Goal: Task Accomplishment & Management: Use online tool/utility

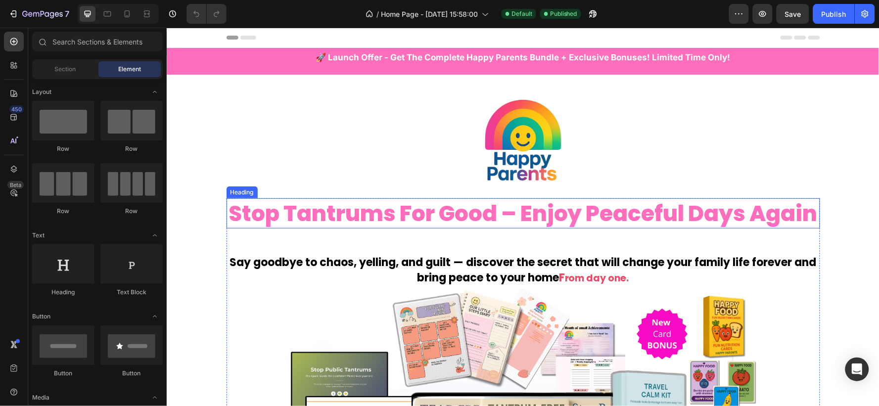
click at [484, 218] on h2 "stop tantrums for good – enjoy peaceful days again" at bounding box center [523, 213] width 594 height 30
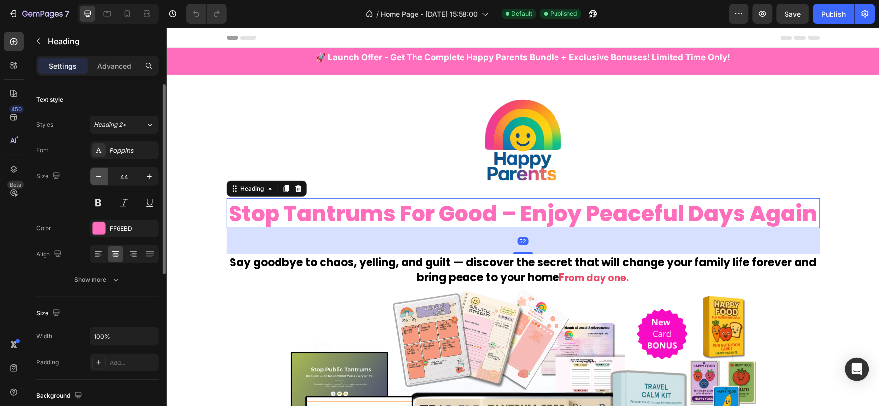
click at [95, 180] on icon "button" at bounding box center [99, 177] width 10 height 10
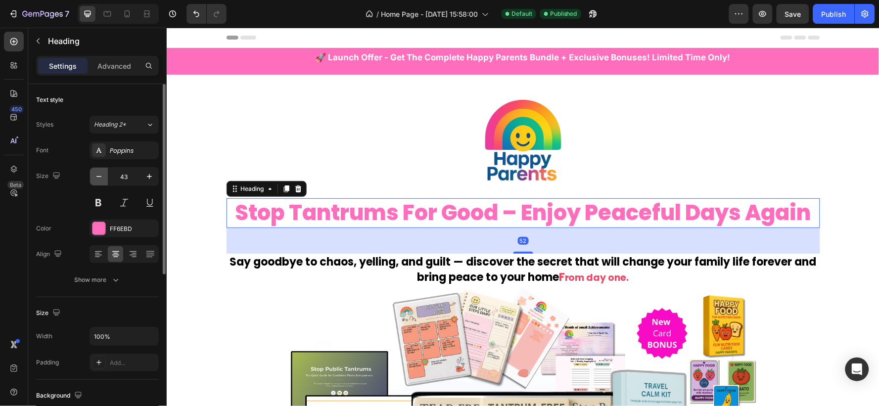
click at [95, 180] on icon "button" at bounding box center [99, 177] width 10 height 10
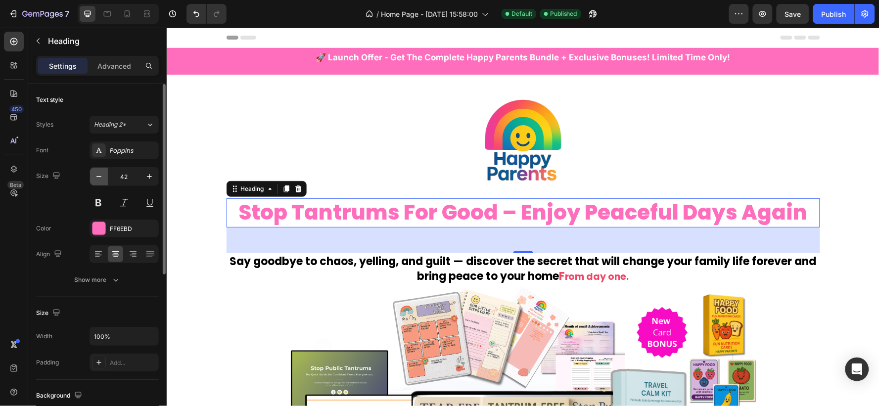
click at [95, 180] on icon "button" at bounding box center [99, 177] width 10 height 10
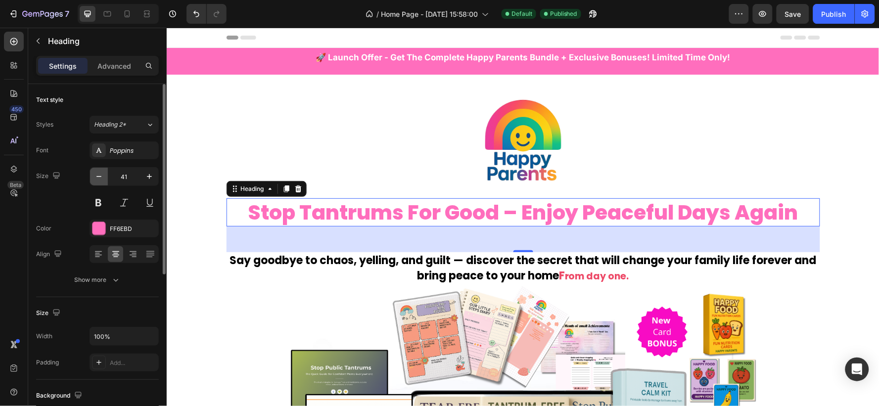
click at [95, 180] on icon "button" at bounding box center [99, 177] width 10 height 10
type input "40"
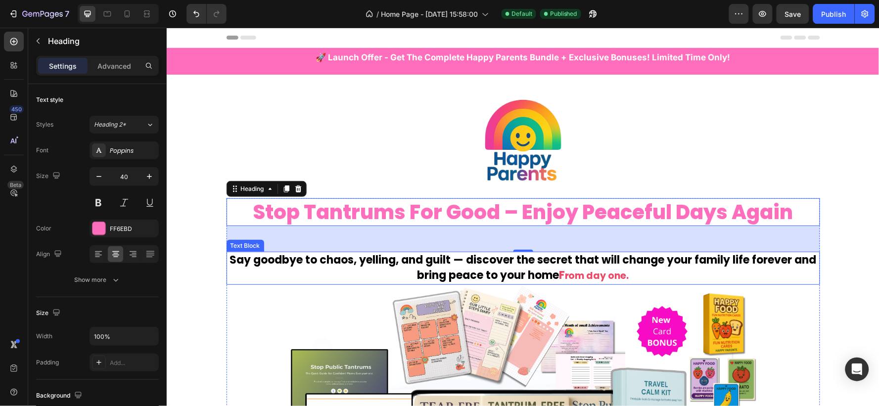
click at [460, 262] on strong "Say goodbye to chaos, yelling, and guilt — discover the secret that will change…" at bounding box center [523, 267] width 587 height 31
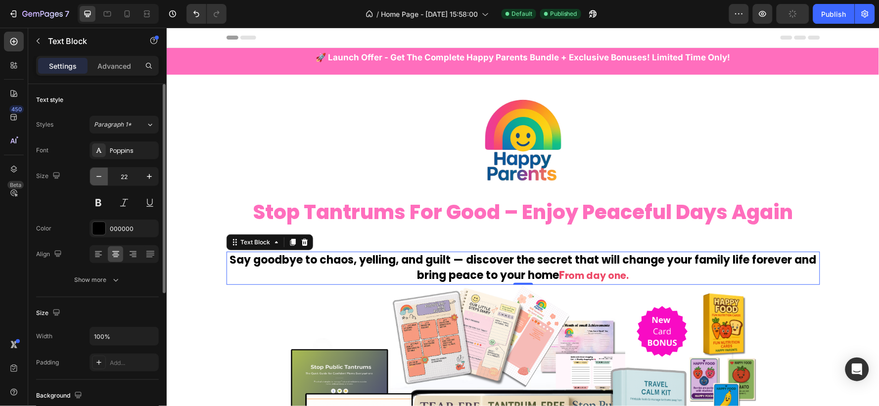
click at [96, 179] on icon "button" at bounding box center [99, 177] width 10 height 10
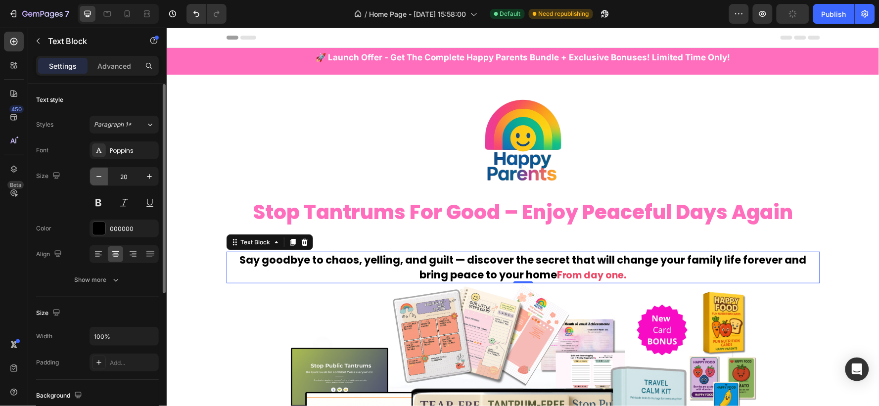
click at [96, 179] on icon "button" at bounding box center [99, 177] width 10 height 10
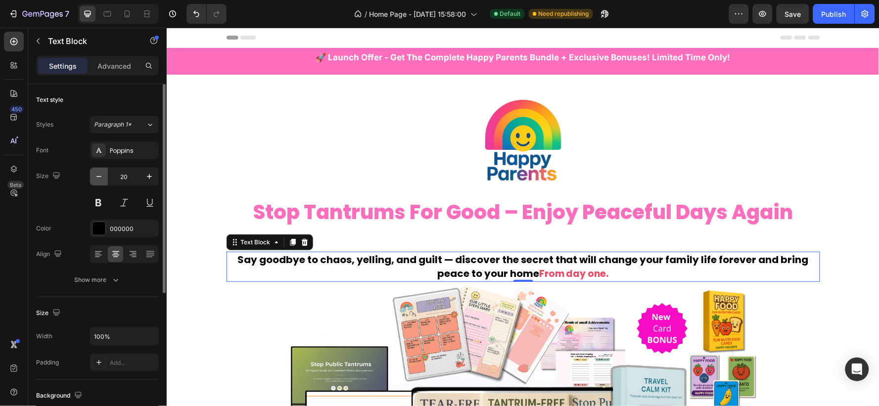
click at [96, 179] on icon "button" at bounding box center [99, 177] width 10 height 10
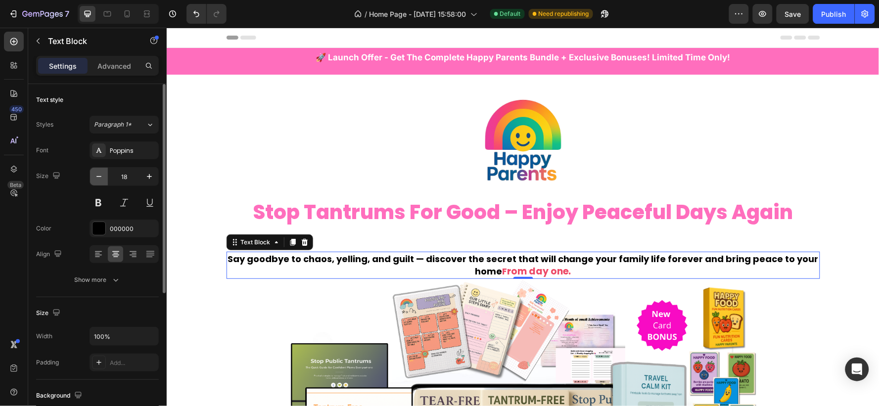
click at [96, 179] on icon "button" at bounding box center [99, 177] width 10 height 10
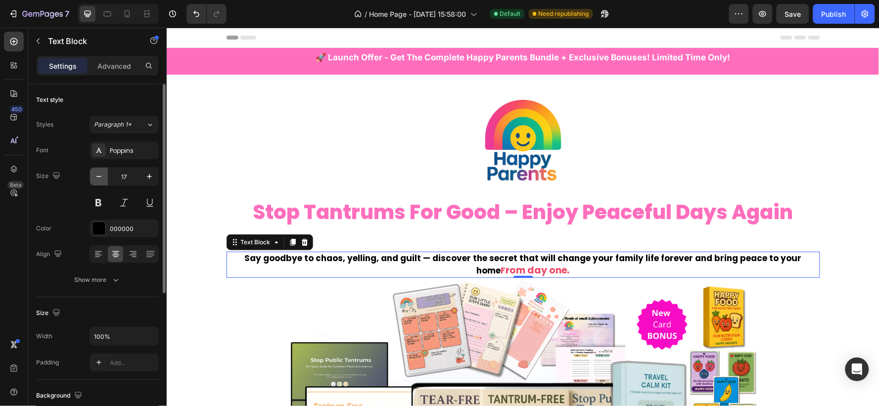
click at [96, 179] on icon "button" at bounding box center [99, 177] width 10 height 10
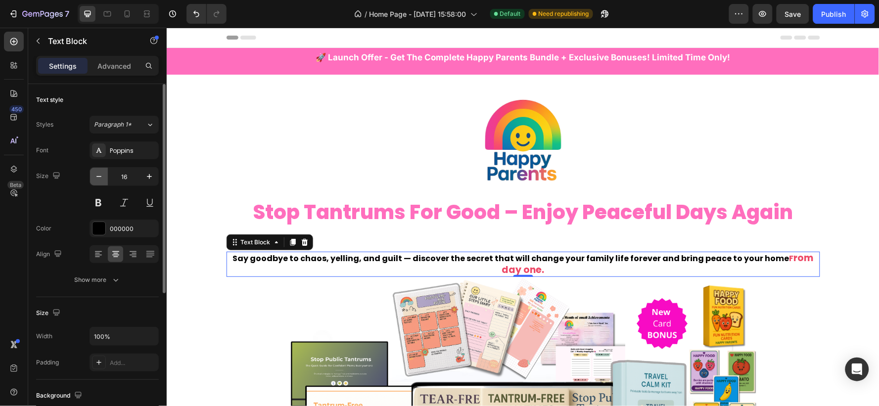
click at [96, 179] on icon "button" at bounding box center [99, 177] width 10 height 10
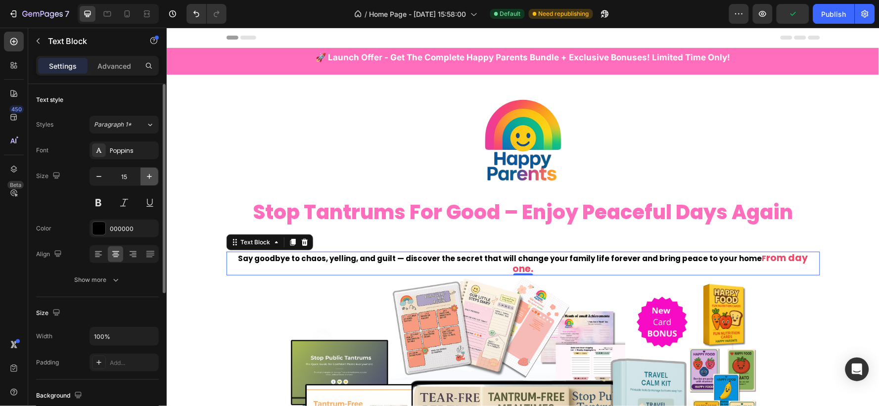
click at [146, 177] on icon "button" at bounding box center [149, 177] width 10 height 10
type input "16"
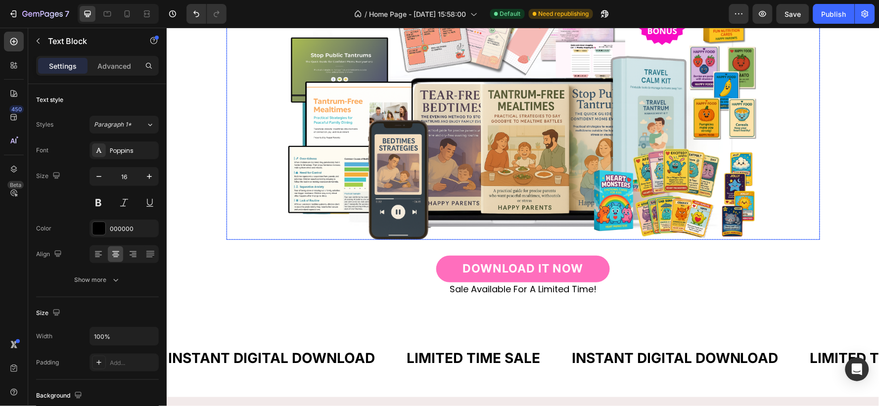
scroll to position [329, 0]
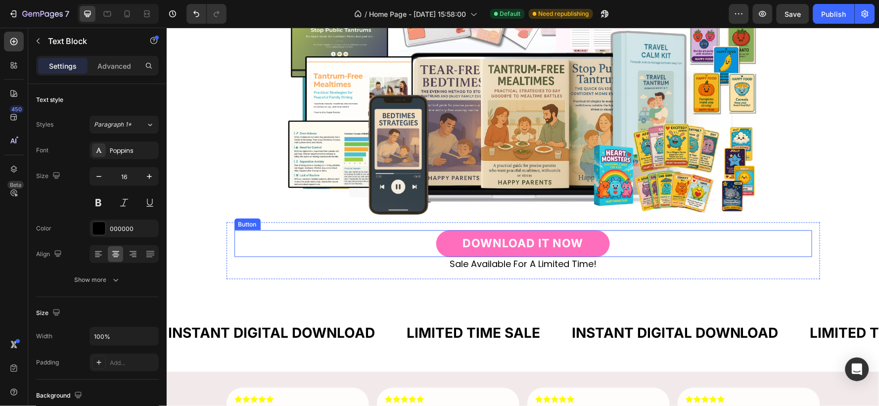
click at [595, 237] on link "DOWNLOAD IT NOW" at bounding box center [522, 243] width 173 height 27
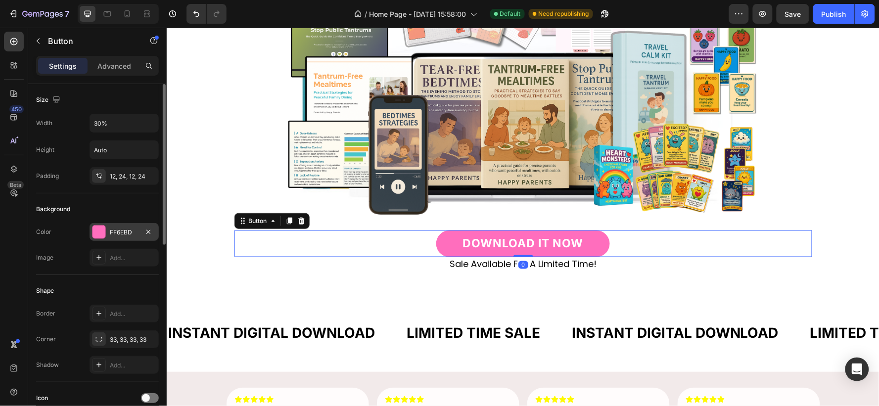
click at [119, 230] on div "FF6EBD" at bounding box center [124, 232] width 29 height 9
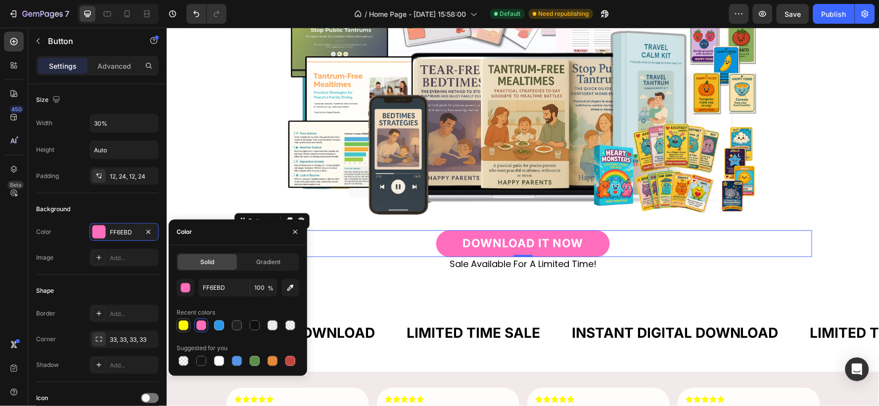
click at [186, 326] on div at bounding box center [184, 326] width 10 height 10
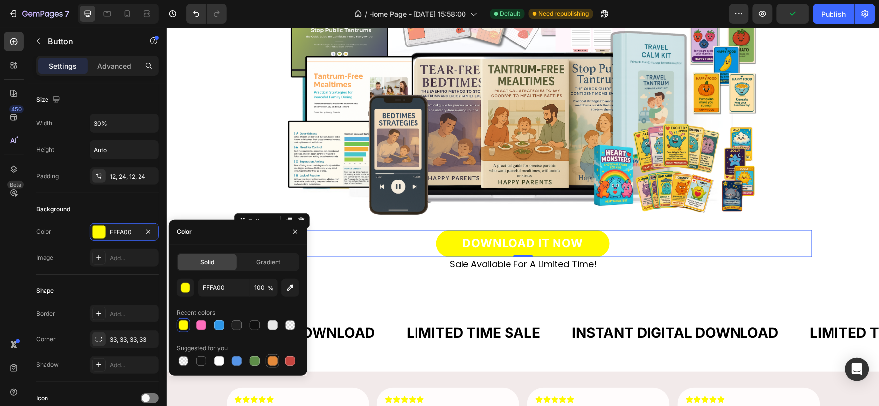
click at [275, 362] on div at bounding box center [273, 361] width 10 height 10
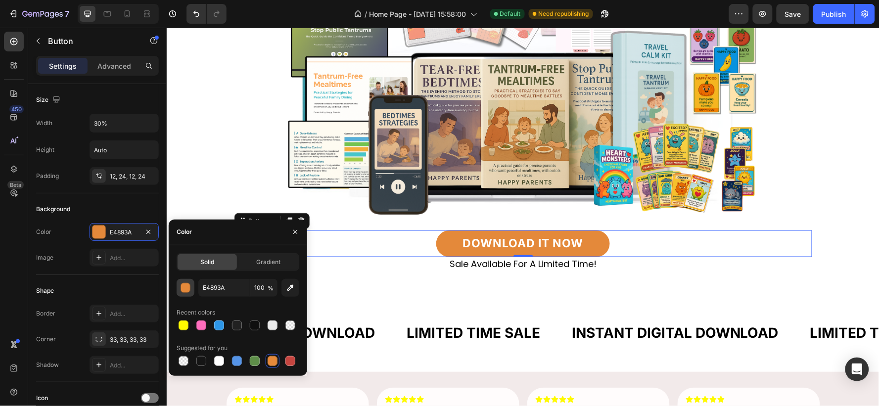
click at [190, 288] on div "button" at bounding box center [186, 288] width 10 height 10
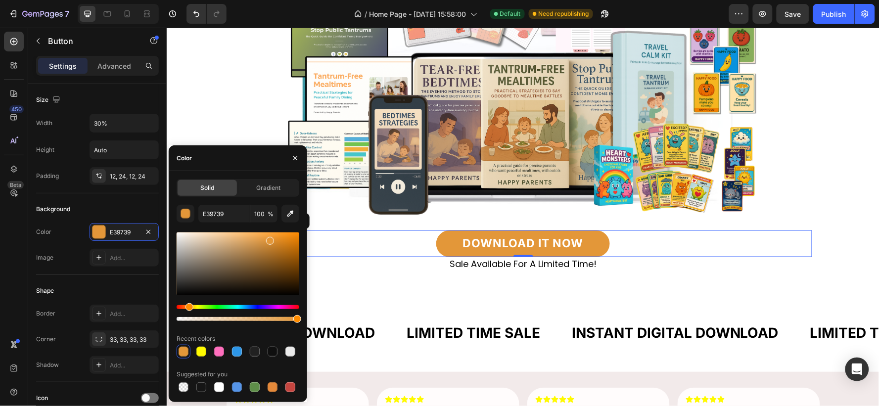
click at [188, 308] on div "Hue" at bounding box center [190, 307] width 8 height 8
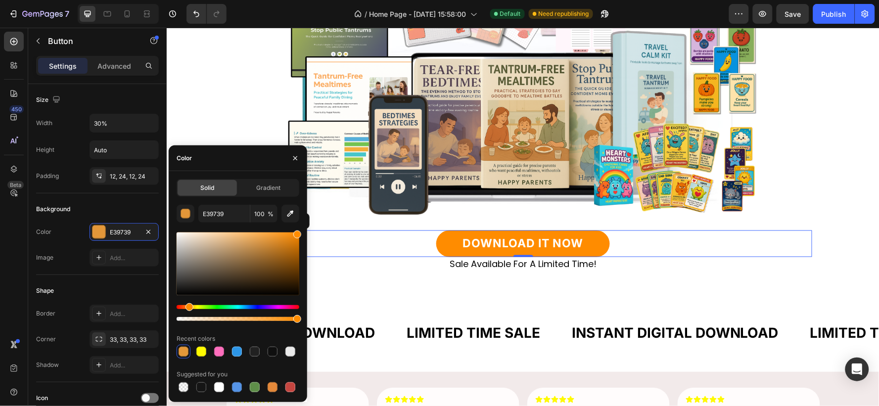
drag, startPoint x: 272, startPoint y: 242, endPoint x: 303, endPoint y: 229, distance: 33.9
click at [303, 229] on div "Solid Gradient E39739 100 % Recent colors Suggested for you" at bounding box center [238, 286] width 139 height 215
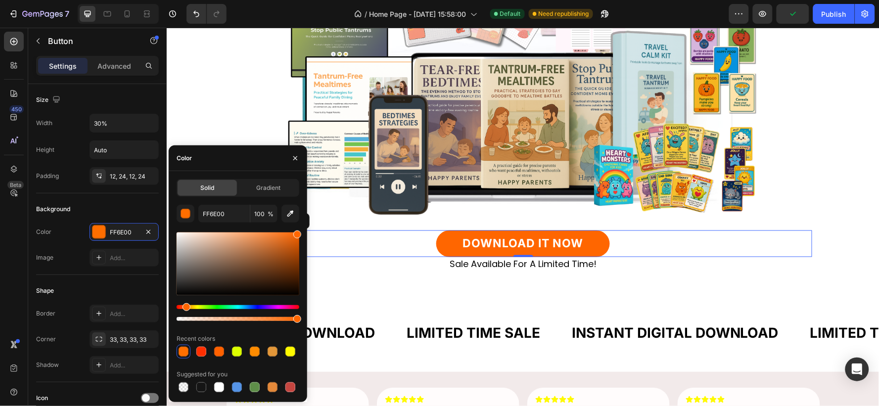
type input "FF6600"
click at [185, 305] on div "Hue" at bounding box center [187, 307] width 8 height 8
click at [235, 209] on input "FF6600" at bounding box center [223, 214] width 51 height 18
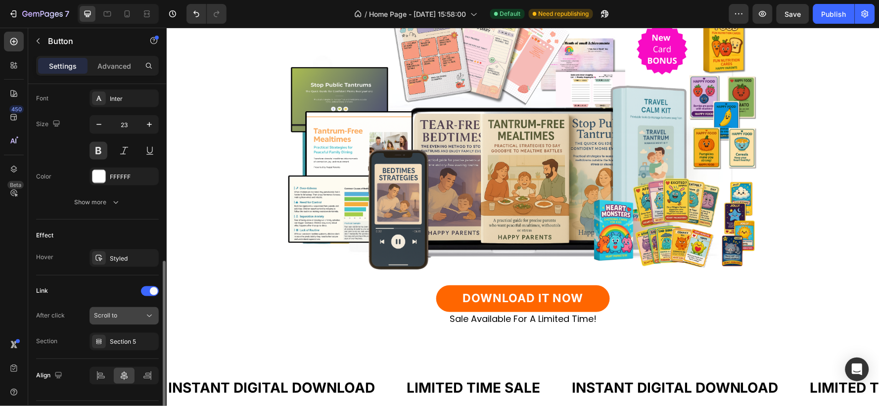
scroll to position [411, 0]
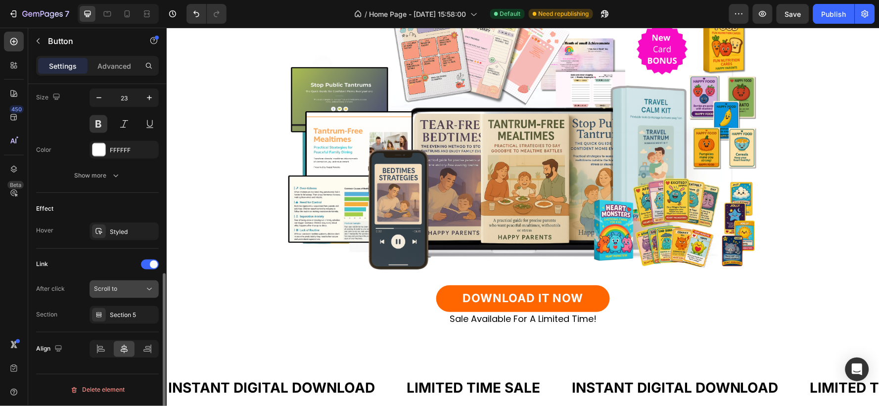
click at [141, 294] on div "Scroll to" at bounding box center [119, 289] width 50 height 9
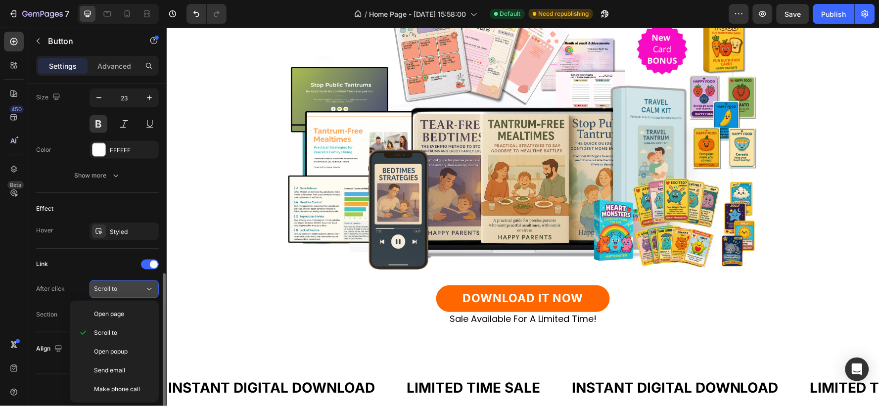
click at [141, 294] on div "Scroll to" at bounding box center [119, 289] width 50 height 9
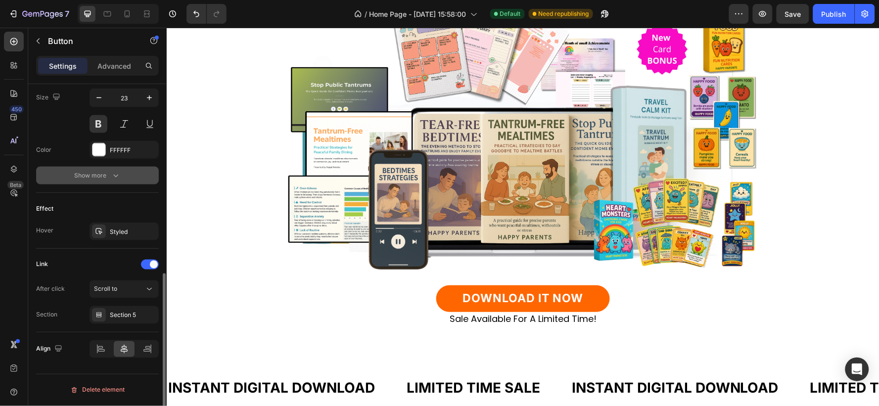
click at [96, 170] on button "Show more" at bounding box center [97, 176] width 123 height 18
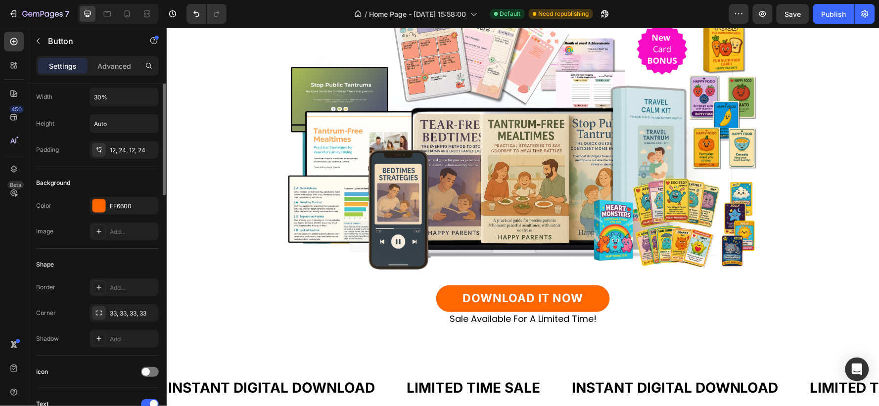
scroll to position [0, 0]
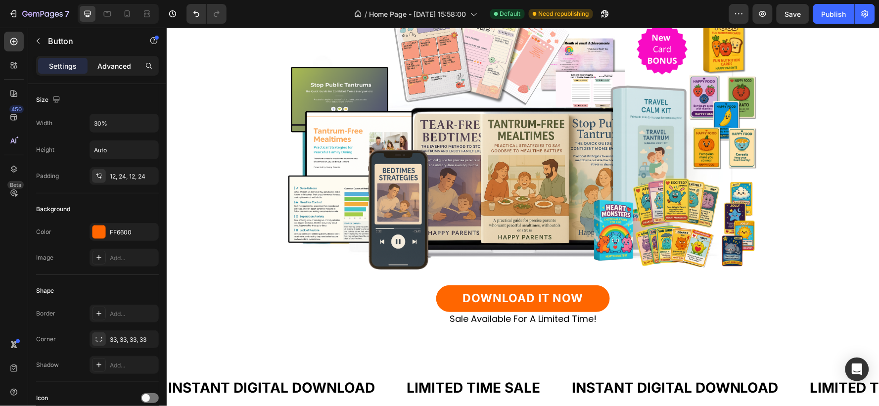
click at [112, 67] on p "Advanced" at bounding box center [114, 66] width 34 height 10
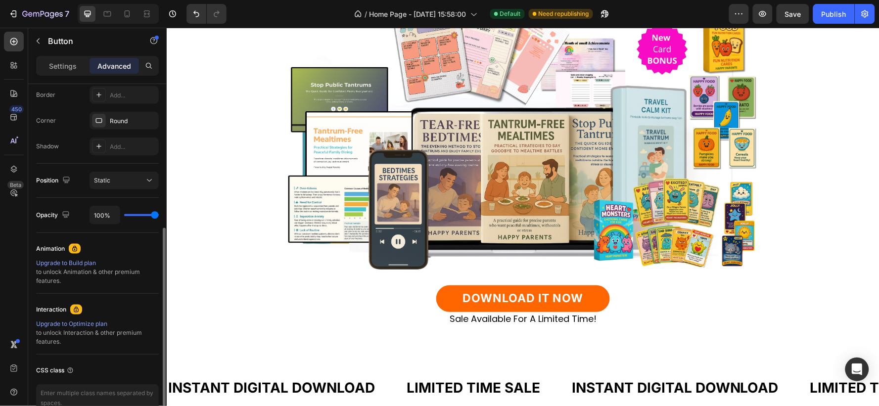
scroll to position [172, 0]
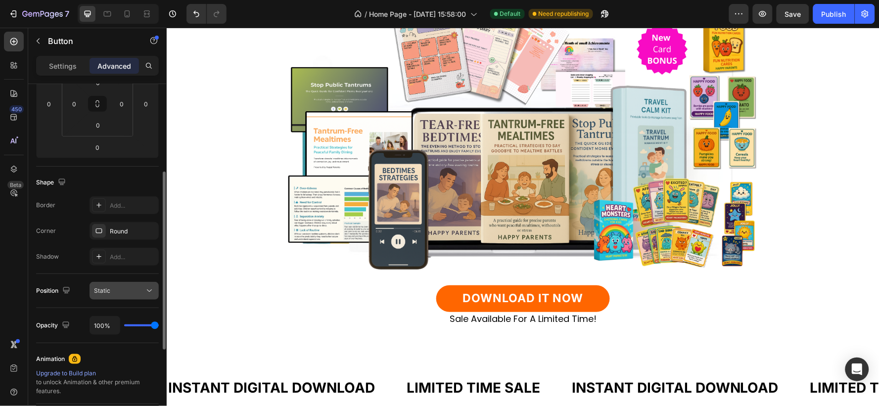
click at [144, 292] on icon at bounding box center [149, 291] width 10 height 10
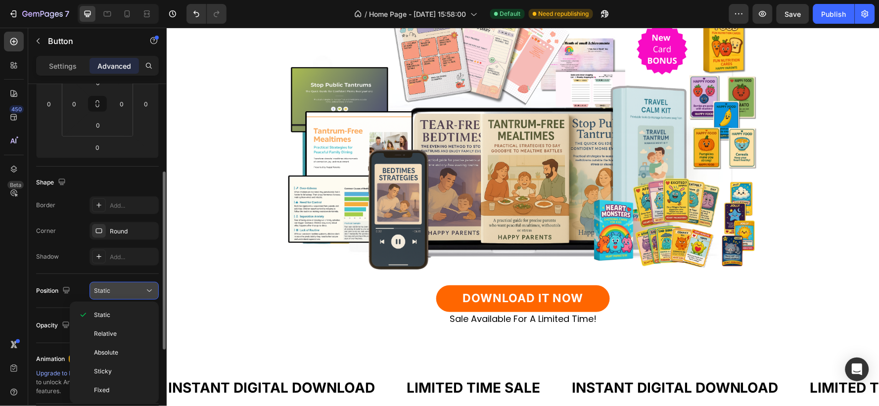
click at [144, 292] on icon at bounding box center [149, 291] width 10 height 10
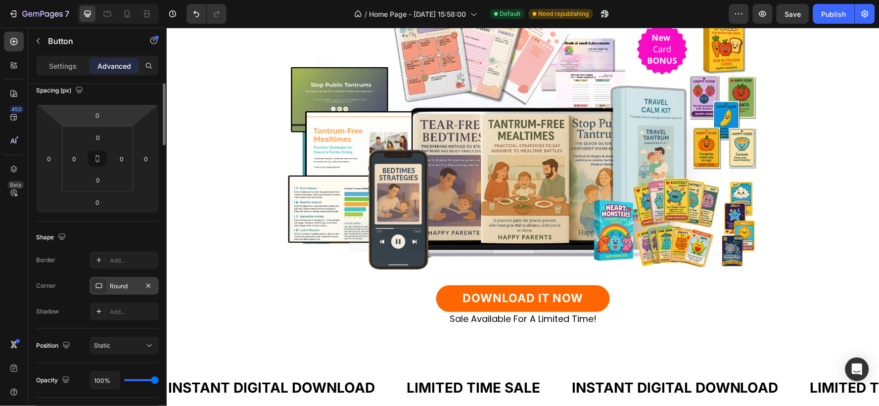
scroll to position [0, 0]
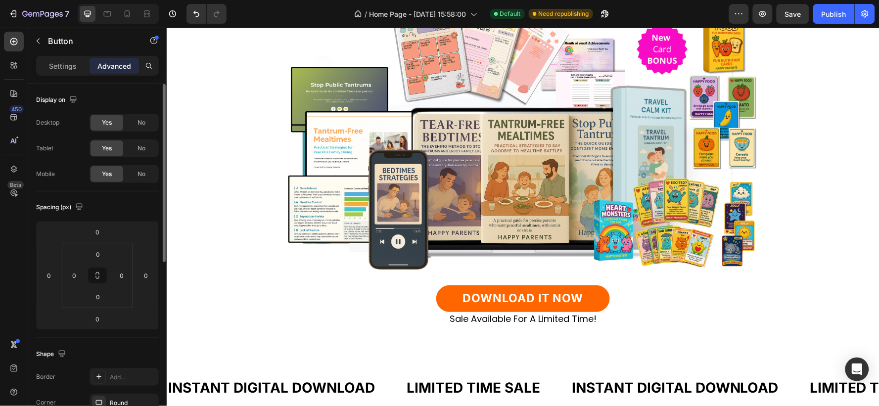
click at [48, 63] on div "Settings" at bounding box center [62, 66] width 49 height 16
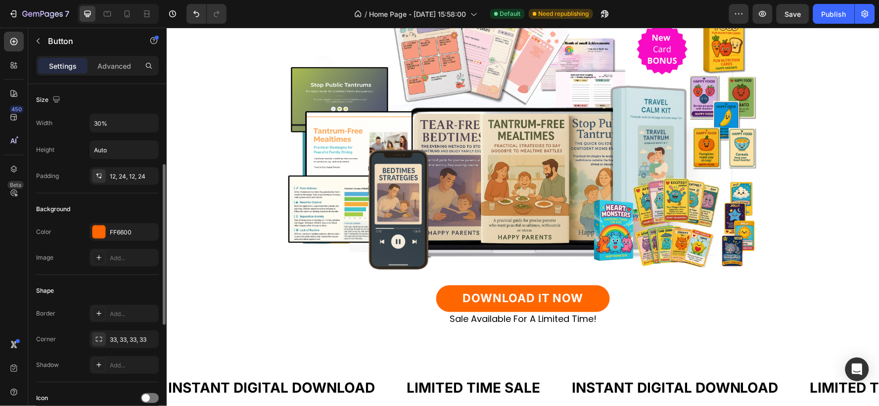
scroll to position [55, 0]
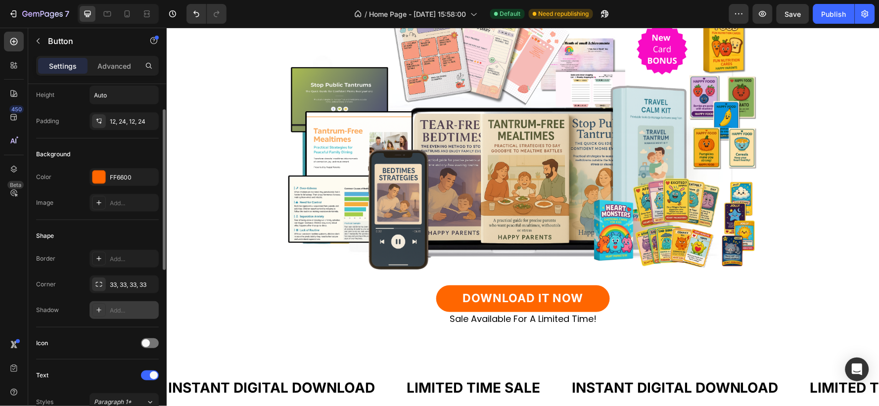
click at [130, 310] on div "Add..." at bounding box center [133, 310] width 47 height 9
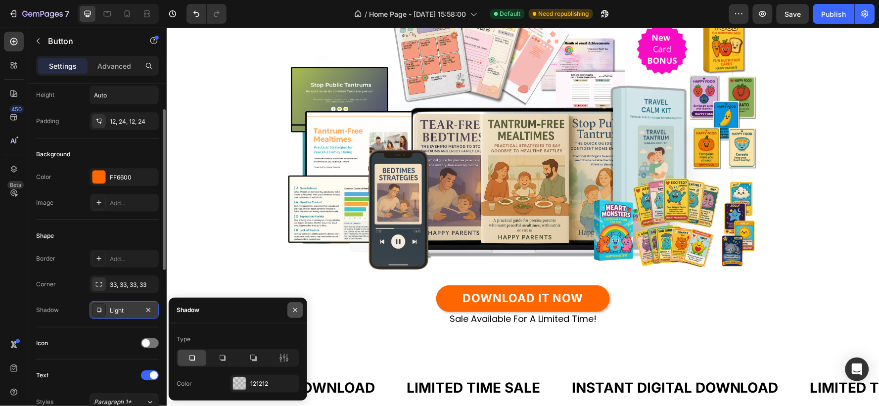
click at [293, 312] on icon "button" at bounding box center [295, 310] width 4 height 4
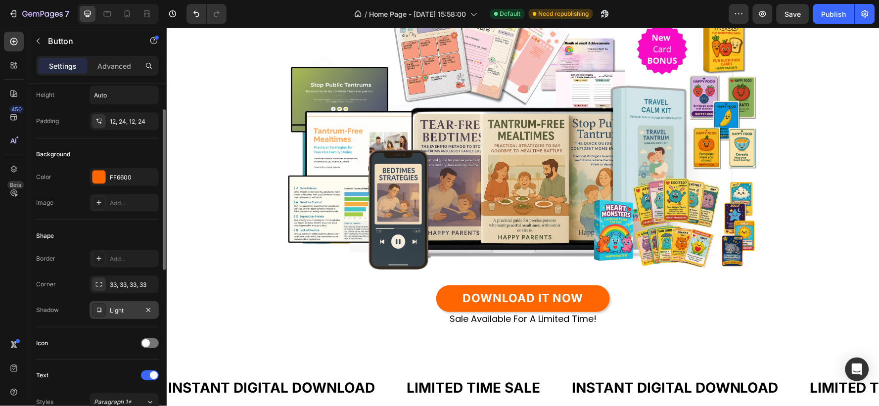
scroll to position [110, 0]
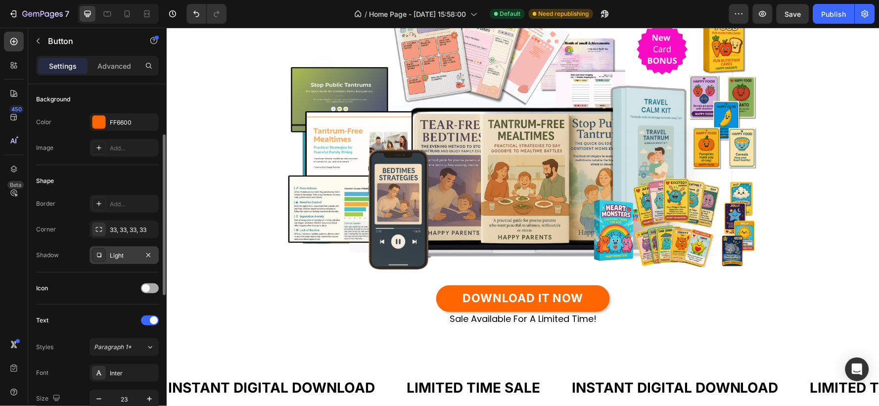
click at [149, 288] on span at bounding box center [146, 288] width 8 height 8
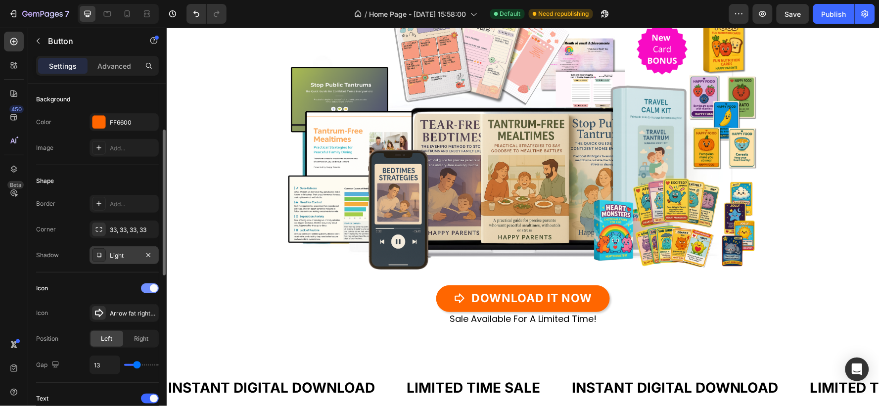
click at [149, 288] on div at bounding box center [150, 288] width 18 height 10
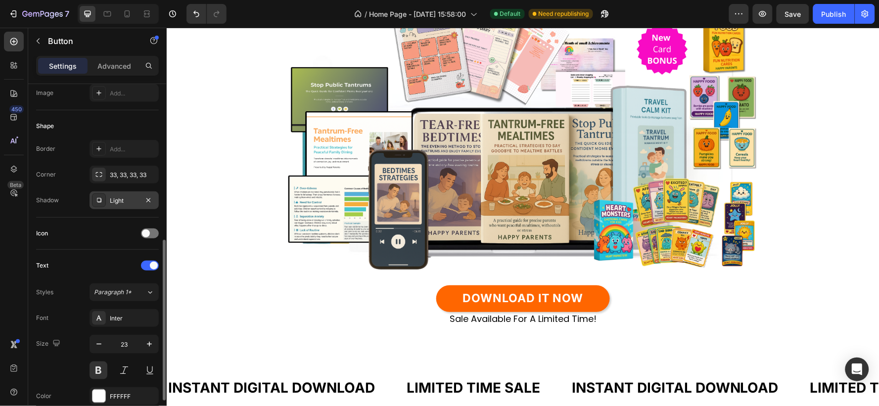
scroll to position [220, 0]
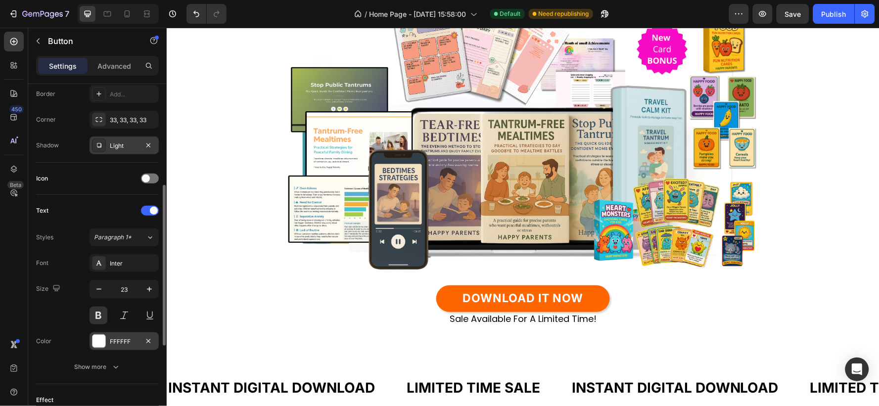
click at [116, 344] on div "FFFFFF" at bounding box center [124, 341] width 29 height 9
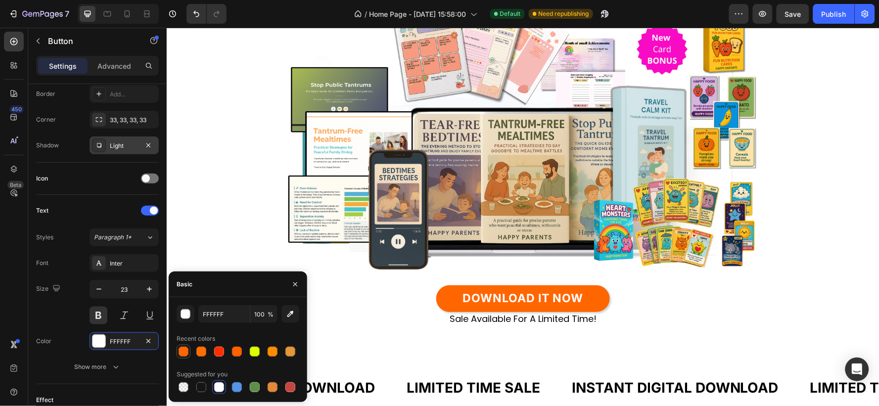
click at [181, 355] on div at bounding box center [184, 352] width 10 height 10
click at [218, 388] on div at bounding box center [219, 387] width 10 height 10
type input "FFFFFF"
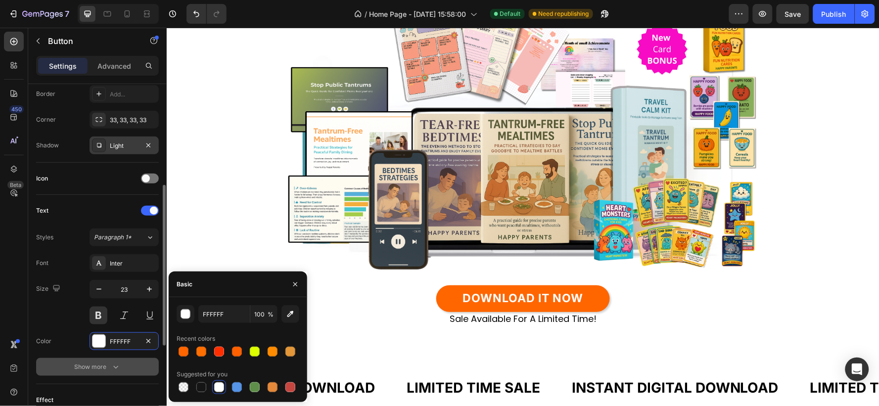
click at [97, 366] on div "Show more" at bounding box center [98, 367] width 46 height 10
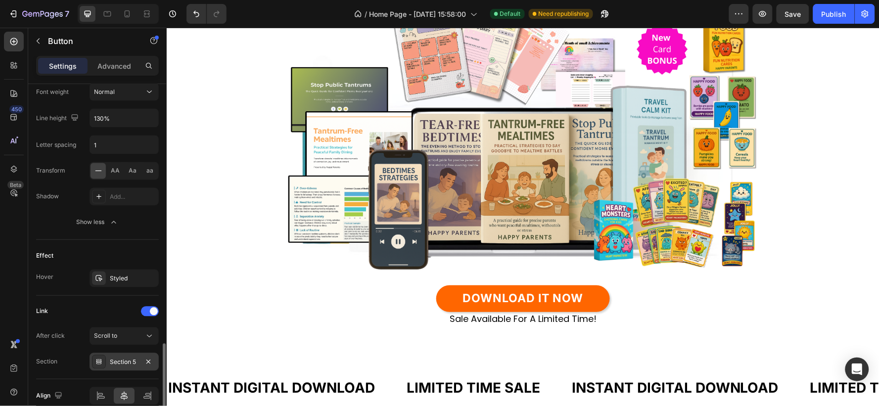
scroll to position [542, 0]
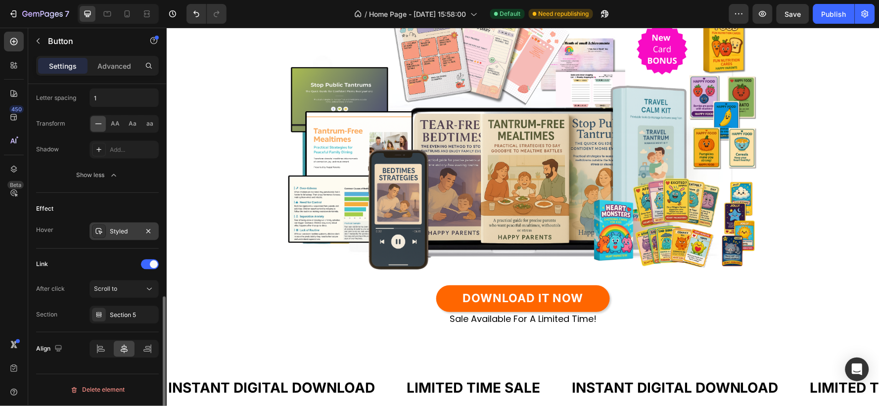
click at [136, 228] on div "Styled" at bounding box center [124, 232] width 29 height 9
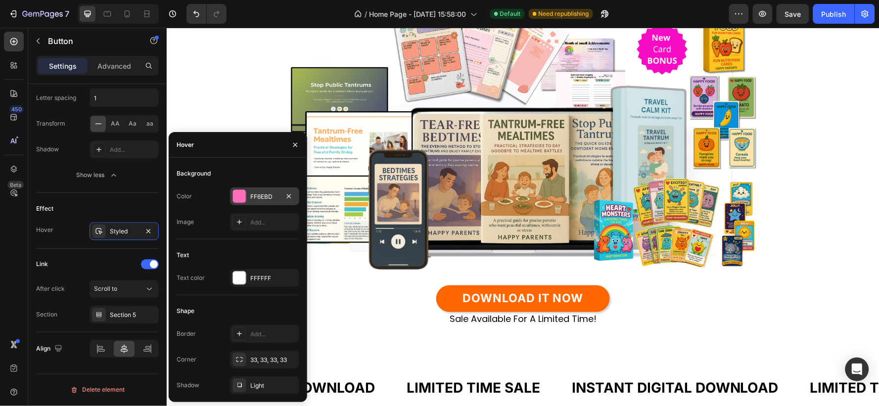
click at [264, 196] on div "FF6EBD" at bounding box center [264, 196] width 29 height 9
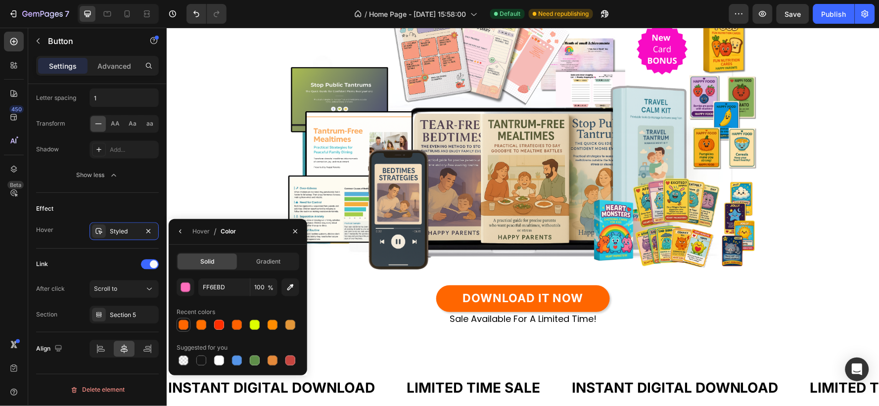
click at [185, 327] on div at bounding box center [184, 325] width 10 height 10
type input "FF6600"
click at [420, 301] on div "DOWNLOAD IT NOW Button" at bounding box center [523, 298] width 578 height 27
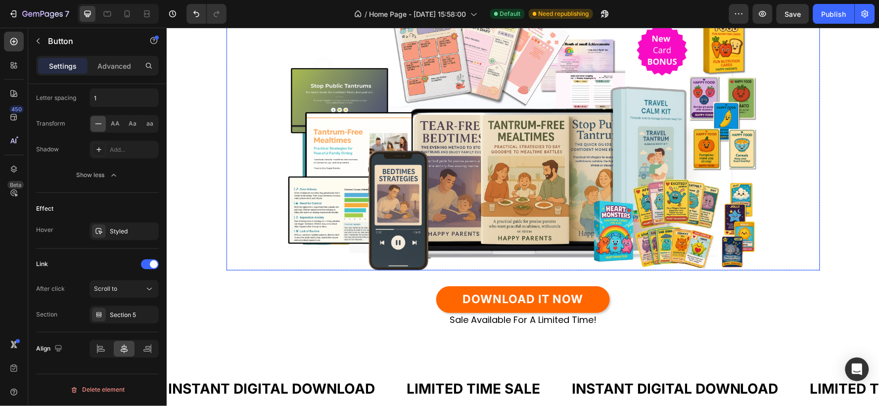
scroll to position [275, 0]
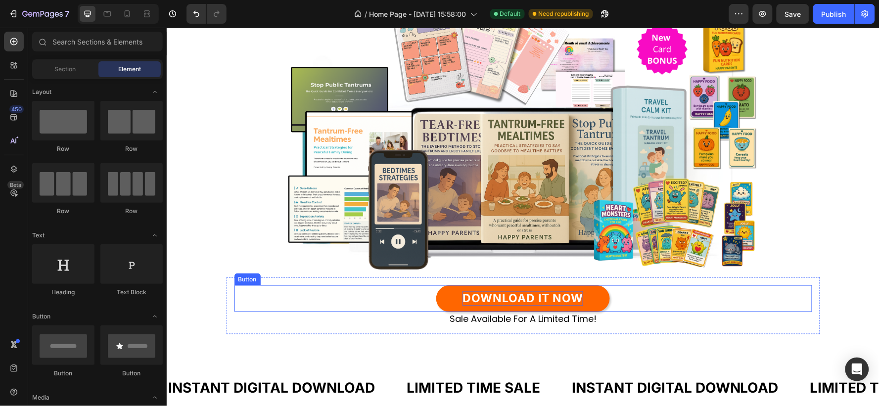
click at [546, 295] on p "DOWNLOAD IT NOW" at bounding box center [522, 298] width 121 height 15
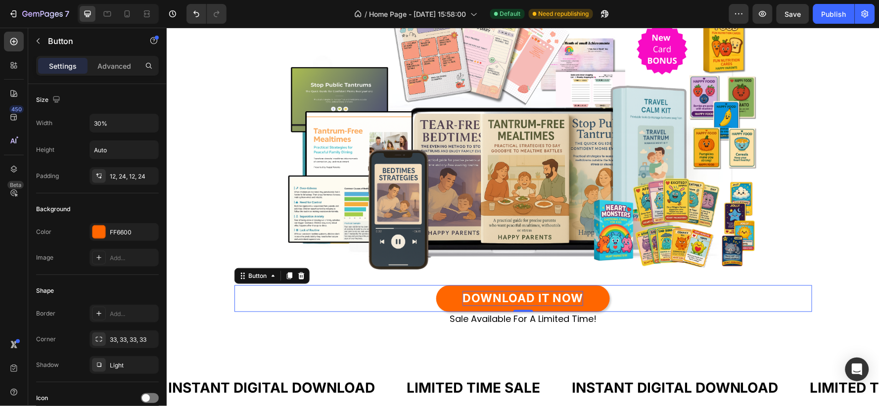
click at [546, 295] on p "DOWNLOAD IT NOW" at bounding box center [522, 298] width 121 height 15
click at [578, 294] on p "DOWNLOAD IT NOW" at bounding box center [522, 298] width 121 height 15
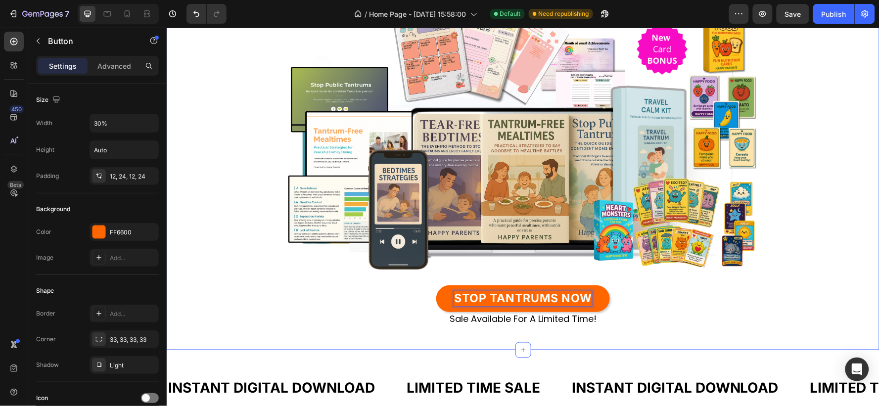
click at [806, 273] on div "Image stop tantrums for good – enjoy peaceful days again Heading Say goodbye to…" at bounding box center [522, 74] width 713 height 518
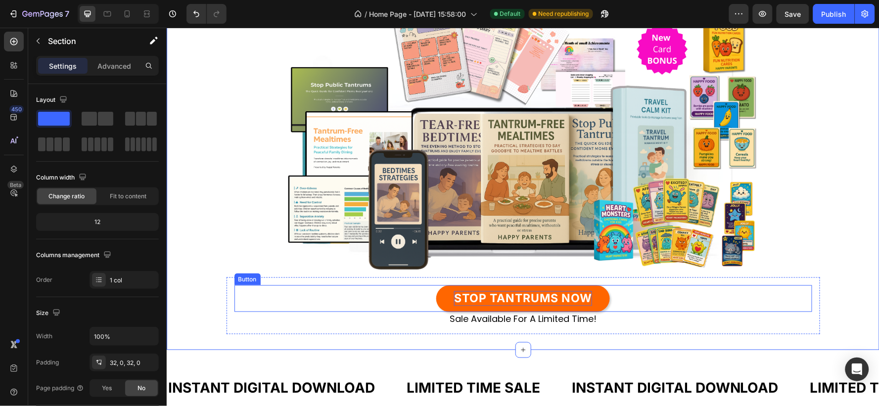
click at [579, 295] on p "STOP TANTRUMS NOW" at bounding box center [523, 298] width 138 height 15
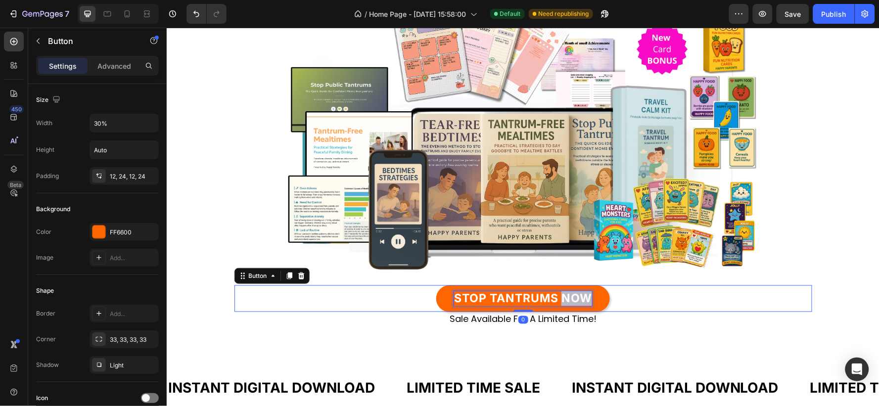
click at [574, 297] on p "STOP TANTRUMS NOW" at bounding box center [523, 298] width 138 height 15
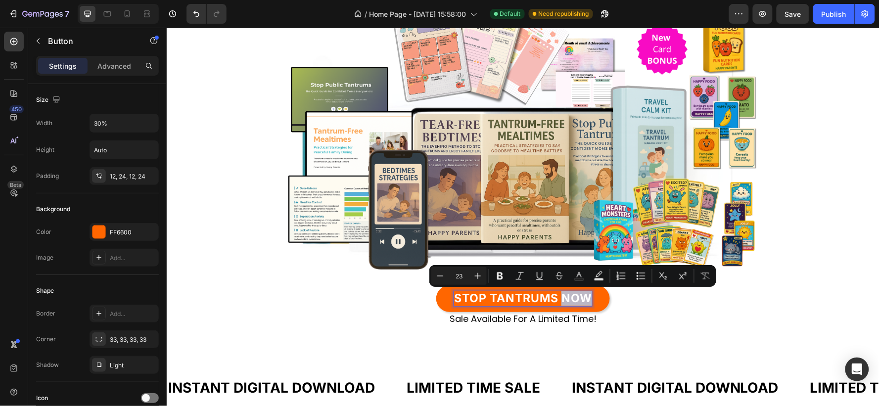
click at [581, 297] on p "STOP TANTRUMS NOW" at bounding box center [523, 298] width 138 height 15
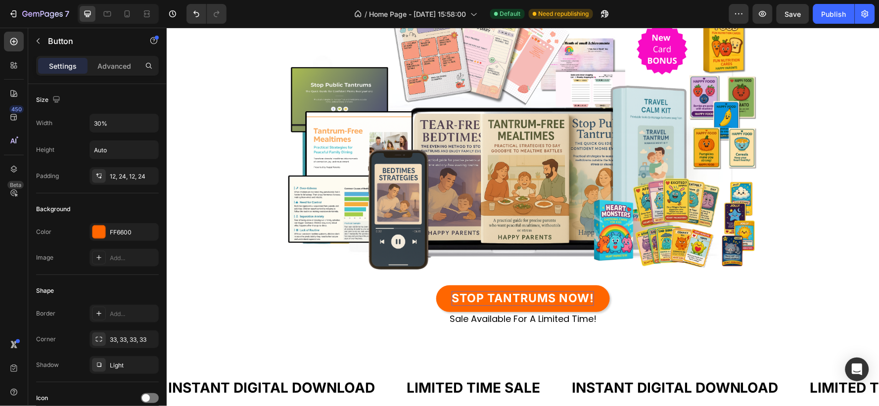
click at [689, 309] on div "STOP TANTRUMS NOW! Button 0" at bounding box center [523, 298] width 578 height 27
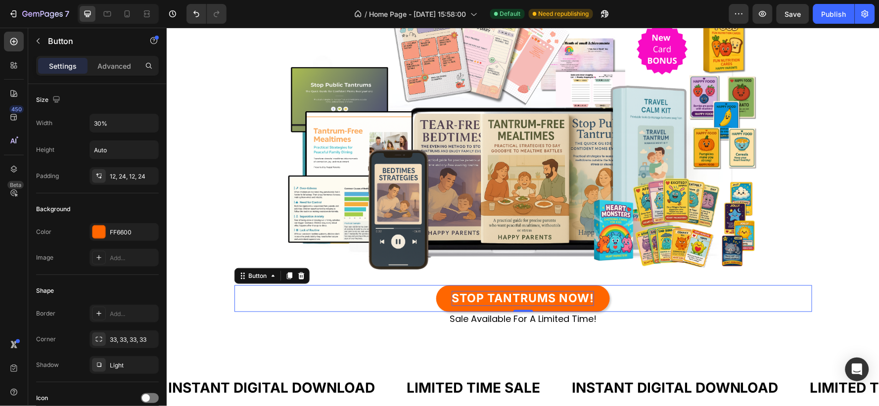
click at [604, 294] on link "STOP TANTRUMS NOW!" at bounding box center [522, 298] width 173 height 27
click at [285, 274] on icon at bounding box center [289, 276] width 8 height 8
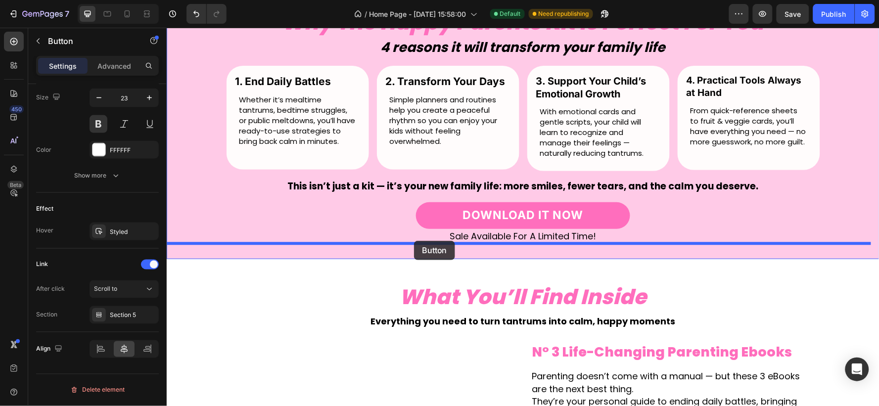
scroll to position [1782, 0]
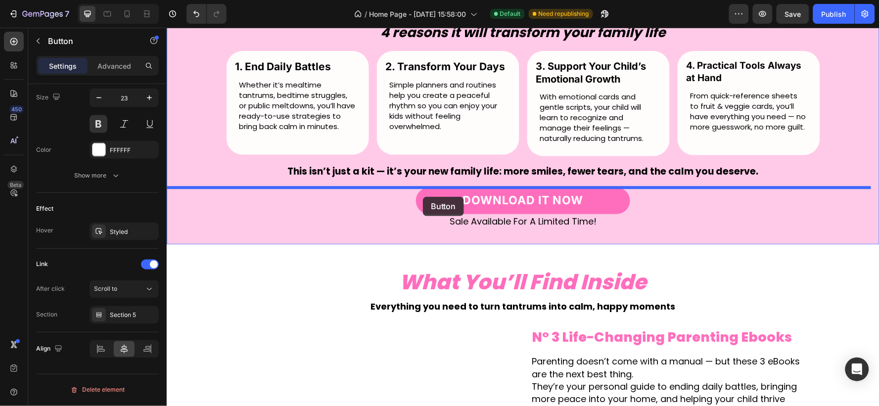
drag, startPoint x: 235, startPoint y: 299, endPoint x: 422, endPoint y: 196, distance: 213.4
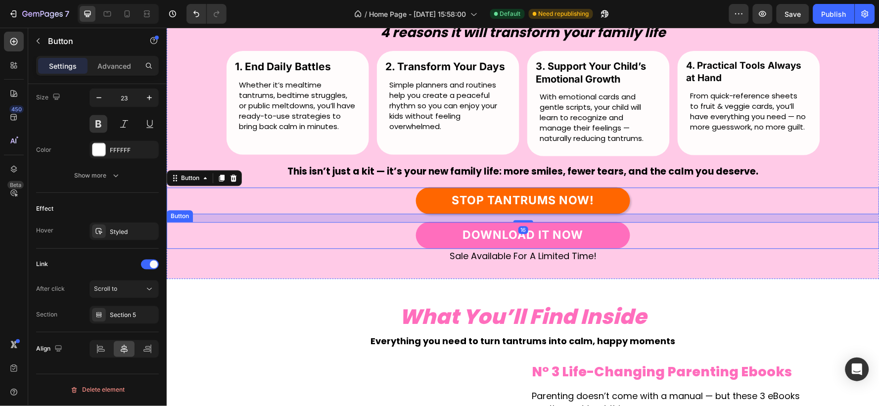
click at [635, 233] on div "DOWNLOAD IT NOW Button" at bounding box center [522, 235] width 713 height 27
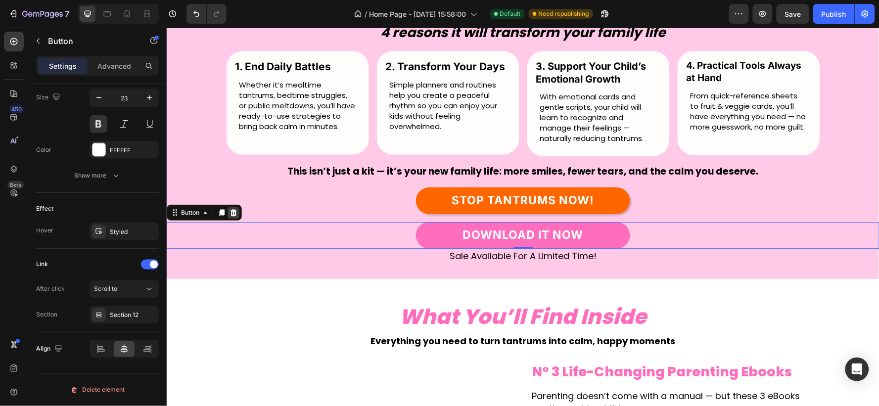
click at [235, 210] on icon at bounding box center [233, 212] width 6 height 7
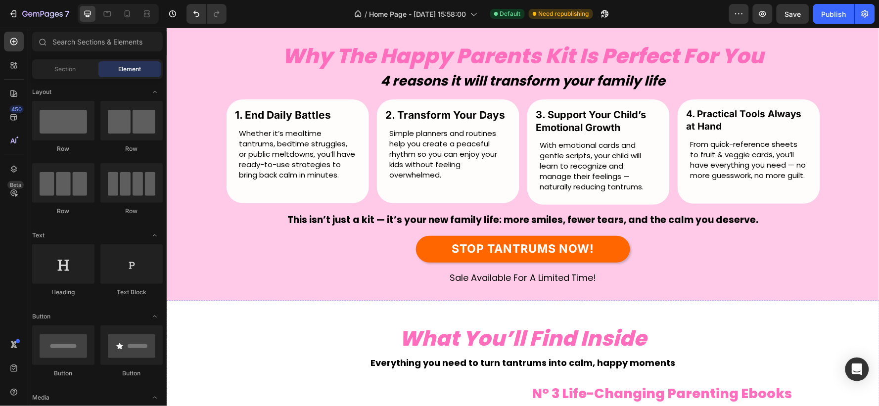
scroll to position [1617, 0]
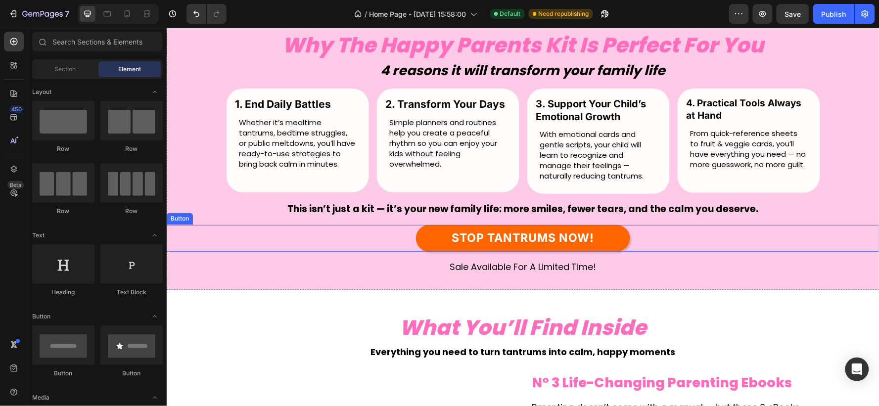
click at [605, 237] on link "STOP TANTRUMS NOW!" at bounding box center [523, 238] width 214 height 27
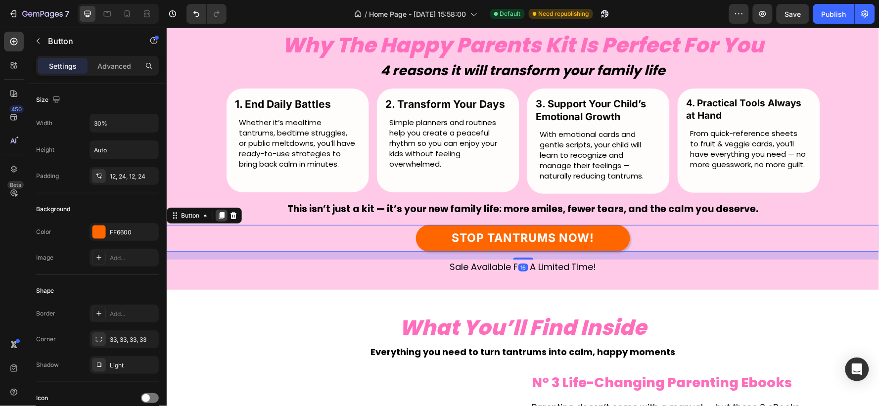
click at [224, 215] on icon at bounding box center [221, 215] width 5 height 7
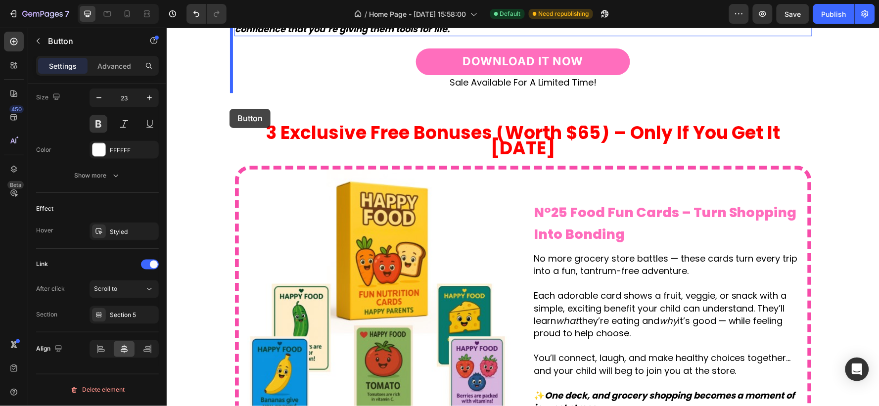
scroll to position [3123, 0]
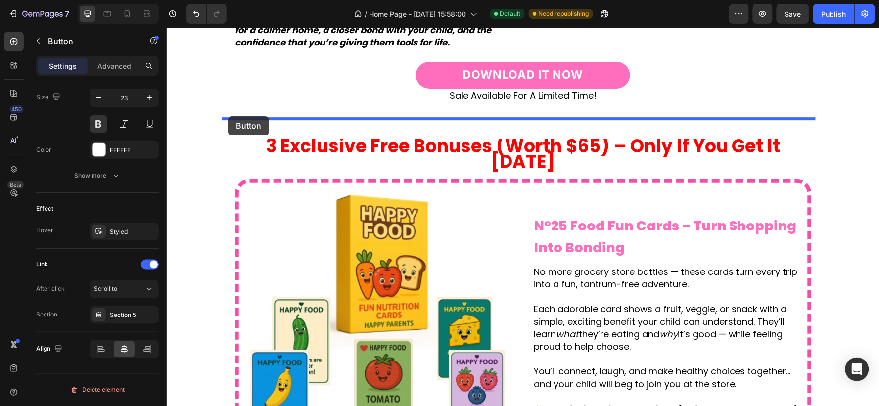
drag, startPoint x: 178, startPoint y: 250, endPoint x: 228, endPoint y: 116, distance: 143.5
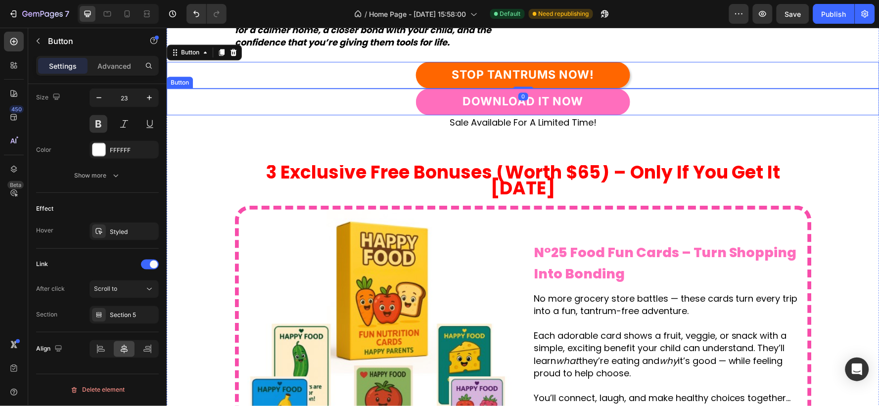
click at [629, 115] on div "DOWNLOAD IT NOW Button" at bounding box center [522, 101] width 713 height 27
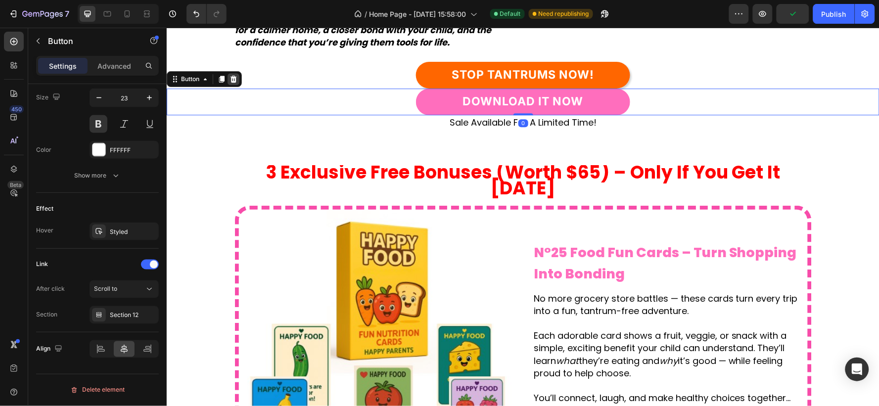
click at [234, 82] on icon at bounding box center [233, 78] width 6 height 7
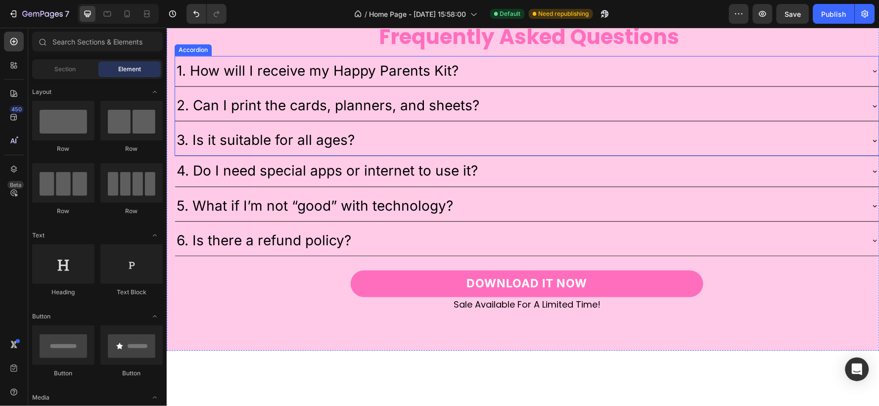
scroll to position [5132, 0]
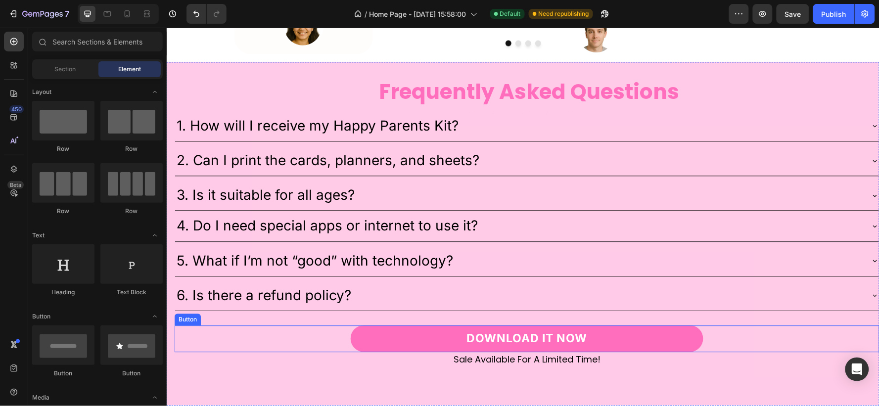
click at [631, 328] on link "DOWNLOAD IT NOW" at bounding box center [526, 338] width 353 height 27
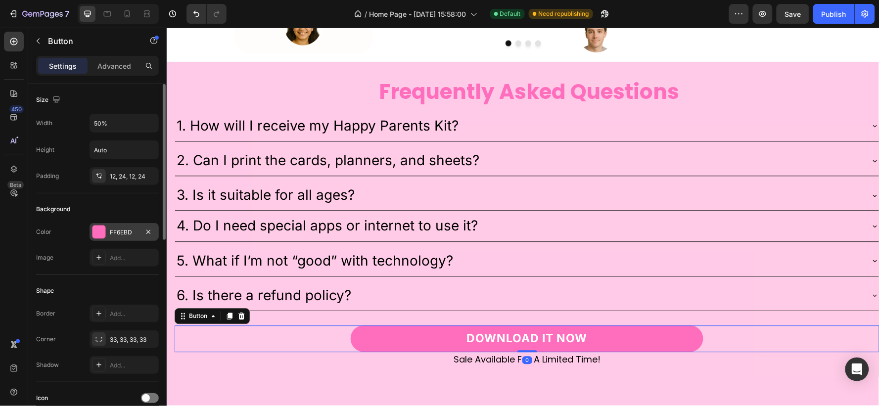
click at [119, 229] on div "FF6EBD" at bounding box center [124, 232] width 29 height 9
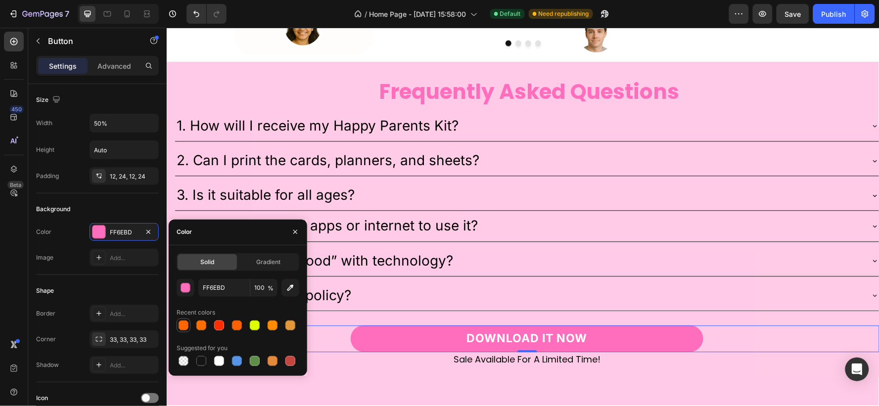
click at [186, 326] on div at bounding box center [184, 326] width 10 height 10
type input "FF6600"
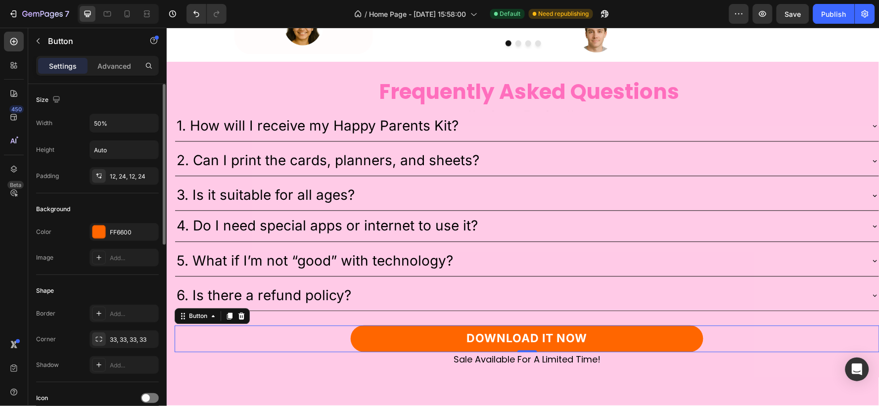
click at [80, 311] on div "Border Add..." at bounding box center [97, 314] width 123 height 18
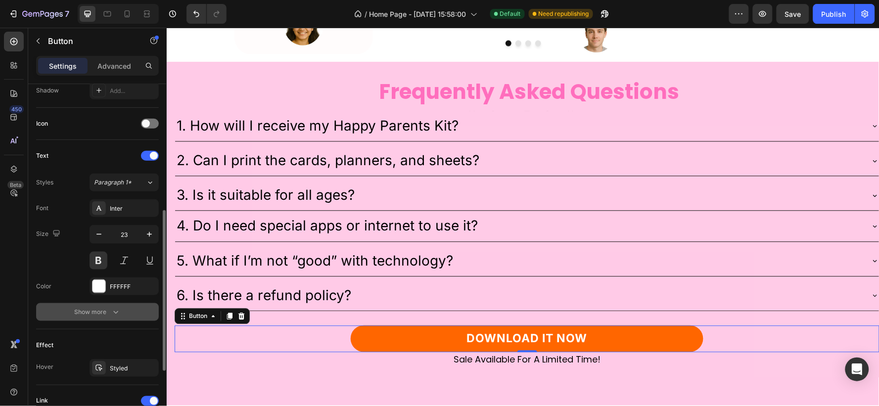
scroll to position [329, 0]
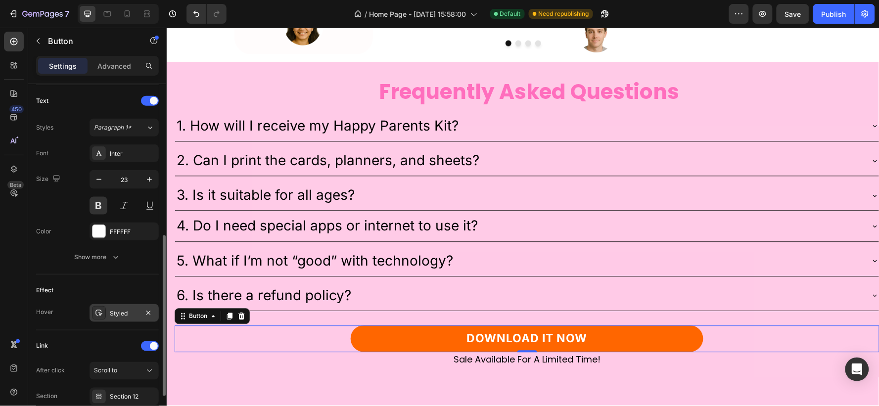
click at [127, 308] on div "Styled" at bounding box center [124, 313] width 69 height 18
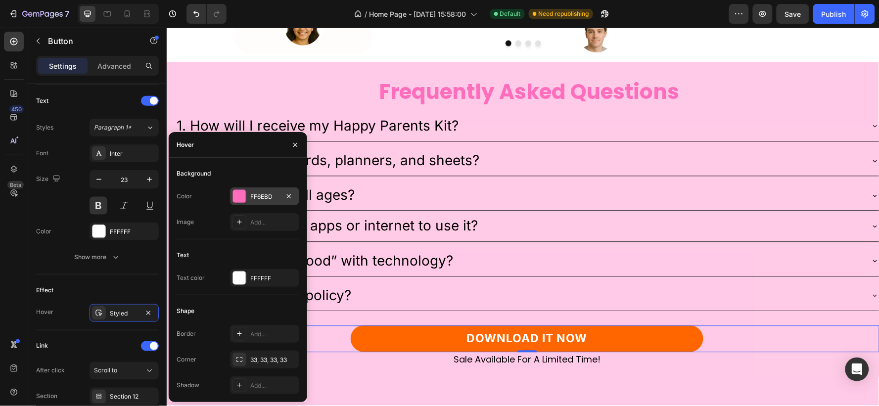
click at [261, 200] on div "FF6EBD" at bounding box center [264, 196] width 29 height 9
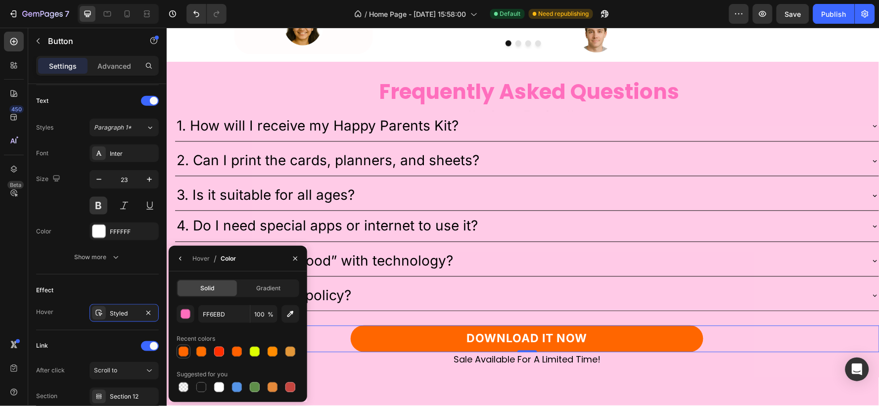
click at [179, 354] on div at bounding box center [184, 352] width 12 height 12
type input "FF6600"
click at [571, 331] on p "DOWNLOAD IT NOW" at bounding box center [526, 338] width 121 height 15
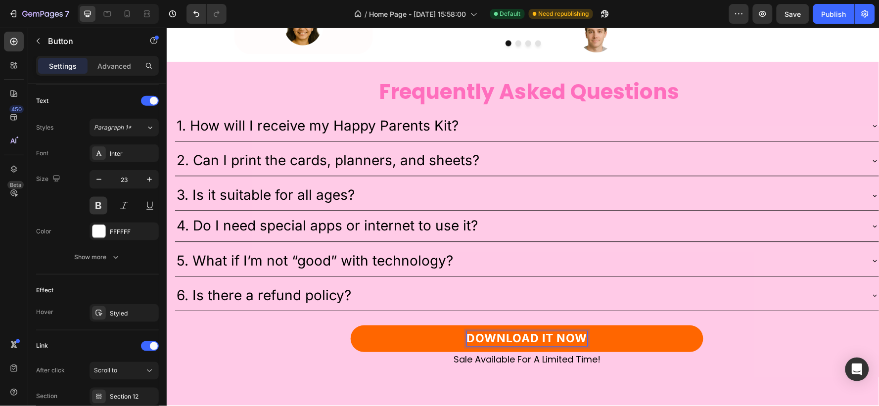
click at [578, 331] on p "DOWNLOAD IT NOW" at bounding box center [526, 338] width 121 height 15
click at [749, 327] on div "STOP TANTRUMS NOW! Button 0" at bounding box center [526, 338] width 705 height 27
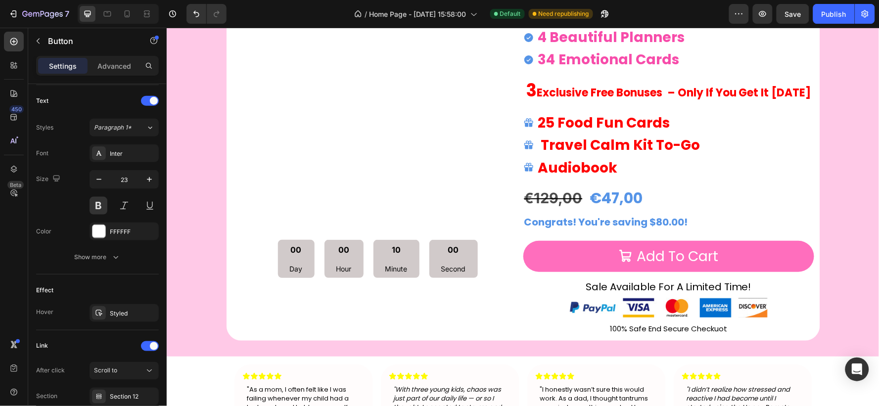
scroll to position [4540, 0]
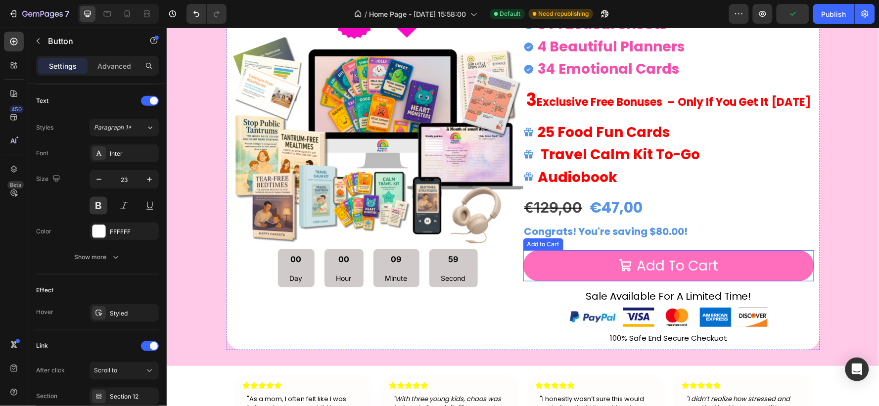
click at [748, 262] on button "Add to cart" at bounding box center [668, 265] width 291 height 31
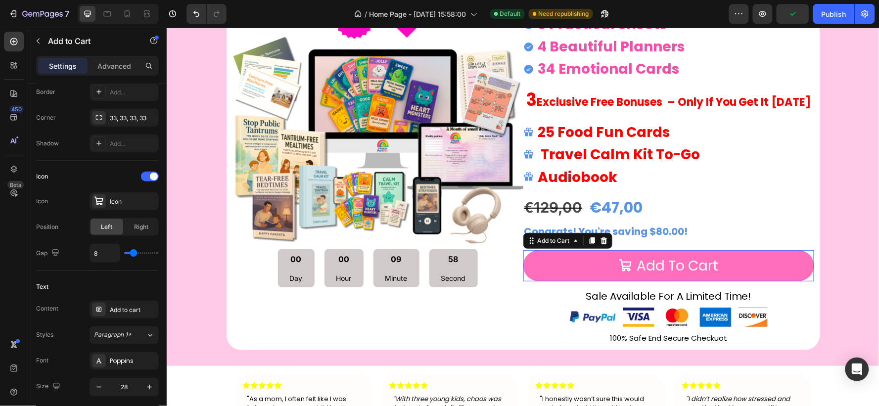
scroll to position [0, 0]
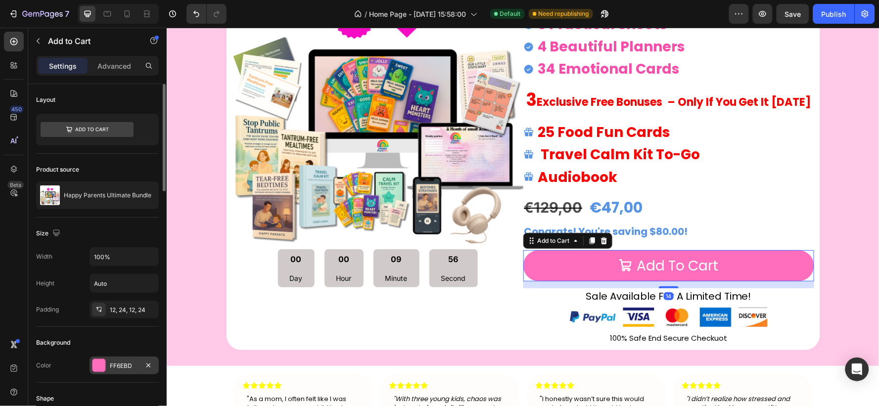
click at [117, 369] on div "FF6EBD" at bounding box center [124, 366] width 29 height 9
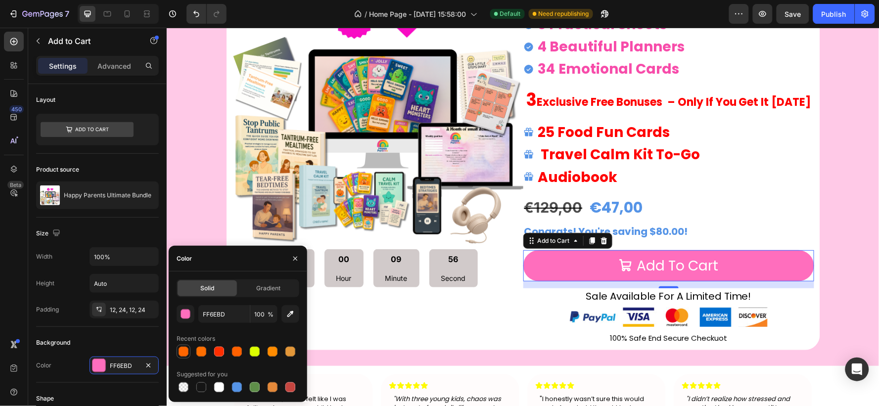
click at [186, 348] on div at bounding box center [184, 352] width 10 height 10
type input "FF6600"
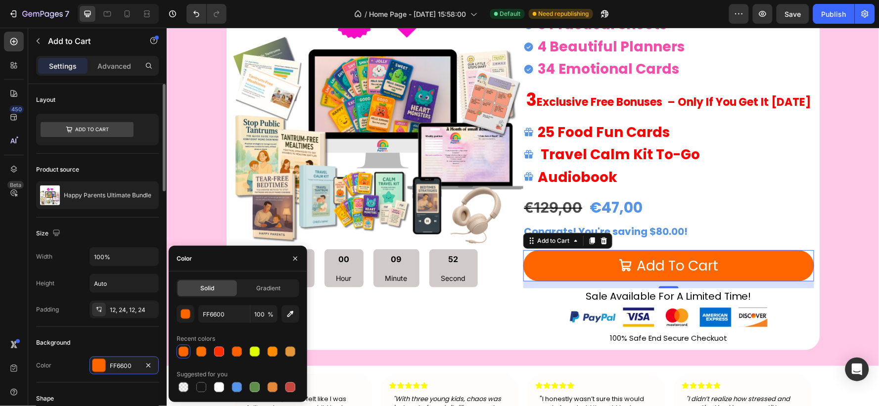
click at [76, 339] on div "Background" at bounding box center [97, 343] width 123 height 16
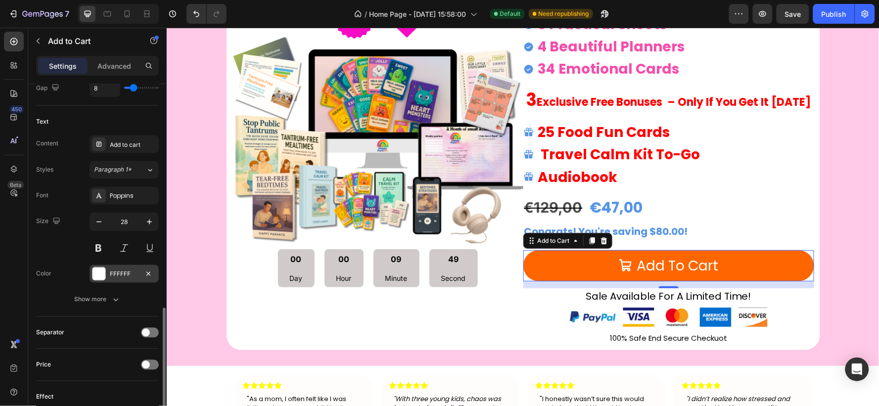
scroll to position [550, 0]
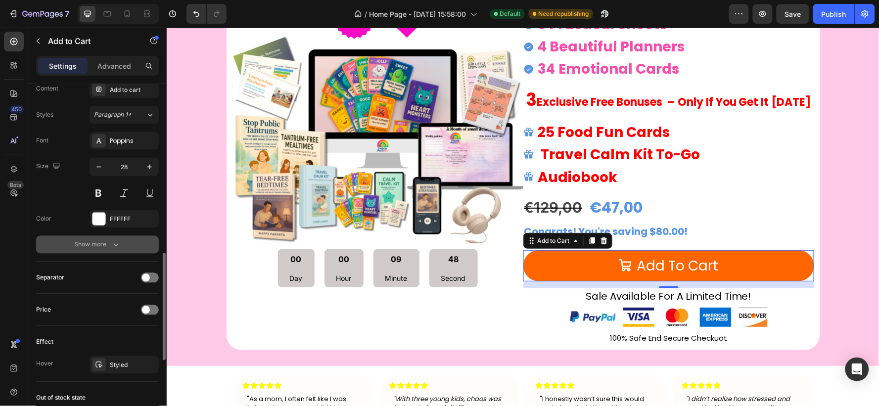
click at [101, 245] on div "Show more" at bounding box center [98, 245] width 46 height 10
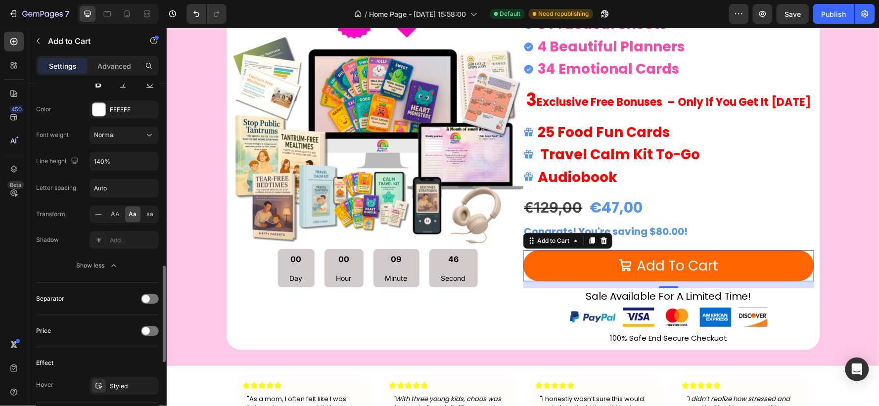
scroll to position [714, 0]
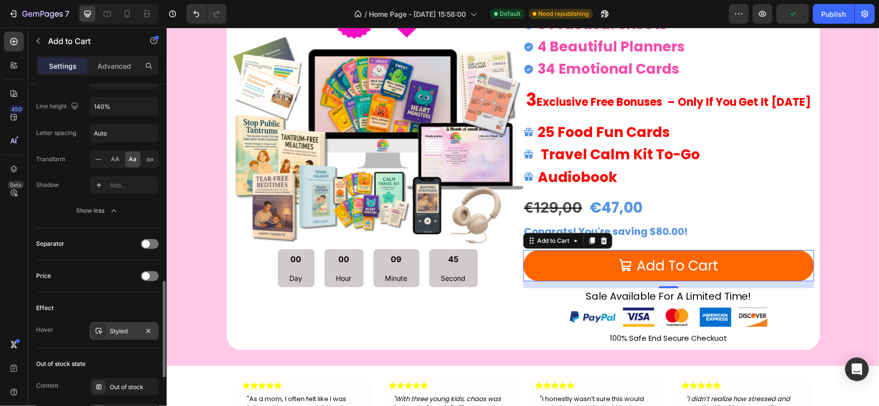
click at [113, 330] on div "Styled" at bounding box center [124, 331] width 29 height 9
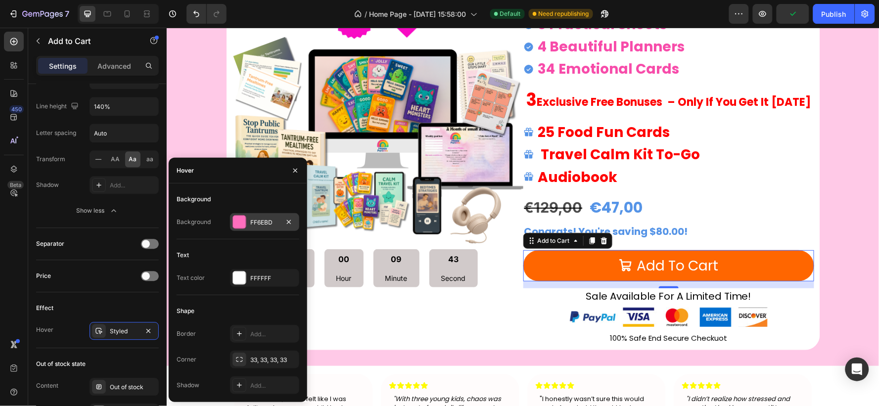
click at [247, 221] on div "FF6EBD" at bounding box center [264, 222] width 69 height 18
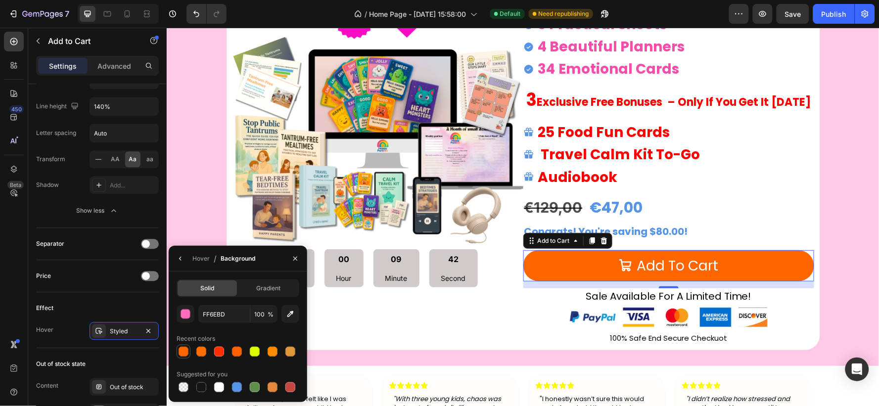
click at [182, 348] on div at bounding box center [184, 352] width 10 height 10
type input "FF6600"
click at [725, 262] on button "Add to cart" at bounding box center [668, 265] width 291 height 31
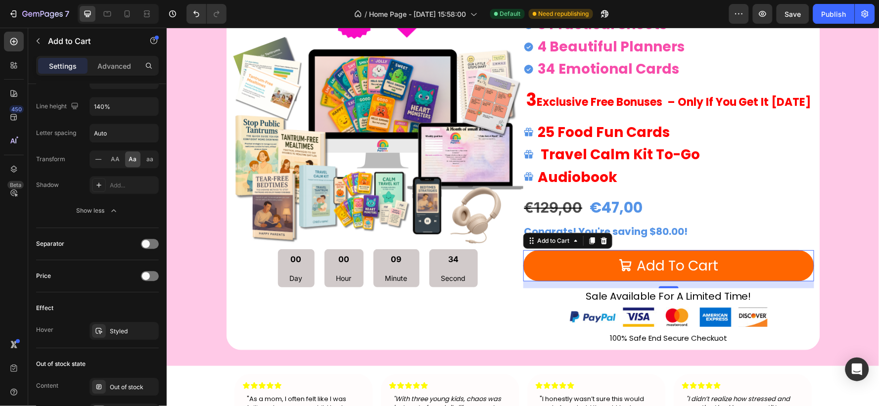
click at [715, 262] on button "Add to cart" at bounding box center [668, 265] width 291 height 31
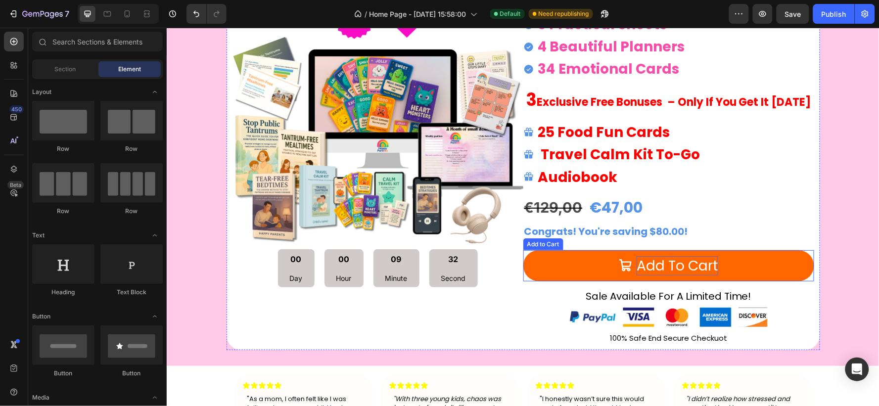
click at [713, 263] on div "Add to cart" at bounding box center [677, 265] width 82 height 19
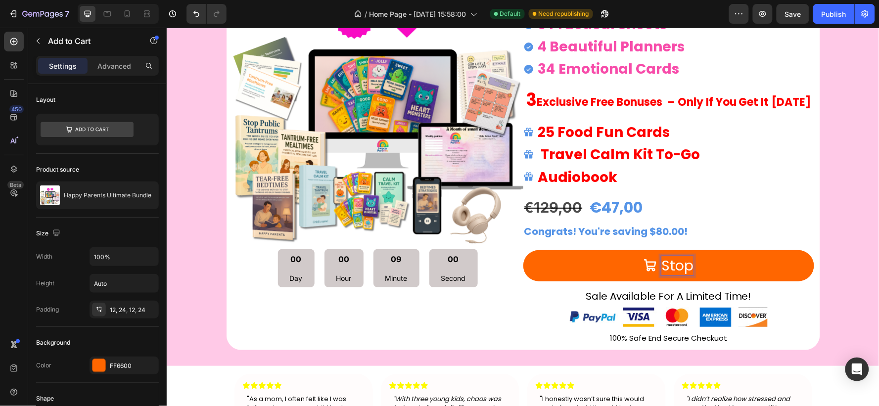
click at [523, 250] on button "stop" at bounding box center [668, 265] width 291 height 31
click at [523, 250] on button "stop tantrums" at bounding box center [668, 265] width 291 height 31
click at [523, 250] on button "STOP" at bounding box center [668, 265] width 291 height 31
click at [523, 250] on button "STOP TANTRUMS" at bounding box center [668, 265] width 291 height 31
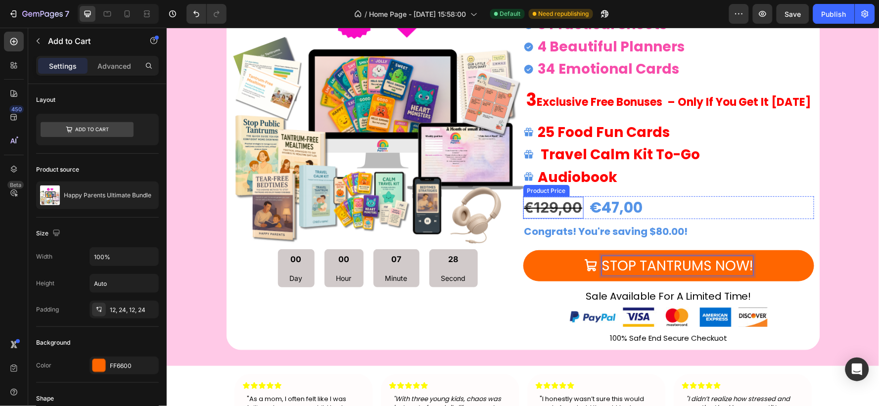
click at [564, 209] on div "€129,00" at bounding box center [553, 207] width 60 height 22
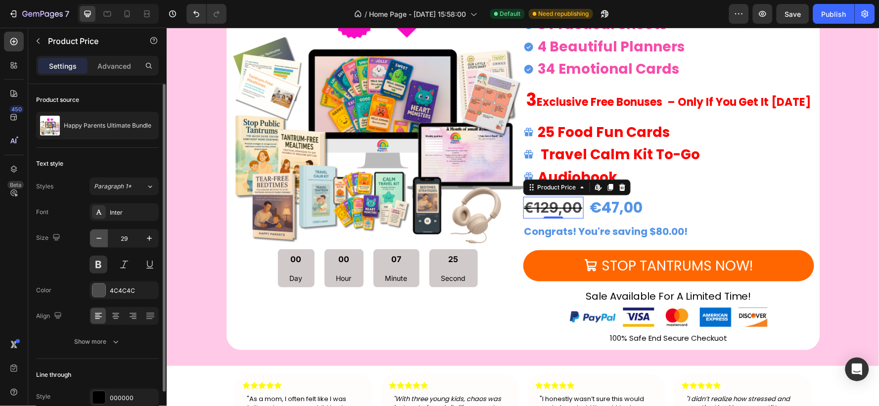
click at [96, 241] on icon "button" at bounding box center [99, 238] width 10 height 10
type input "27"
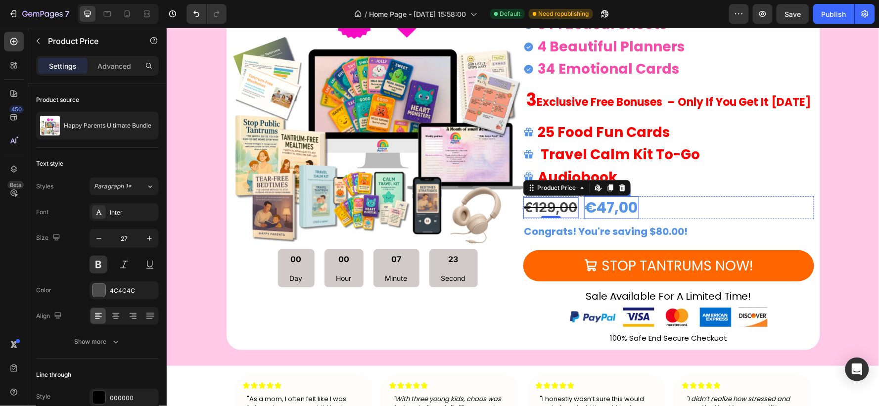
click at [614, 206] on div "€47,00" at bounding box center [611, 207] width 55 height 23
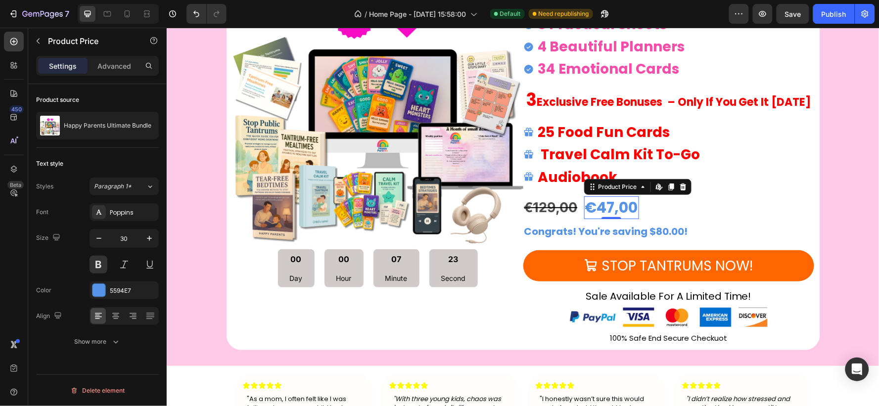
scroll to position [0, 0]
click at [145, 236] on icon "button" at bounding box center [149, 238] width 10 height 10
type input "31"
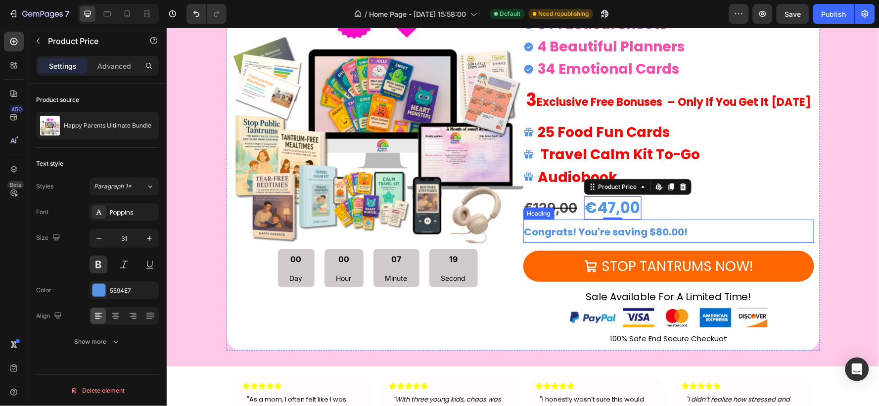
click at [666, 231] on strong "Congrats! You're saving $80.00!" at bounding box center [606, 232] width 164 height 14
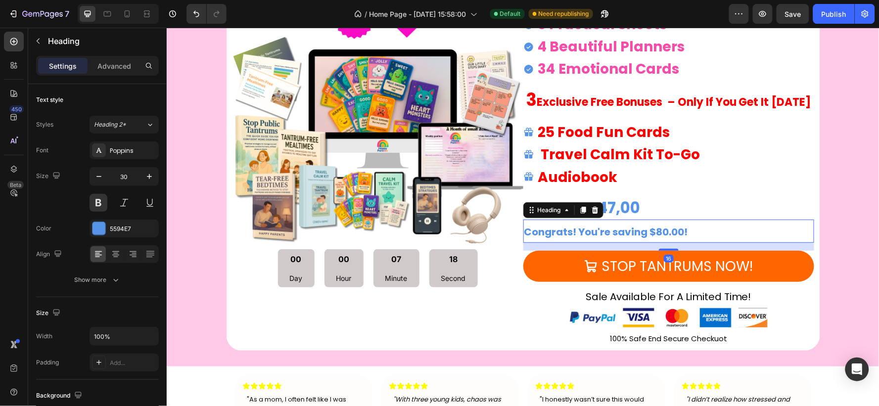
click at [651, 231] on strong "Congrats! You're saving $80.00!" at bounding box center [606, 232] width 164 height 14
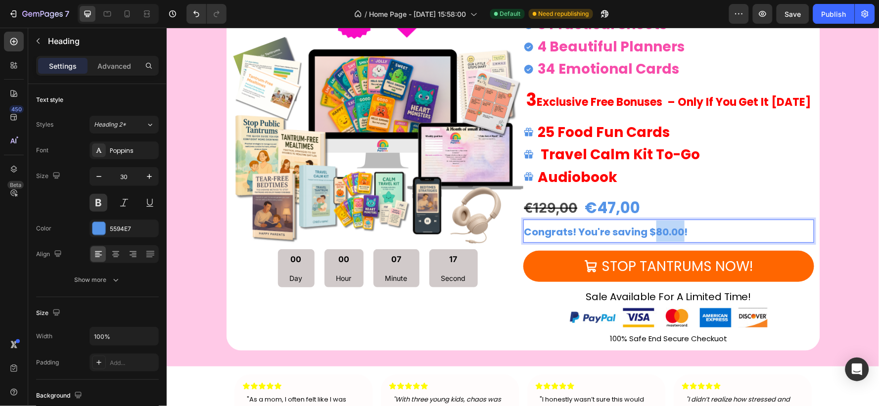
click at [651, 231] on strong "Congrats! You're saving $80.00!" at bounding box center [606, 232] width 164 height 14
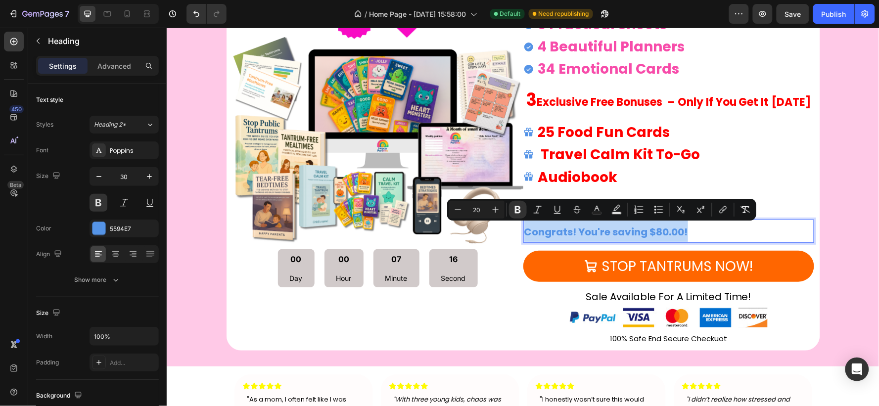
click at [651, 231] on strong "Congrats! You're saving $80.00!" at bounding box center [606, 232] width 164 height 14
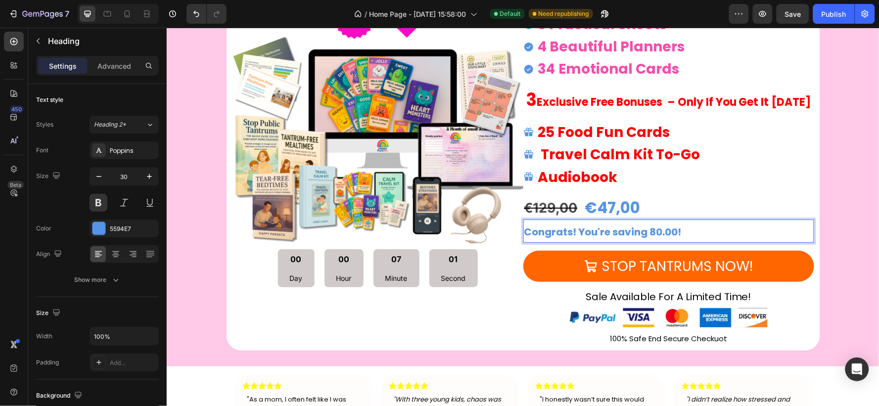
click at [654, 231] on strong "Congrats! You're saving 80.00!" at bounding box center [602, 232] width 157 height 14
click at [682, 233] on p "Congrats! You're saving 82.00!" at bounding box center [668, 230] width 289 height 21
click at [101, 176] on icon "button" at bounding box center [99, 177] width 10 height 10
type input "29"
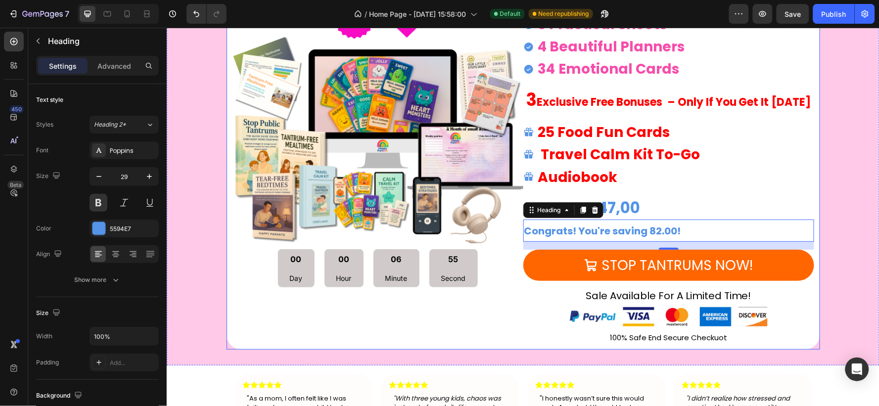
click at [706, 186] on div "25 Food Fun Cards Travel Calm Kit To-Go Audiobook" at bounding box center [668, 154] width 291 height 67
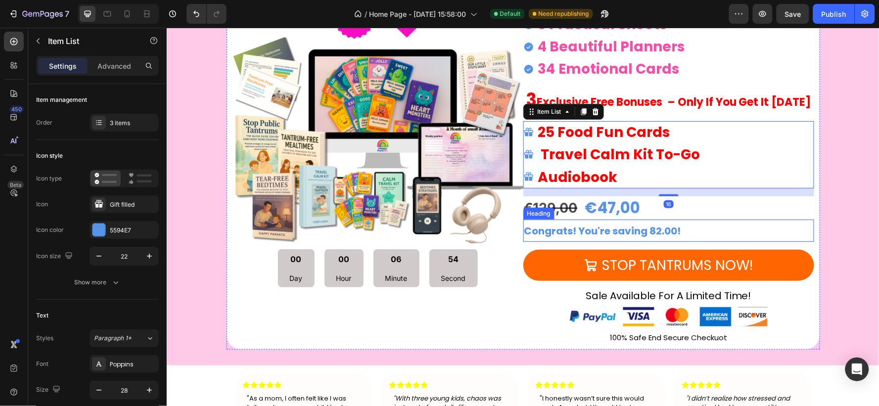
click at [679, 228] on p "⁠⁠⁠⁠⁠⁠⁠ Congrats! You're saving 82.00!" at bounding box center [668, 230] width 289 height 20
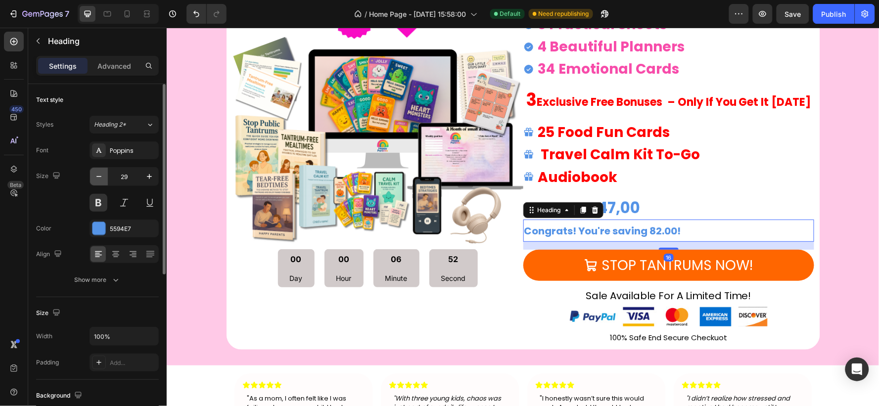
click at [93, 176] on button "button" at bounding box center [99, 177] width 18 height 18
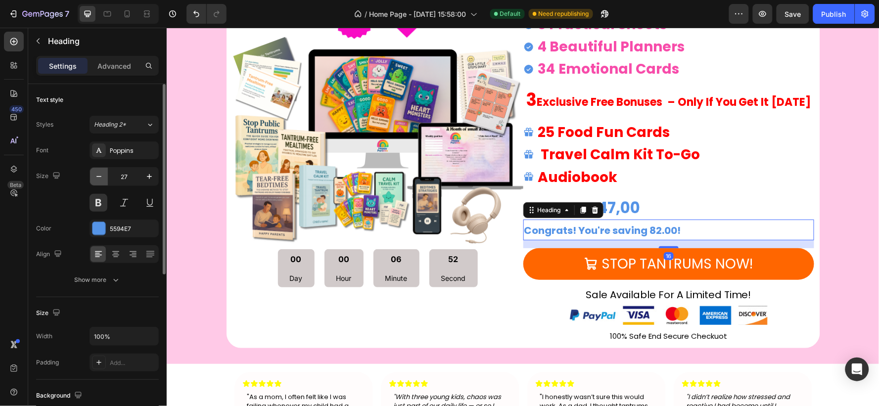
click at [93, 176] on button "button" at bounding box center [99, 177] width 18 height 18
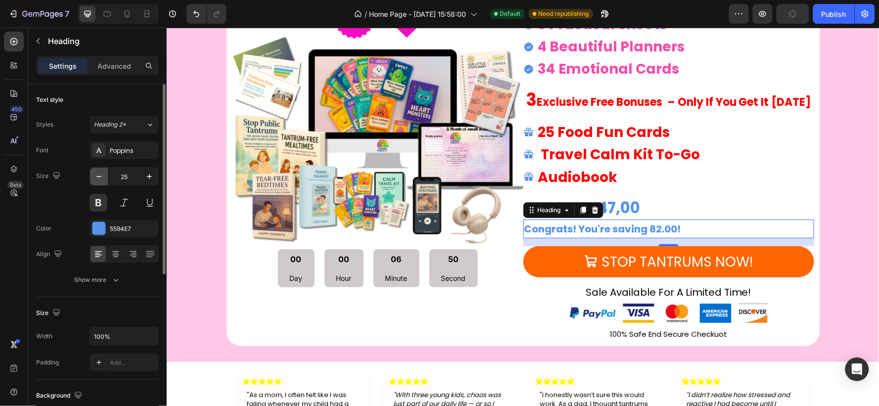
click at [97, 176] on icon "button" at bounding box center [98, 176] width 5 height 1
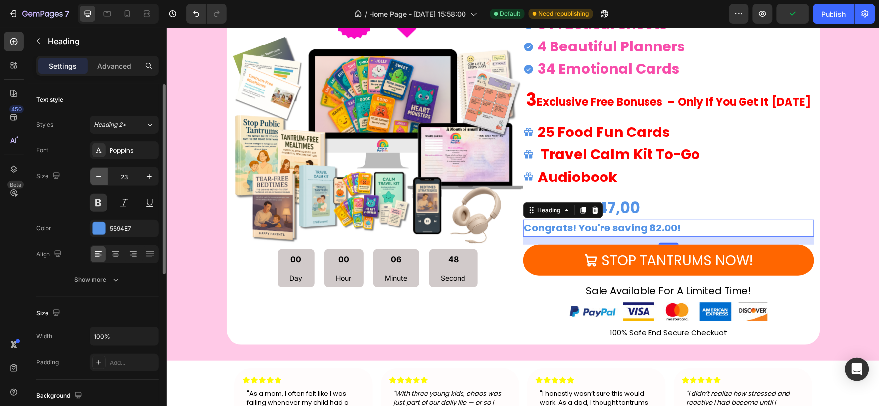
click at [97, 176] on icon "button" at bounding box center [98, 176] width 5 height 1
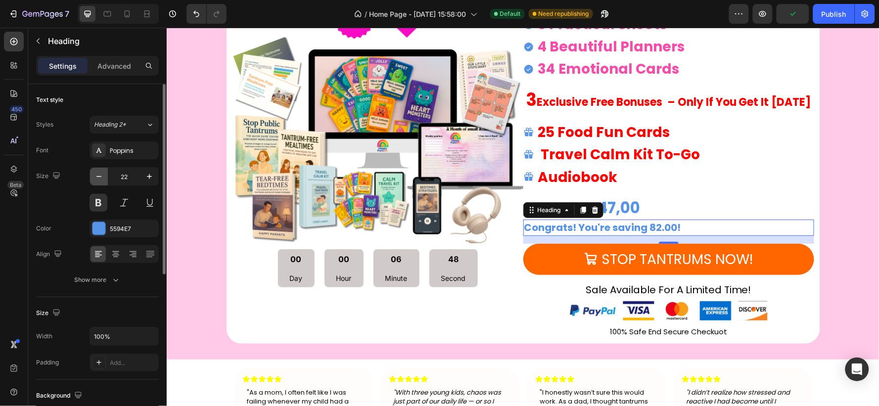
click at [97, 176] on icon "button" at bounding box center [98, 176] width 5 height 1
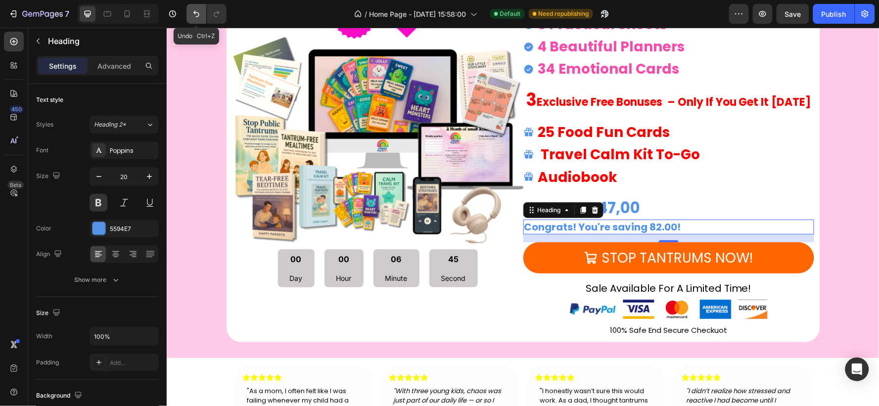
click at [189, 13] on button "Undo/Redo" at bounding box center [196, 14] width 20 height 20
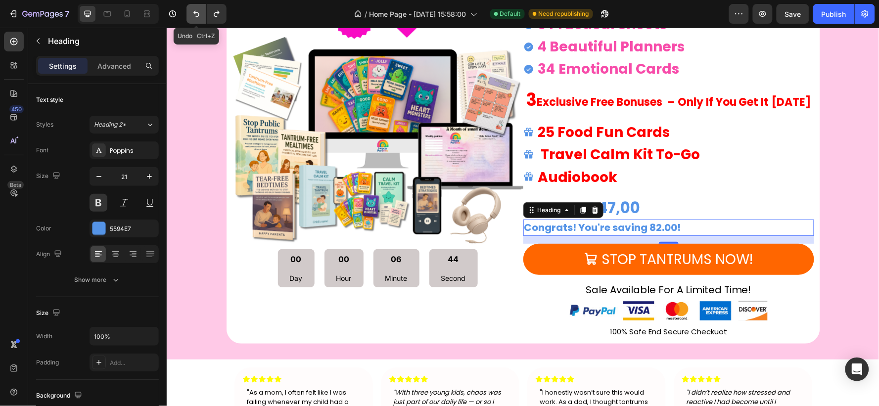
click at [189, 13] on button "Undo/Redo" at bounding box center [196, 14] width 20 height 20
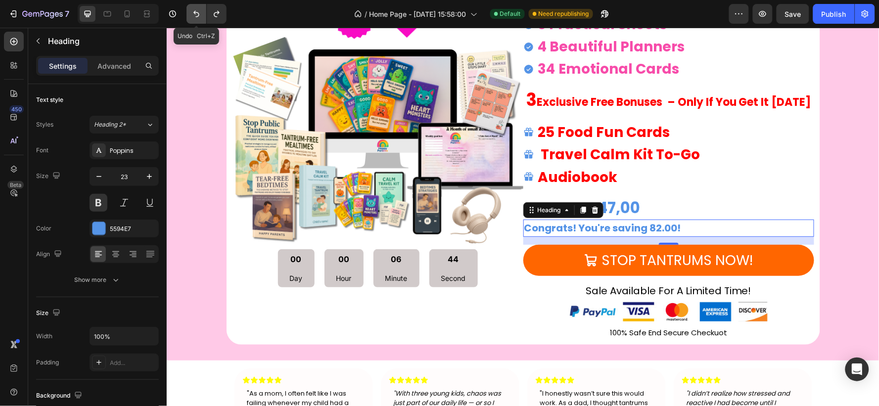
click at [189, 13] on button "Undo/Redo" at bounding box center [196, 14] width 20 height 20
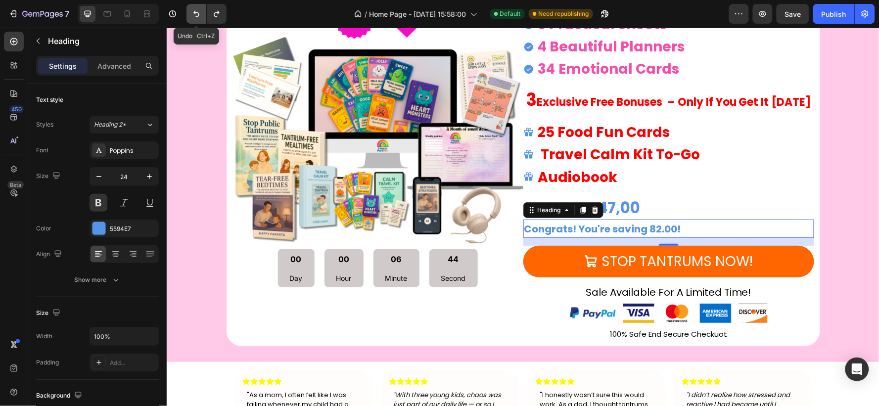
click at [189, 13] on button "Undo/Redo" at bounding box center [196, 14] width 20 height 20
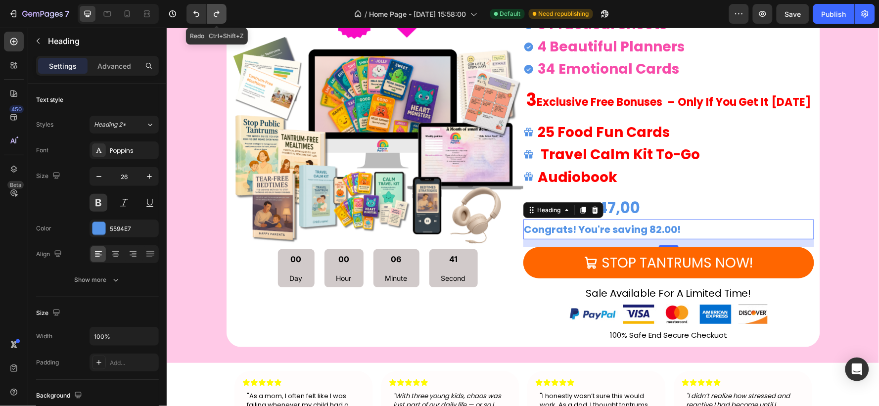
click at [212, 14] on icon "Undo/Redo" at bounding box center [217, 14] width 10 height 10
type input "25"
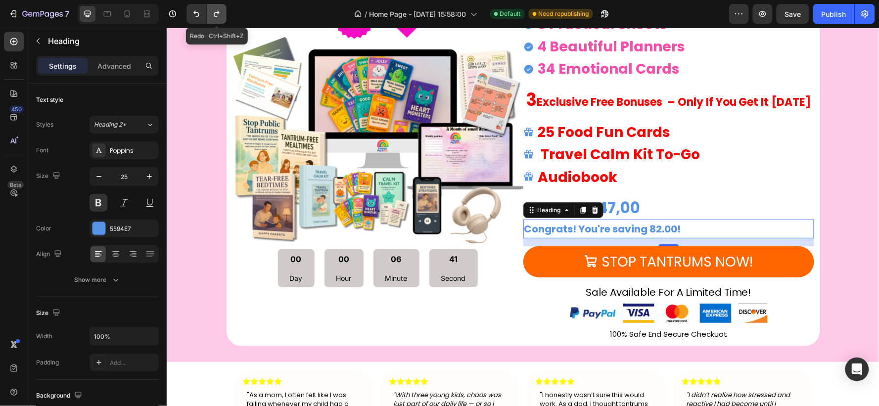
click at [212, 14] on icon "Undo/Redo" at bounding box center [217, 14] width 10 height 10
click at [675, 229] on strong "Congrats! You're saving 82.00!" at bounding box center [602, 229] width 157 height 14
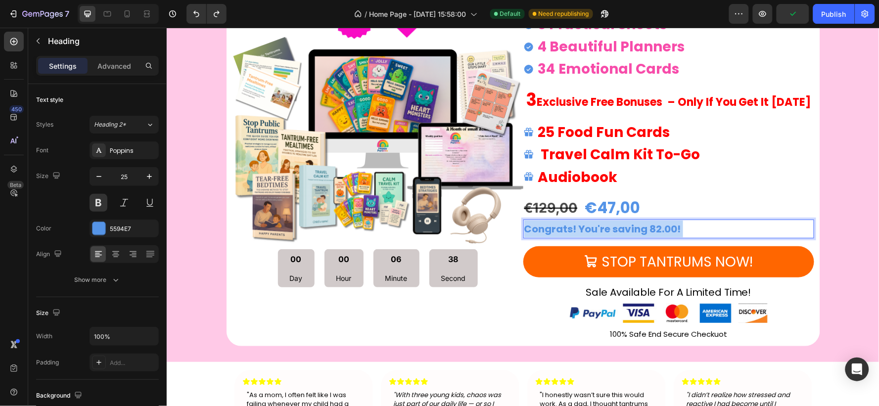
drag, startPoint x: 680, startPoint y: 228, endPoint x: 567, endPoint y: 226, distance: 112.8
click at [565, 226] on p "Congrats! You're saving 82.00!" at bounding box center [668, 228] width 289 height 17
click at [584, 226] on strong "Congrats! You're saving 82.00!" at bounding box center [602, 229] width 157 height 14
drag, startPoint x: 673, startPoint y: 230, endPoint x: 526, endPoint y: 233, distance: 146.5
click at [526, 233] on strong "Congrats! You're saving 82.00!" at bounding box center [602, 229] width 157 height 14
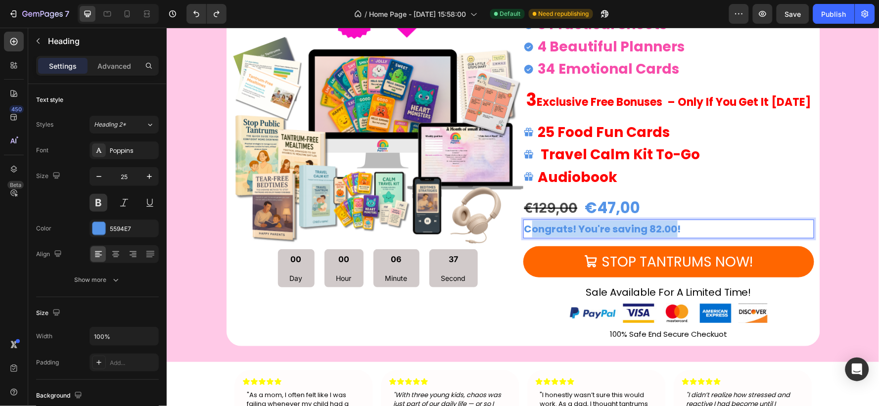
click at [597, 230] on strong "Congrats! You're saving 82.00!" at bounding box center [602, 229] width 157 height 14
drag, startPoint x: 693, startPoint y: 226, endPoint x: 503, endPoint y: 229, distance: 190.5
click at [503, 229] on div "Product Images 00 Day 00 Hour 06 Minute 35 Second Countdown Timer Happy Parents…" at bounding box center [523, 148] width 594 height 393
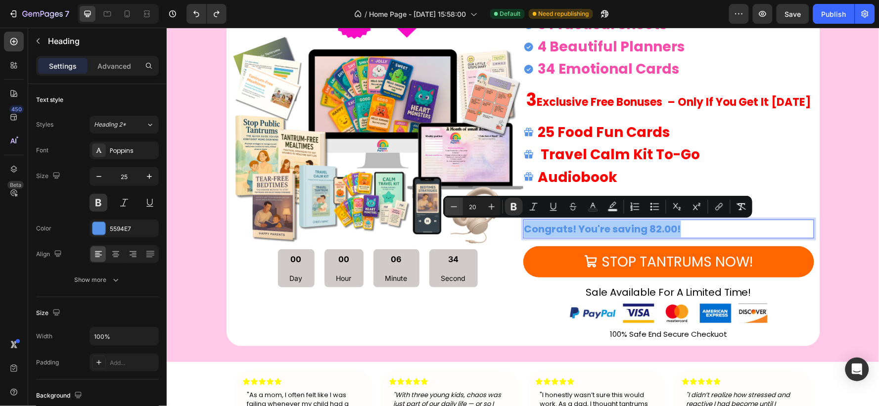
click at [456, 209] on icon "Editor contextual toolbar" at bounding box center [454, 207] width 10 height 10
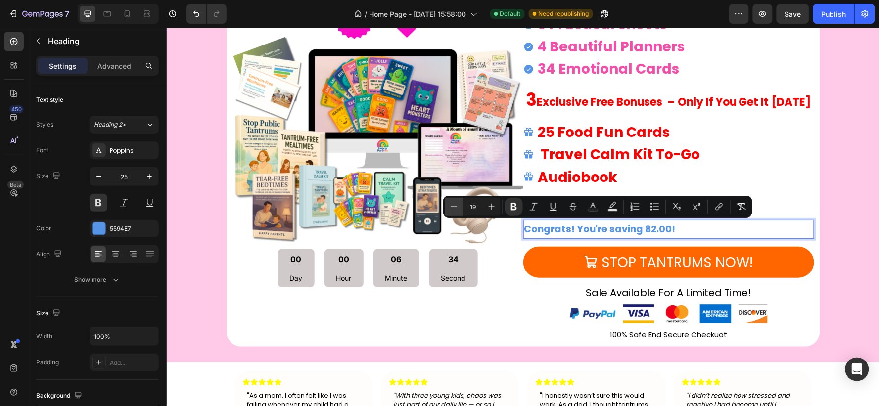
click at [456, 209] on icon "Editor contextual toolbar" at bounding box center [454, 207] width 10 height 10
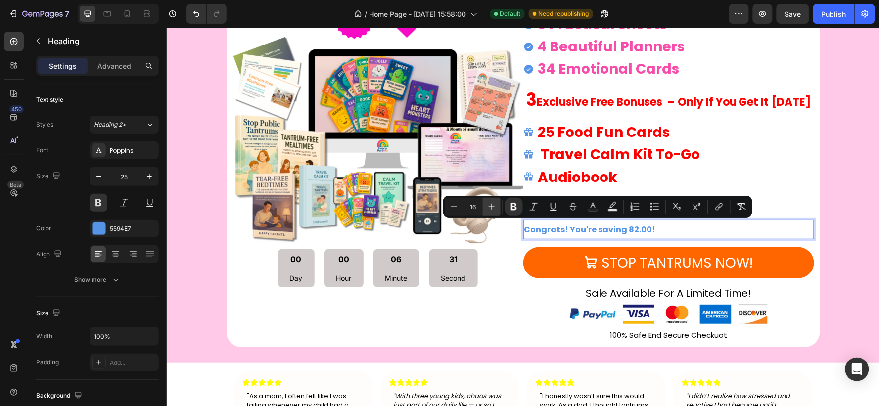
click at [488, 208] on icon "Editor contextual toolbar" at bounding box center [492, 207] width 10 height 10
type input "17"
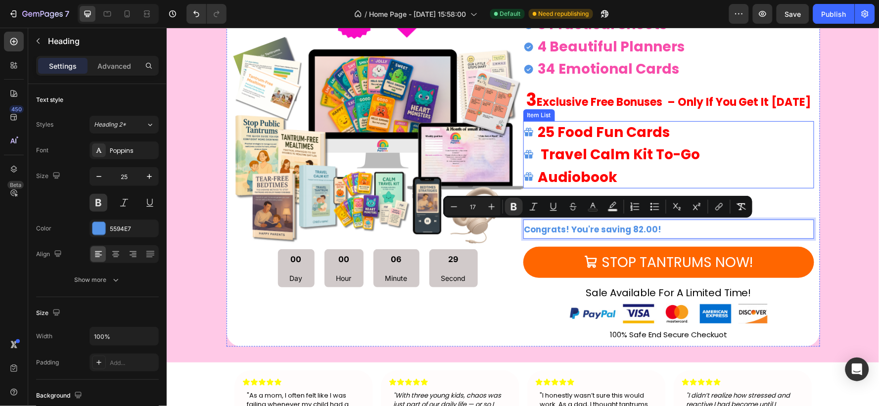
click at [784, 174] on div "25 Food Fun Cards Travel Calm Kit To-Go Audiobook" at bounding box center [668, 154] width 291 height 67
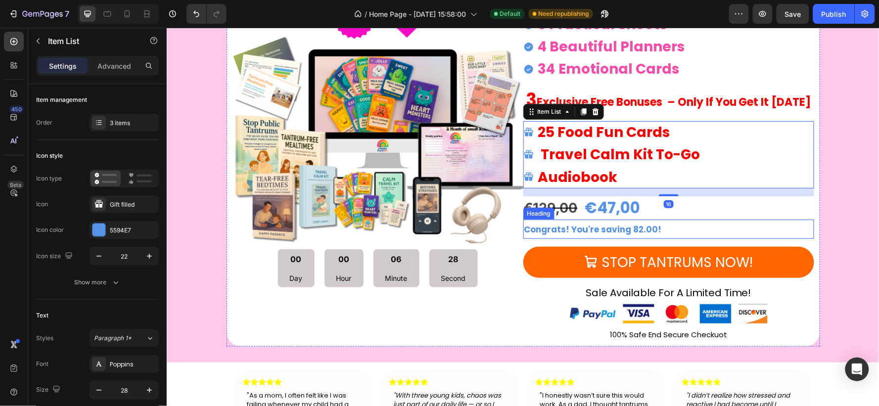
click at [633, 233] on strong "Congrats! You're saving 82.00!" at bounding box center [593, 229] width 138 height 12
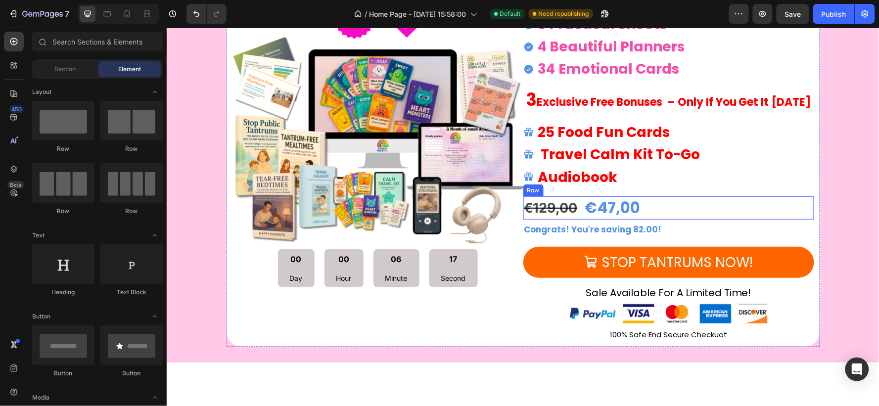
scroll to position [4485, 0]
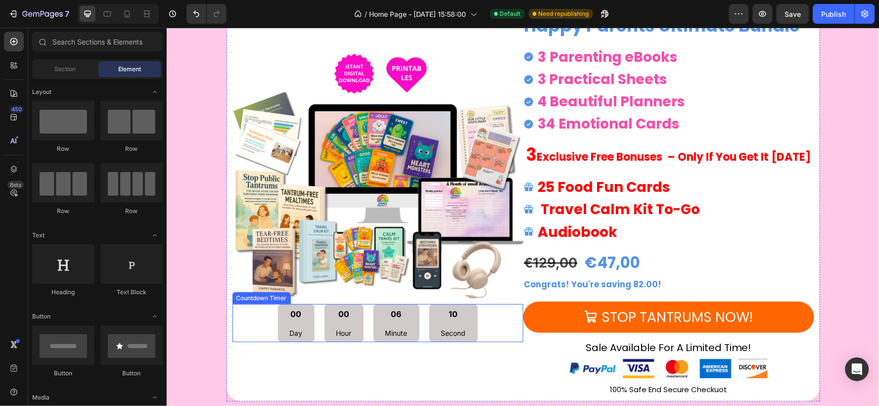
click at [387, 322] on div "06 Minute" at bounding box center [396, 323] width 46 height 38
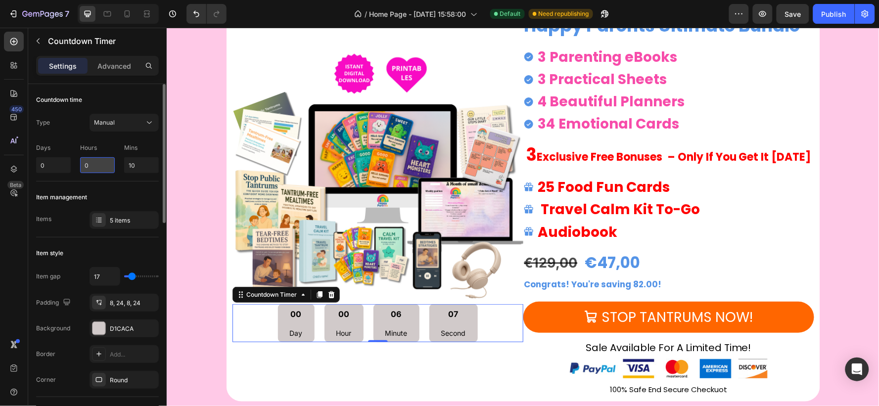
click at [104, 165] on input "0" at bounding box center [97, 165] width 35 height 16
type input "5"
click at [140, 193] on div "Item management" at bounding box center [97, 197] width 123 height 16
click at [102, 162] on input "5" at bounding box center [97, 165] width 35 height 16
type input "4"
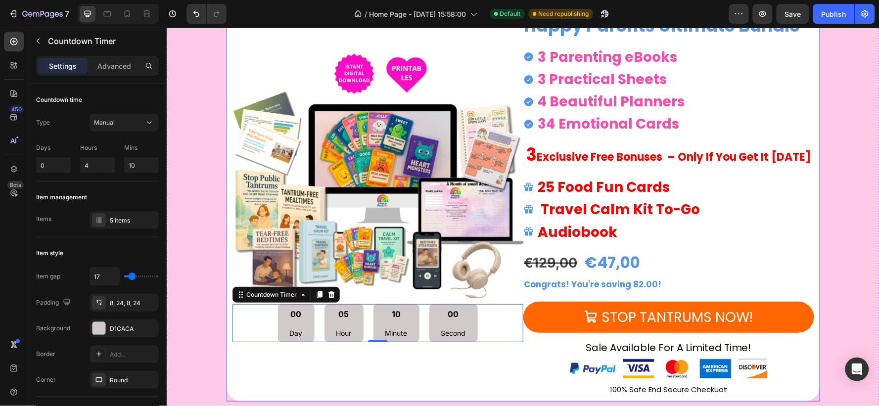
click at [436, 373] on div "Product Images 00 Day 05 Hour 10 Minute 00 Second Countdown Timer 0" at bounding box center [377, 204] width 291 height 382
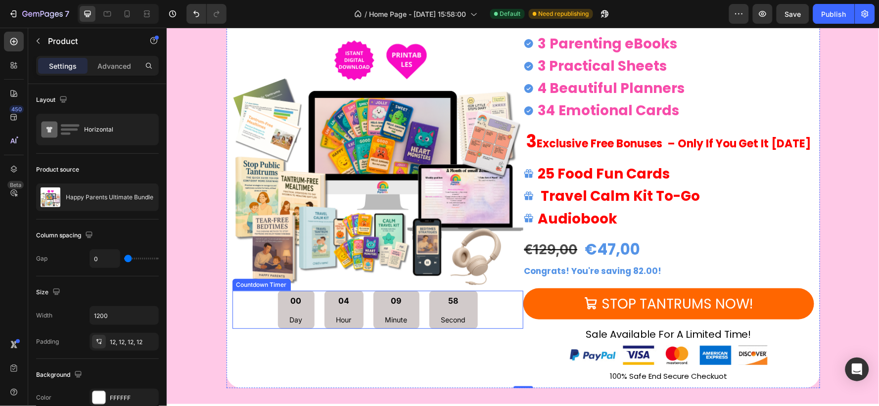
scroll to position [4596, 0]
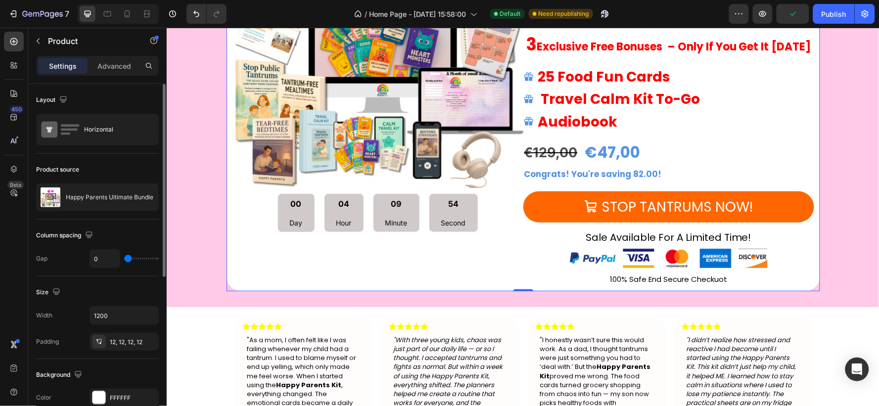
click at [93, 291] on div "Size" at bounding box center [97, 292] width 123 height 16
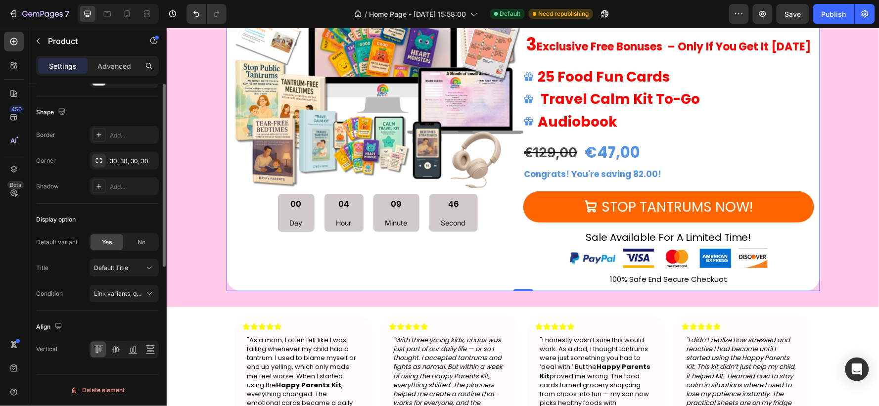
scroll to position [0, 0]
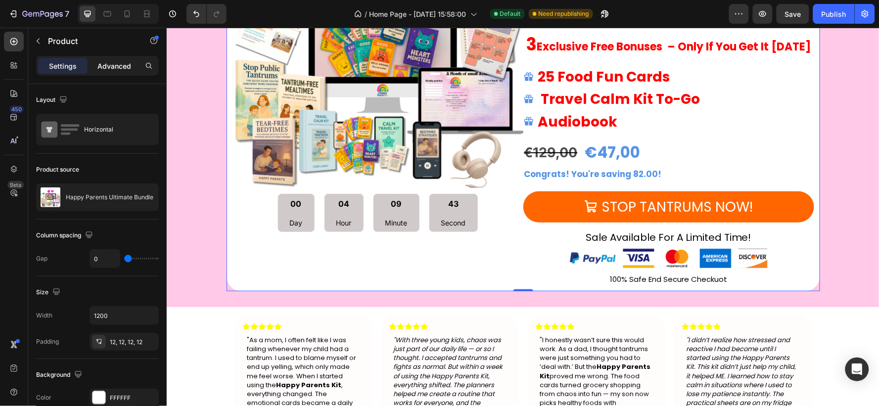
click at [119, 68] on p "Advanced" at bounding box center [114, 66] width 34 height 10
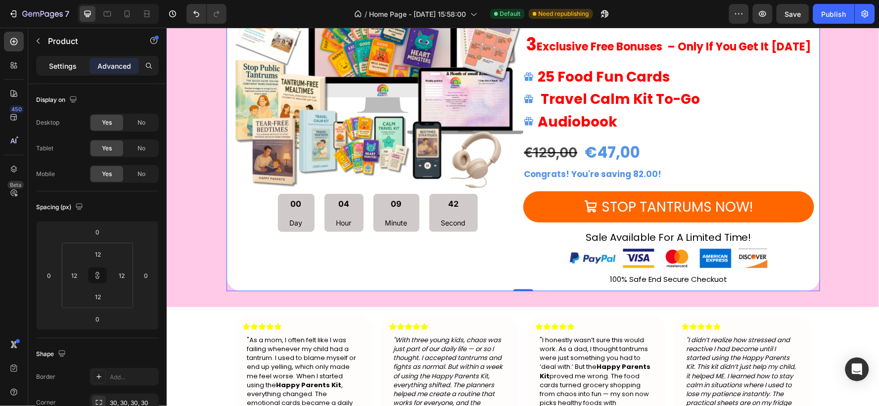
click at [67, 65] on p "Settings" at bounding box center [63, 66] width 28 height 10
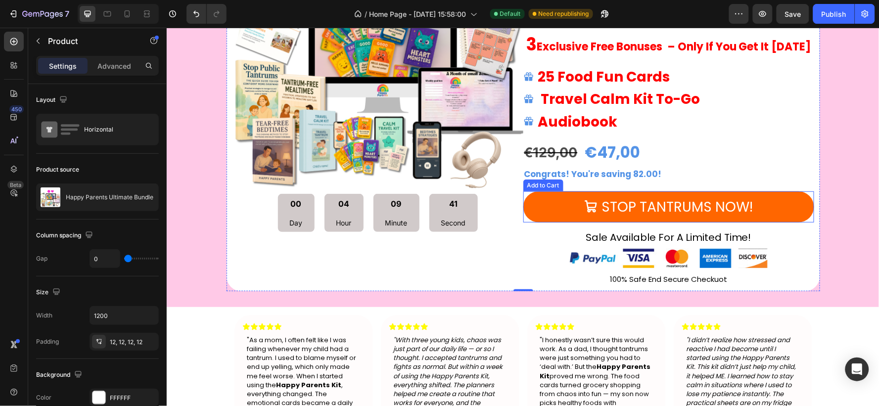
click at [784, 200] on button "STOP TANTRUMS NOW!" at bounding box center [668, 206] width 291 height 31
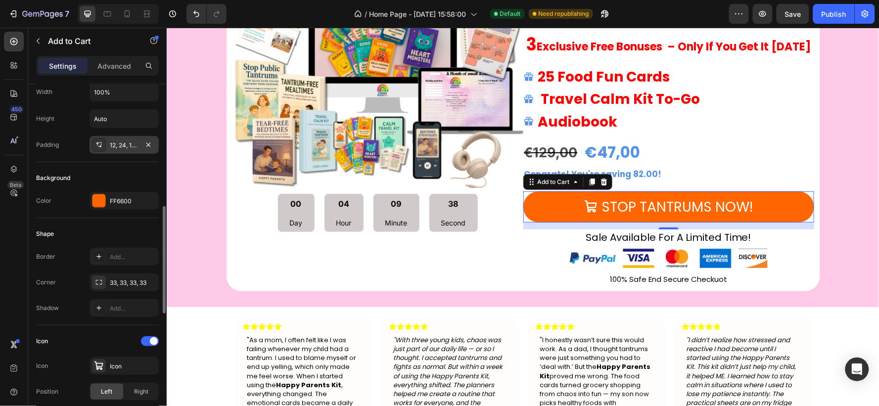
scroll to position [220, 0]
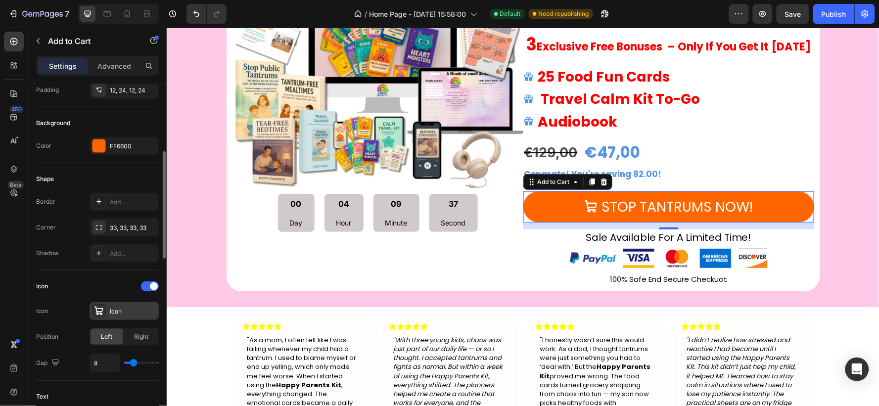
click at [110, 316] on div "Icon" at bounding box center [133, 311] width 47 height 9
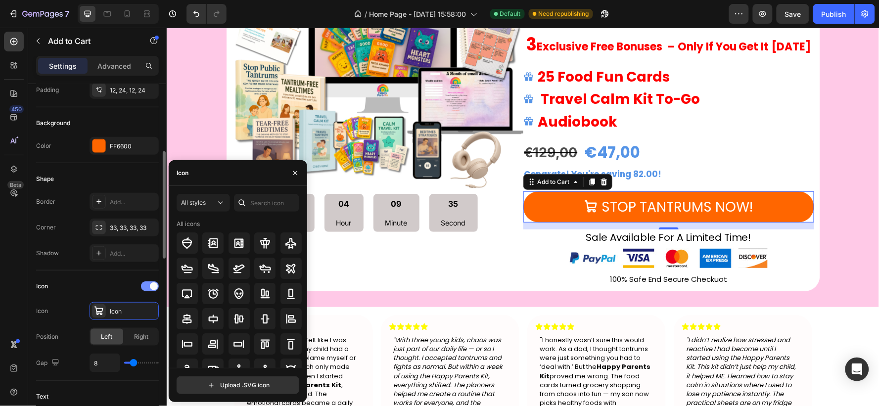
click at [146, 289] on div at bounding box center [150, 286] width 18 height 10
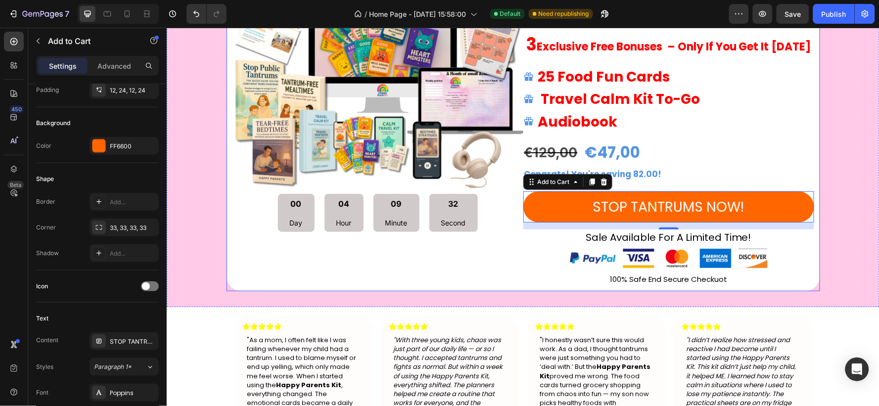
click at [387, 267] on div "Product Images 00 Day 04 Hour 09 Minute 32 Second Countdown Timer" at bounding box center [377, 94] width 291 height 382
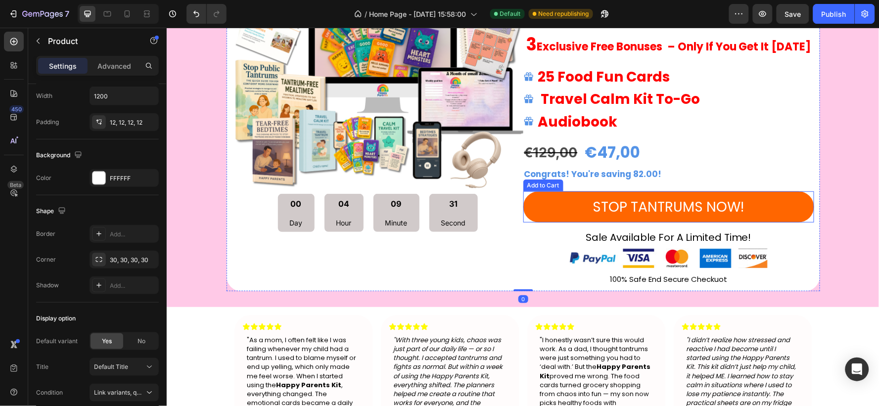
scroll to position [0, 0]
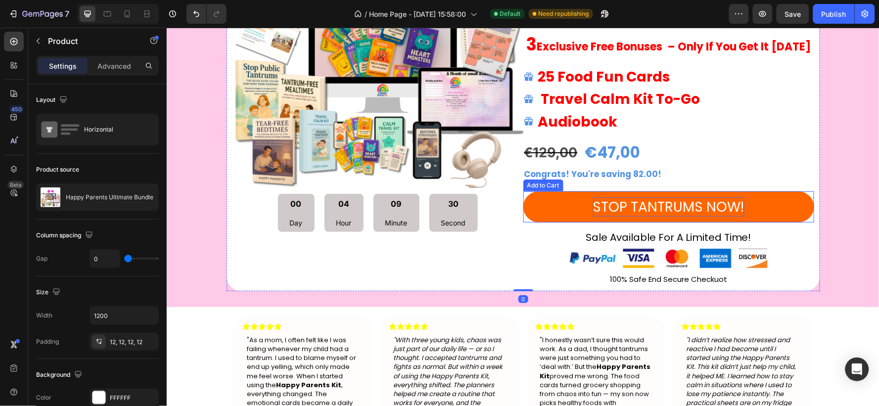
click at [713, 211] on p "STOP TANTRUMS NOW!" at bounding box center [668, 206] width 151 height 19
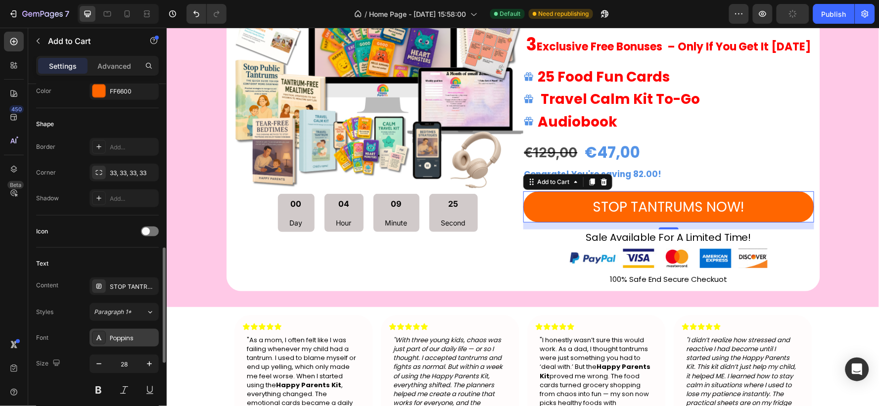
scroll to position [329, 0]
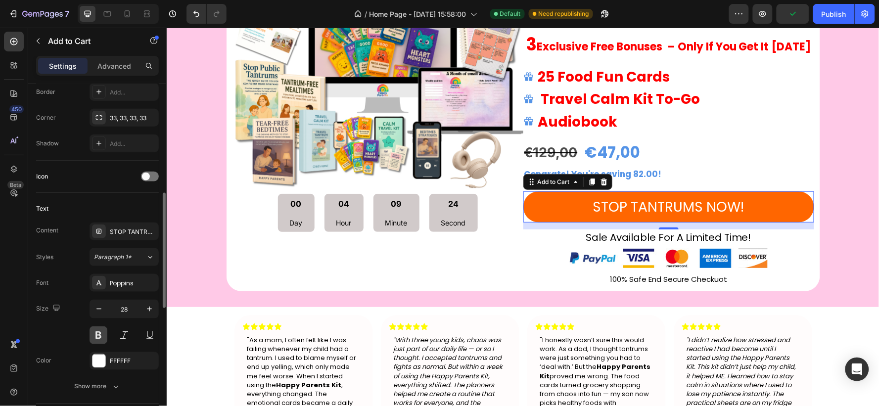
click at [95, 339] on button at bounding box center [99, 335] width 18 height 18
click at [100, 308] on icon "button" at bounding box center [99, 309] width 10 height 10
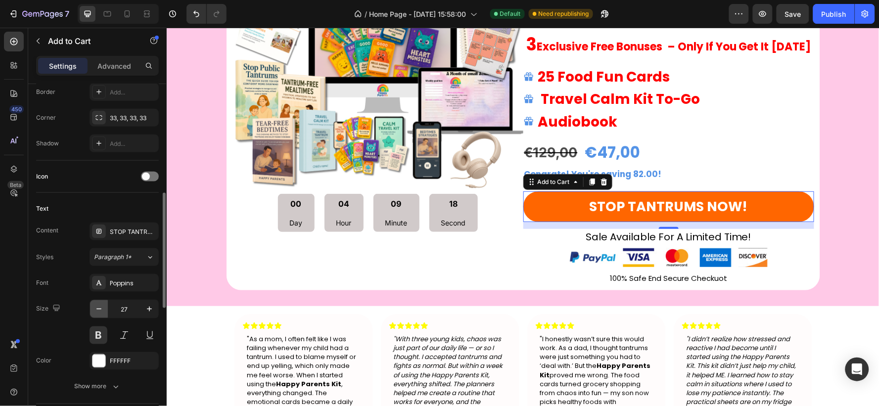
click at [100, 308] on icon "button" at bounding box center [99, 309] width 10 height 10
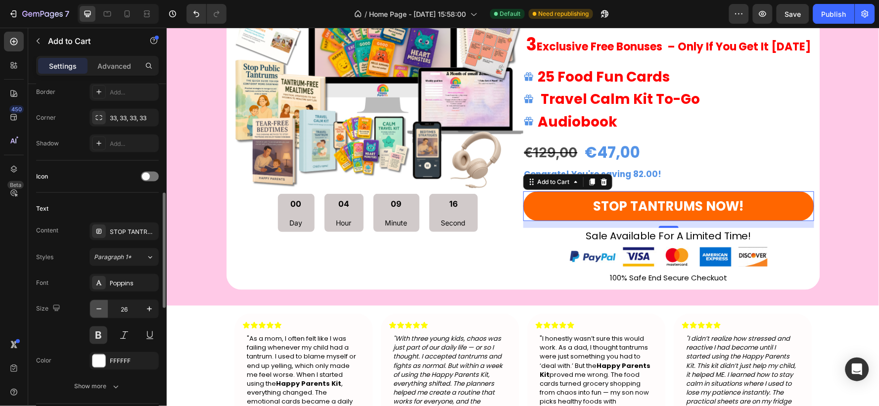
click at [100, 308] on icon "button" at bounding box center [99, 309] width 10 height 10
click at [147, 311] on icon "button" at bounding box center [149, 309] width 10 height 10
type input "26"
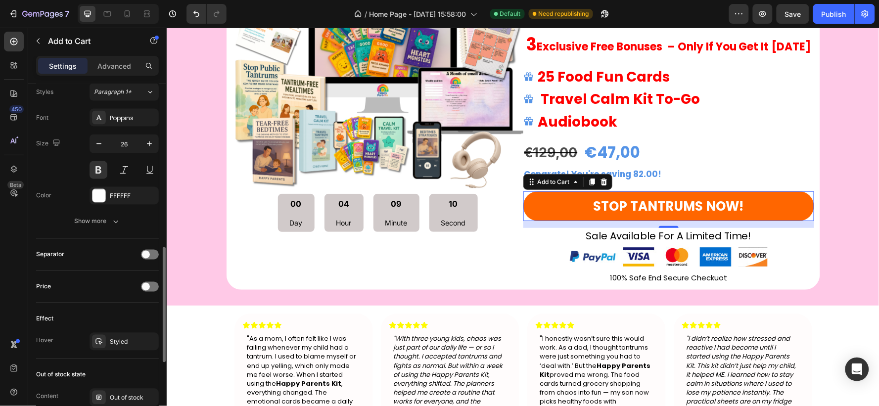
scroll to position [710, 0]
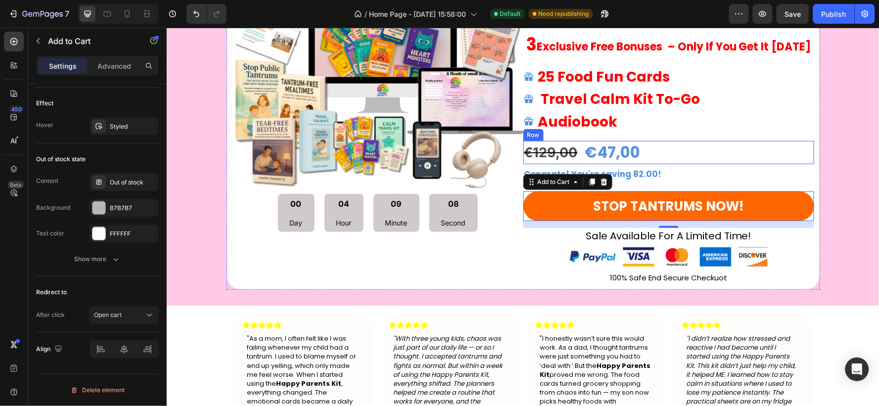
click at [795, 162] on div "€47,00 Product Price Product Price €129,00 Product Price Product Price Row" at bounding box center [668, 151] width 291 height 23
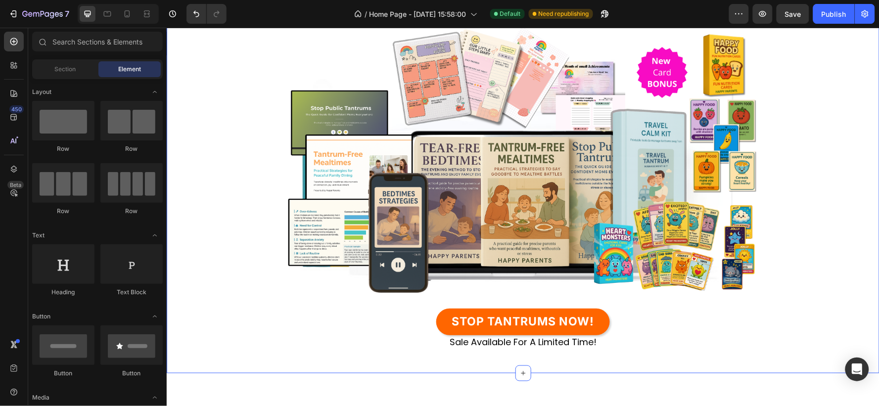
scroll to position [0, 0]
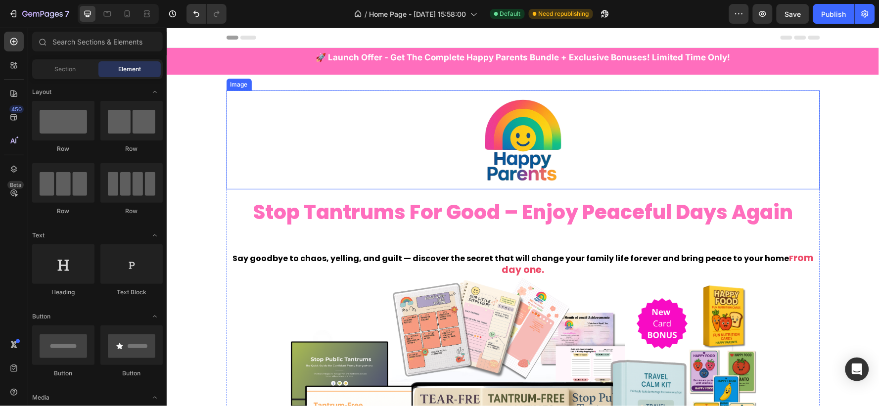
click at [587, 131] on div at bounding box center [523, 139] width 594 height 99
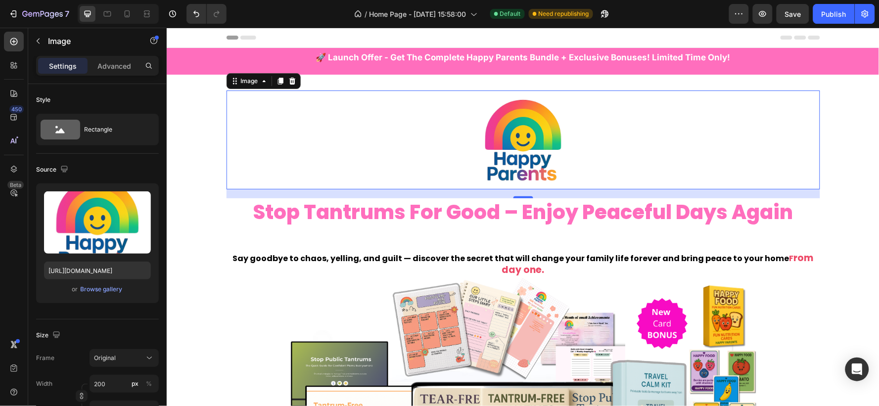
click at [537, 126] on img at bounding box center [522, 139] width 99 height 99
click at [107, 382] on input "200" at bounding box center [124, 384] width 69 height 18
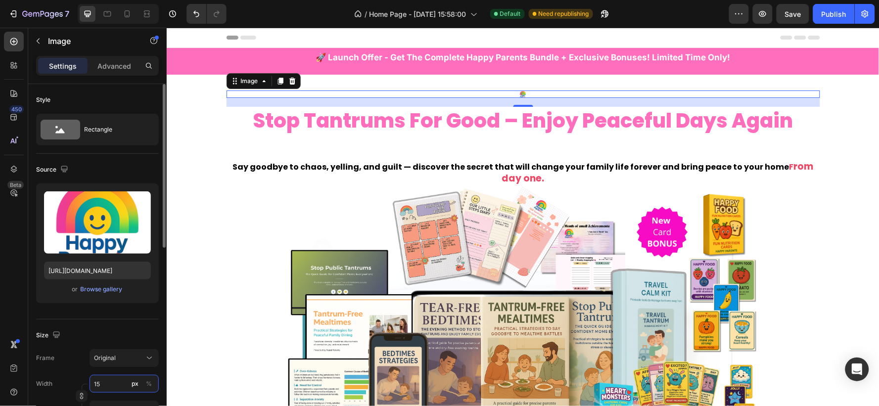
type input "150"
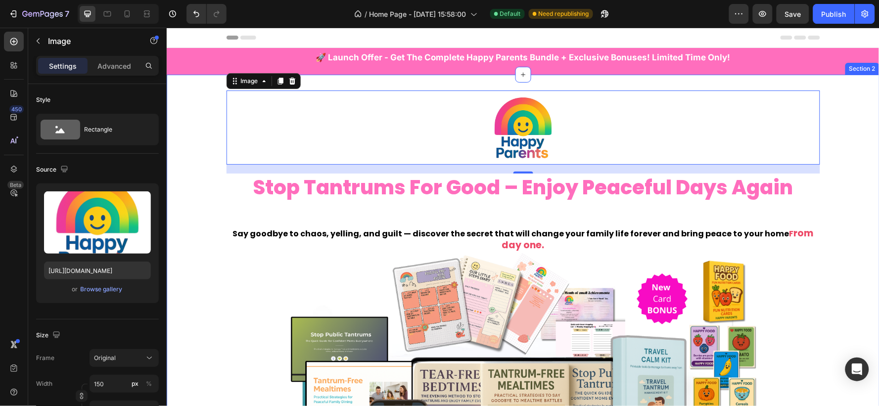
click at [201, 112] on div "Image 18 stop tantrums for good – enjoy peaceful days again Heading Say goodbye…" at bounding box center [522, 337] width 713 height 494
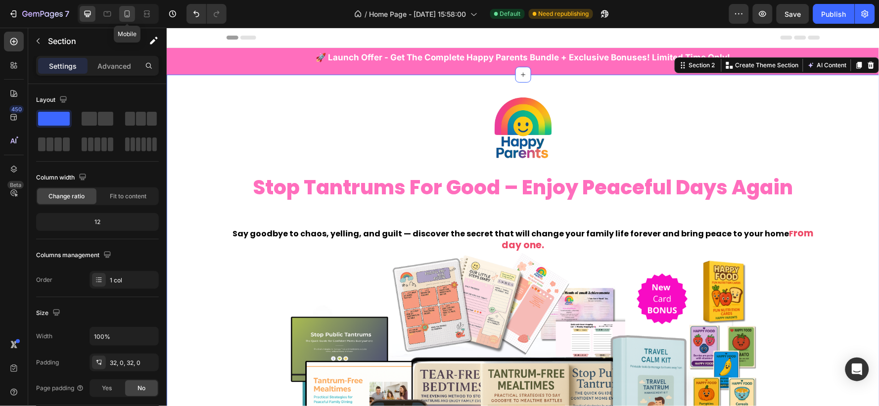
click at [123, 12] on icon at bounding box center [127, 14] width 10 height 10
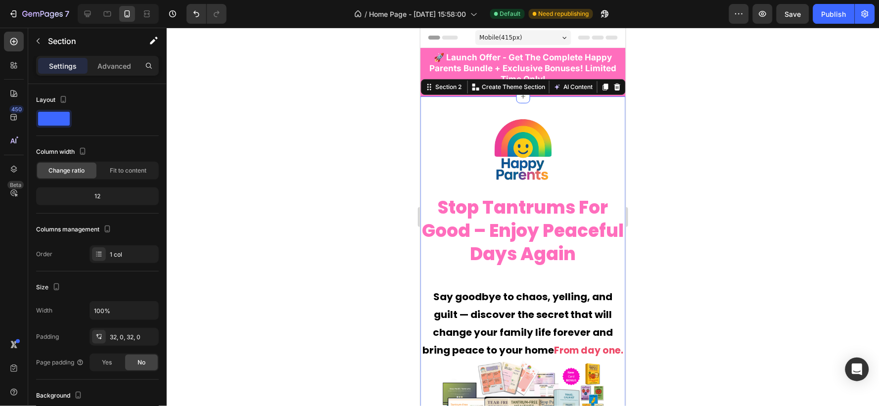
click at [97, 11] on div at bounding box center [118, 14] width 81 height 20
click at [94, 13] on div at bounding box center [88, 14] width 16 height 16
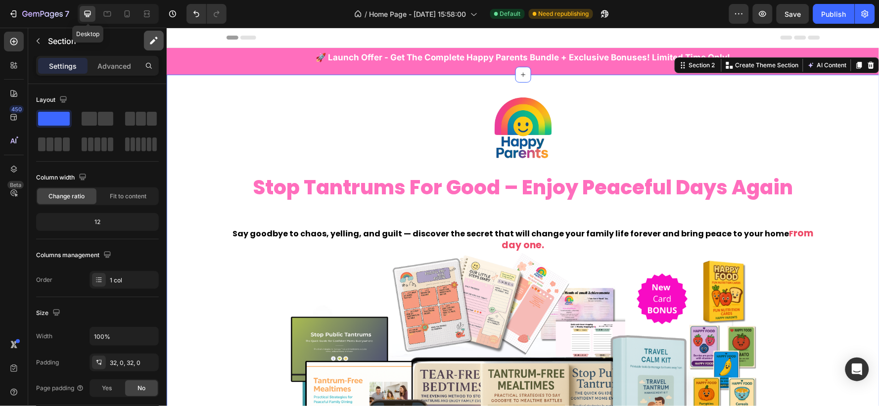
scroll to position [12, 0]
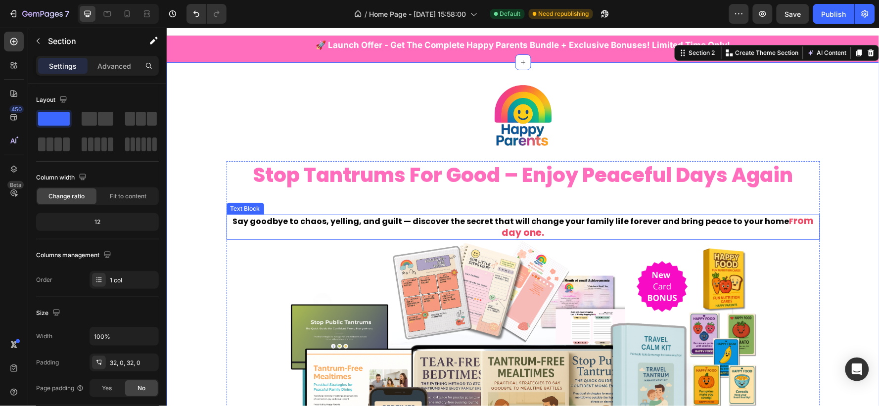
click at [542, 226] on strong "Say goodbye to chaos, yelling, and guilt — discover the secret that will change…" at bounding box center [511, 220] width 557 height 11
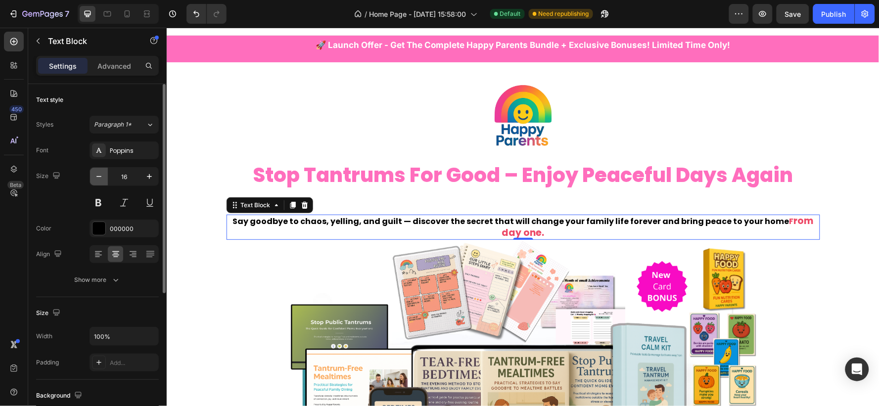
click at [97, 175] on icon "button" at bounding box center [99, 177] width 10 height 10
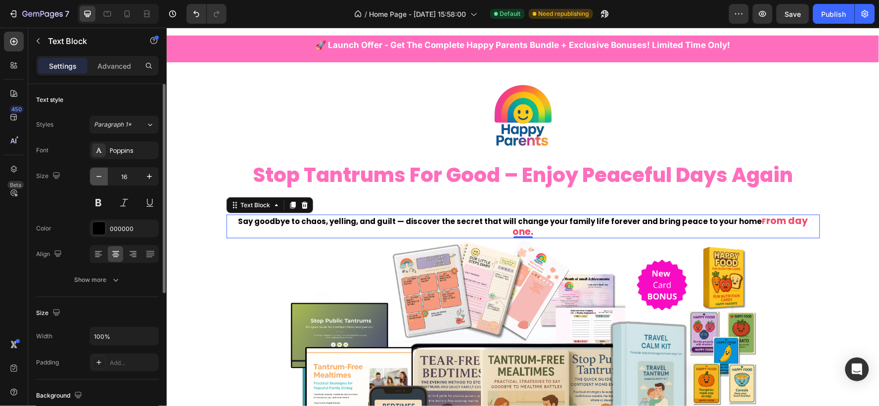
click at [97, 175] on icon "button" at bounding box center [99, 177] width 10 height 10
type input "14"
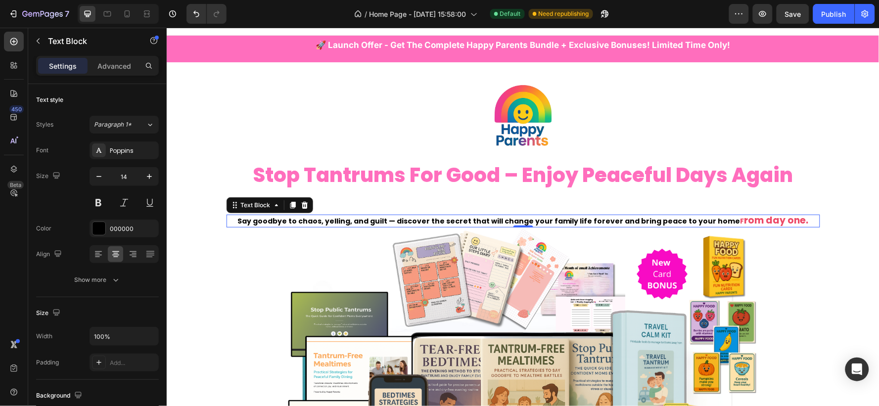
click at [744, 217] on strong "rom day one." at bounding box center [776, 219] width 64 height 13
click at [744, 218] on strong "rom day one." at bounding box center [776, 219] width 64 height 13
click at [745, 219] on strong "rom day one." at bounding box center [777, 219] width 64 height 13
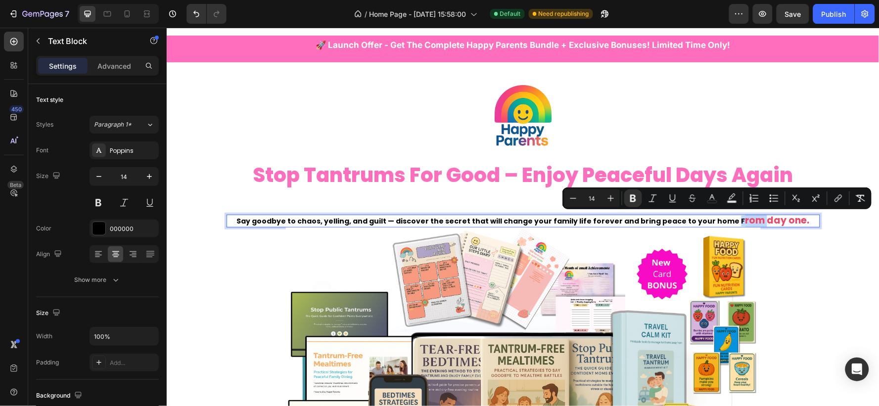
click at [675, 221] on strong "Say goodbye to chaos, yelling, and guilt — discover the secret that will change…" at bounding box center [490, 221] width 509 height 10
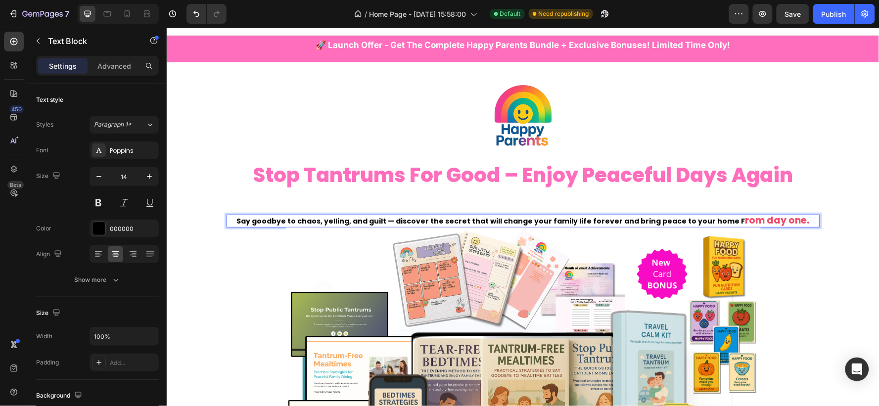
click at [675, 221] on strong "Say goodbye to chaos, yelling, and guilt — discover the secret that will change…" at bounding box center [490, 221] width 509 height 10
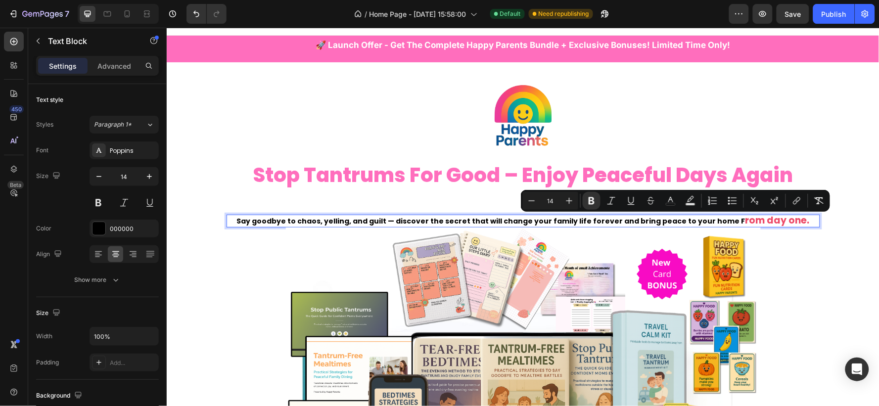
click at [722, 218] on strong "Say goodbye to chaos, yelling, and guilt — discover the secret that will change…" at bounding box center [490, 221] width 509 height 10
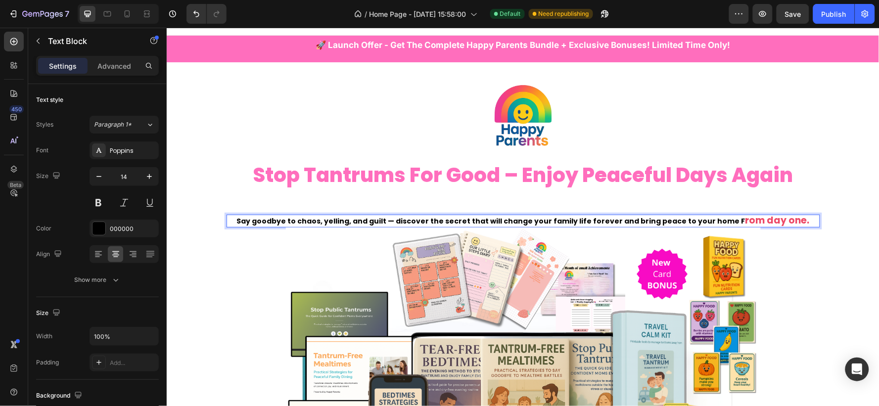
click at [722, 219] on strong "Say goodbye to chaos, yelling, and guilt — discover the secret that will change…" at bounding box center [490, 221] width 509 height 10
click at [745, 217] on strong "rom day one." at bounding box center [777, 219] width 64 height 13
click at [745, 220] on strong "rom day one." at bounding box center [777, 219] width 64 height 13
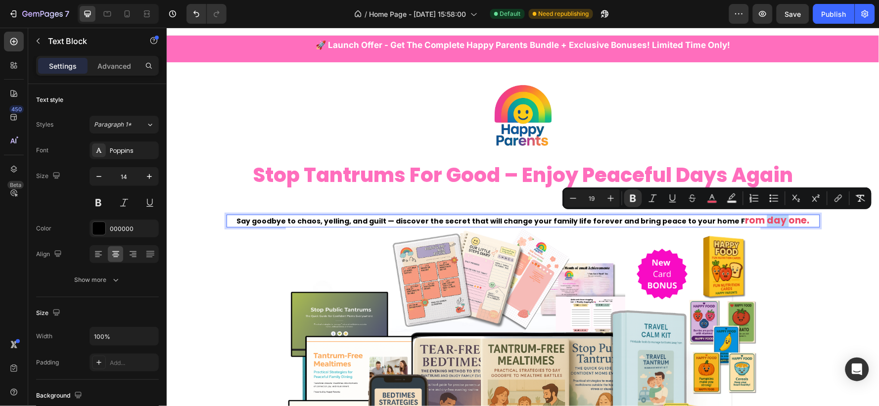
type input "14"
click at [720, 221] on strong "Say goodbye to chaos, yelling, and guilt — discover the secret that will change…" at bounding box center [490, 221] width 509 height 10
click at [606, 199] on icon "Editor contextual toolbar" at bounding box center [611, 198] width 10 height 10
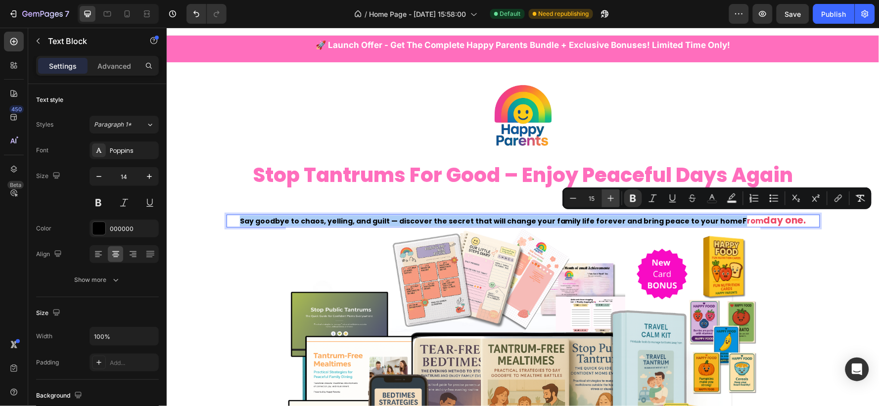
click at [606, 199] on icon "Editor contextual toolbar" at bounding box center [611, 198] width 10 height 10
type input "19"
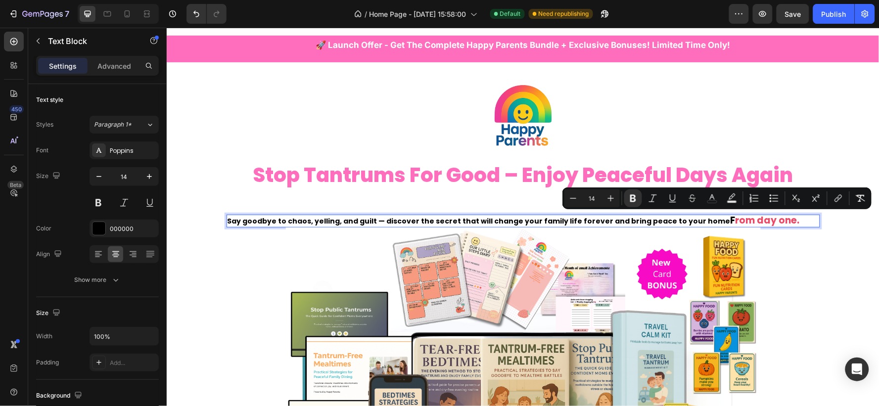
click at [708, 219] on p "Say goodbye to chaos, yelling, and guilt — discover the secret that will change…" at bounding box center [513, 220] width 572 height 11
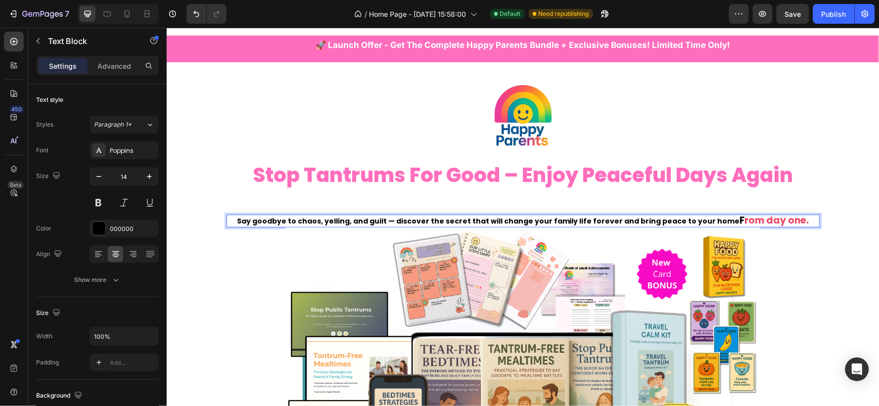
click at [745, 221] on strong "rom day one." at bounding box center [777, 219] width 64 height 13
click at [112, 229] on div "000000" at bounding box center [124, 229] width 29 height 9
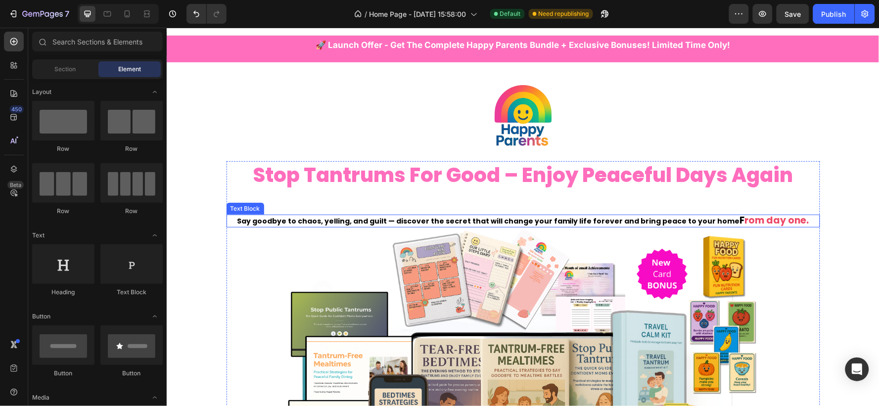
click at [777, 219] on strong "rom day one." at bounding box center [777, 219] width 64 height 13
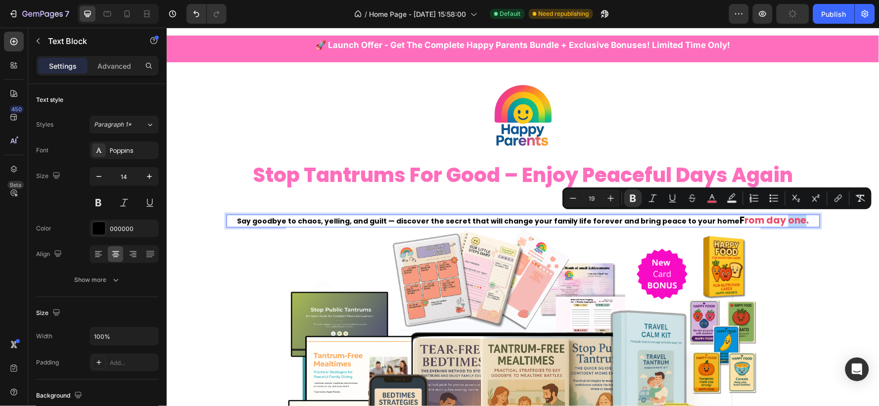
click at [788, 220] on p "Say goodbye to chaos, yelling, and guilt — discover the secret that will change…" at bounding box center [523, 220] width 592 height 11
drag, startPoint x: 788, startPoint y: 220, endPoint x: 719, endPoint y: 222, distance: 68.8
click at [719, 222] on p "Say goodbye to chaos, yelling, and guilt — discover the secret that will change…" at bounding box center [523, 220] width 592 height 11
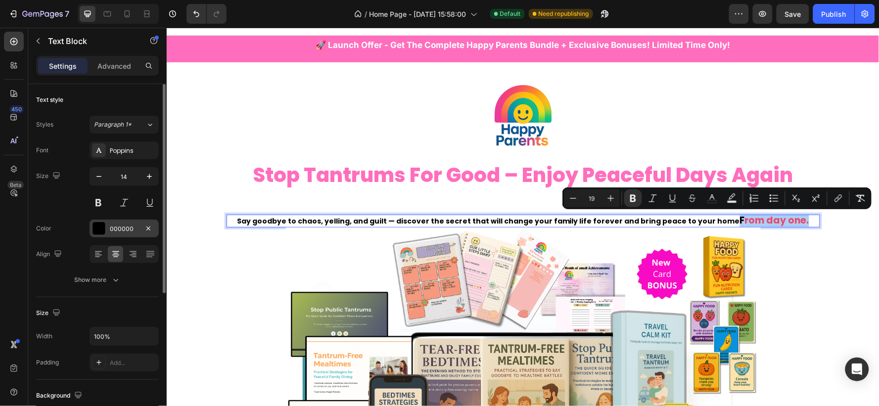
click at [112, 222] on div "000000" at bounding box center [124, 229] width 69 height 18
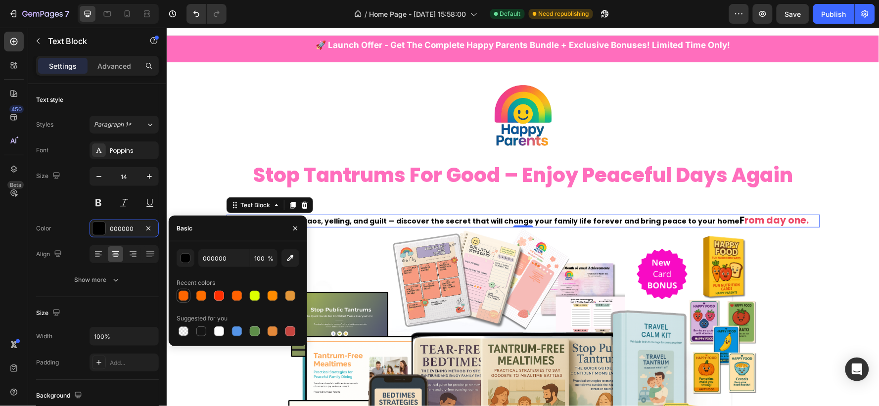
click at [185, 294] on div at bounding box center [184, 296] width 10 height 10
type input "FF6600"
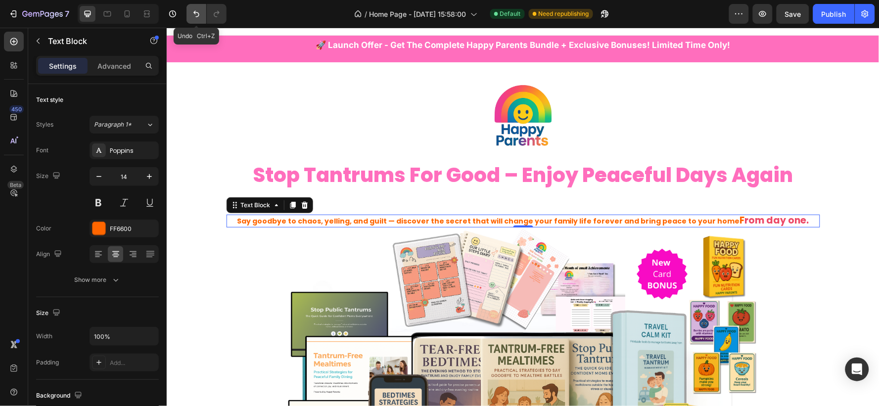
click at [193, 13] on icon "Undo/Redo" at bounding box center [196, 14] width 10 height 10
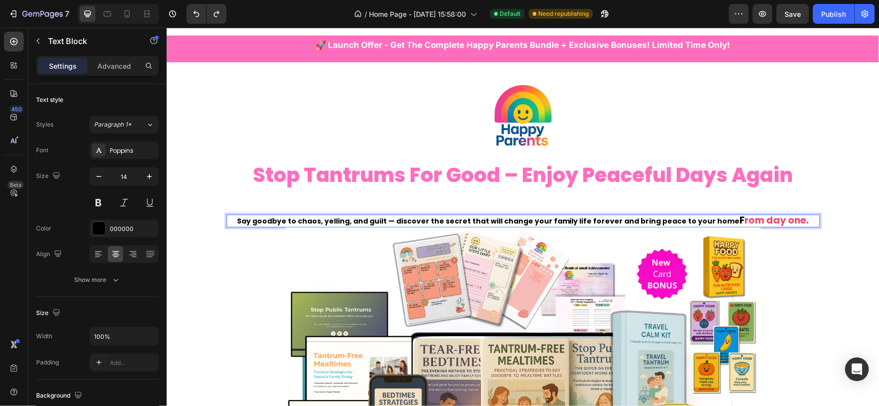
click at [760, 218] on strong "rom day one." at bounding box center [777, 219] width 64 height 13
click at [785, 221] on strong "rom day one." at bounding box center [777, 219] width 64 height 13
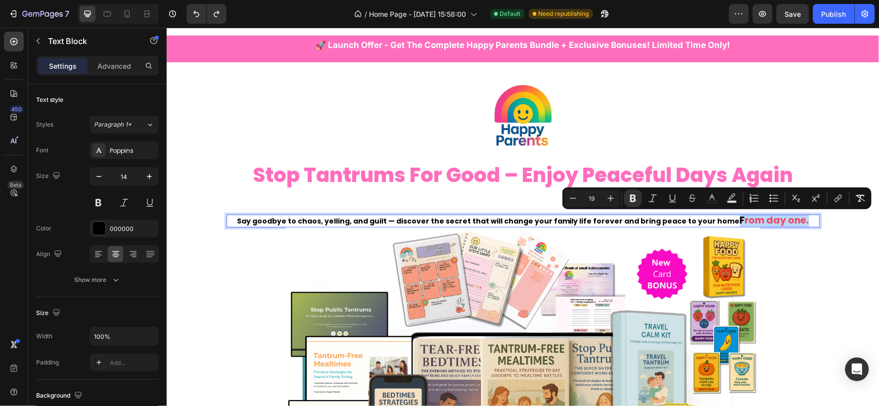
drag, startPoint x: 787, startPoint y: 221, endPoint x: 719, endPoint y: 220, distance: 67.8
click at [719, 220] on p "Say goodbye to chaos, yelling, and guilt — discover the secret that will change…" at bounding box center [523, 220] width 592 height 11
click at [714, 199] on icon "Editor contextual toolbar" at bounding box center [712, 196] width 5 height 5
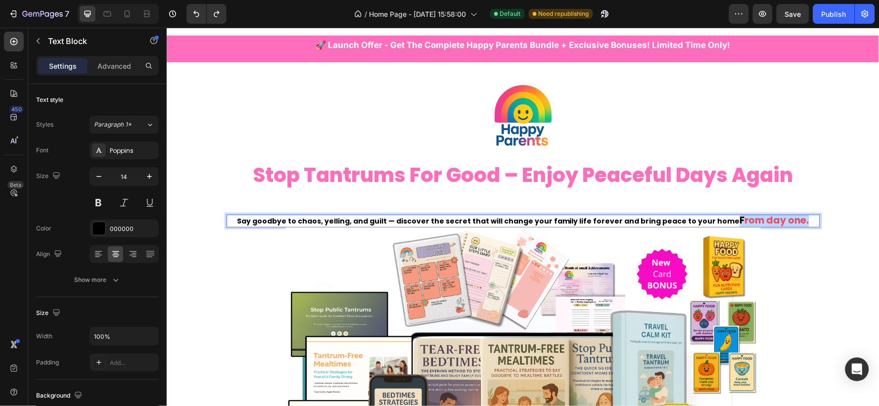
click at [792, 221] on p "Say goodbye to chaos, yelling, and guilt — discover the secret that will change…" at bounding box center [523, 220] width 592 height 11
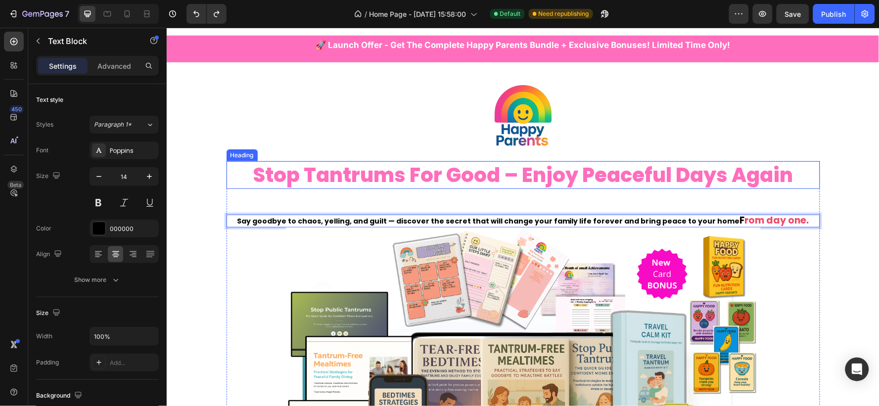
click at [581, 173] on h2 "stop tantrums for good – enjoy peaceful days again" at bounding box center [523, 175] width 594 height 28
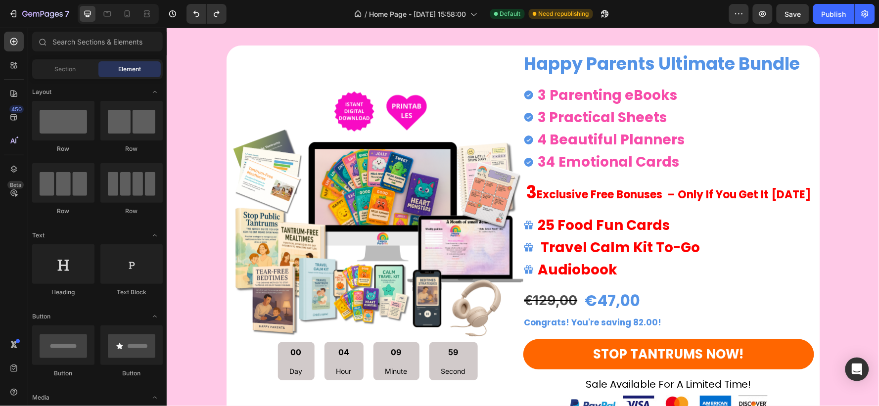
scroll to position [4519, 0]
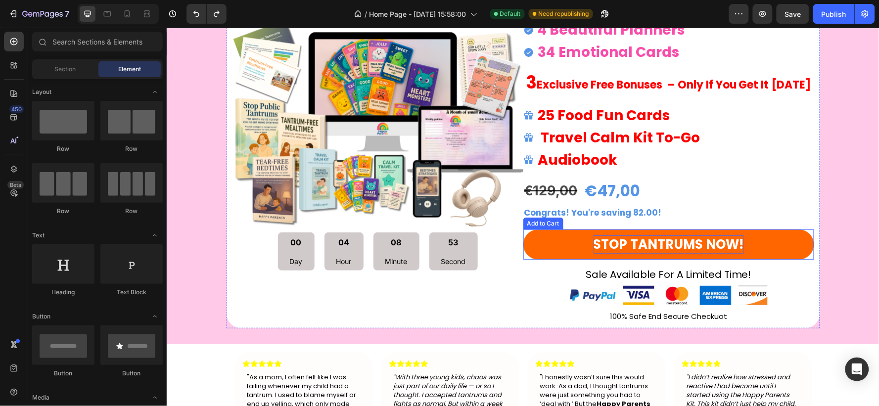
click at [689, 247] on div "STOP TANTRUMS NOW!" at bounding box center [668, 244] width 150 height 18
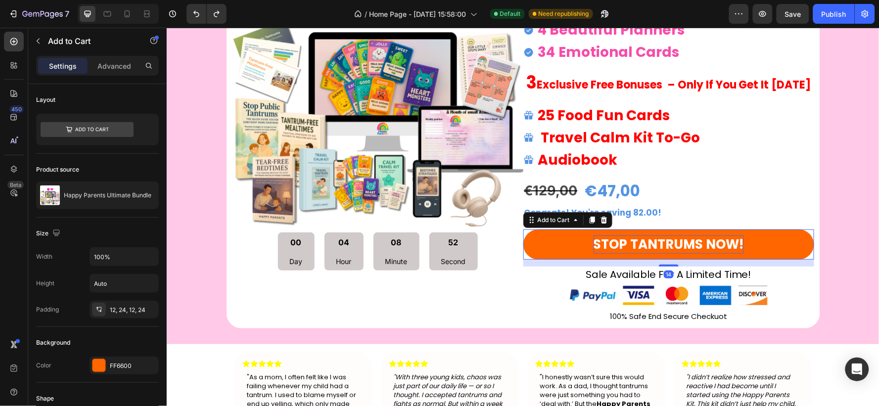
click at [729, 241] on div "STOP TANTRUMS NOW!" at bounding box center [668, 244] width 150 height 18
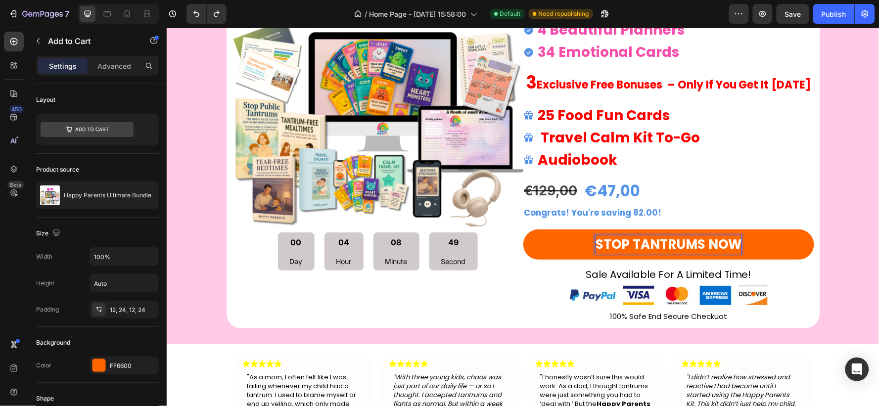
click at [523, 229] on button "STOP TANTRUMS NOW" at bounding box center [668, 244] width 291 height 30
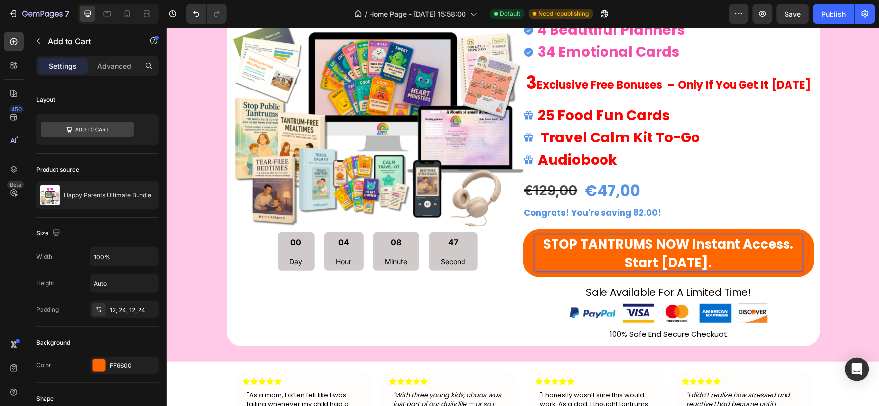
click at [686, 242] on p "STOP TANTRUMS NOW Instant access. Start [DATE]." at bounding box center [668, 253] width 267 height 36
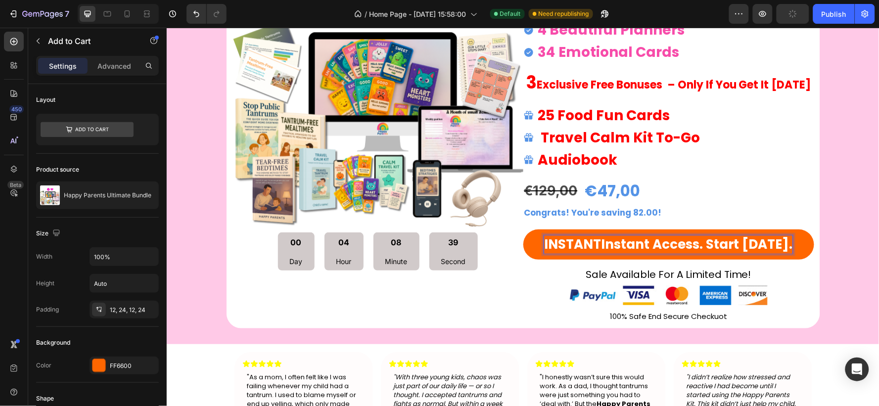
click at [523, 229] on button "iNSTANTInstant access. Start [DATE]." at bounding box center [668, 244] width 291 height 30
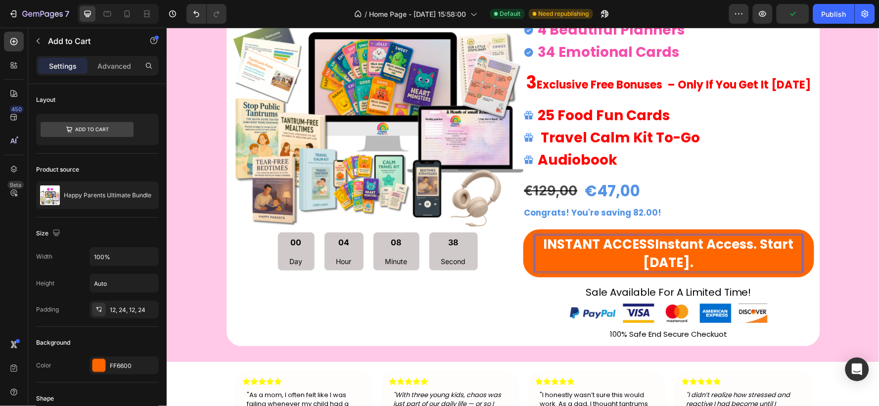
click at [523, 229] on button "iNSTANT ACCESSInstant access. Start [DATE]." at bounding box center [668, 253] width 291 height 48
click at [523, 229] on button "iNSTANT ACCESS.Instant access. Start [DATE]." at bounding box center [668, 253] width 291 height 48
click at [523, 229] on button "iNSTANT ACCESS. STARInstant access. Start [DATE]." at bounding box center [668, 253] width 291 height 48
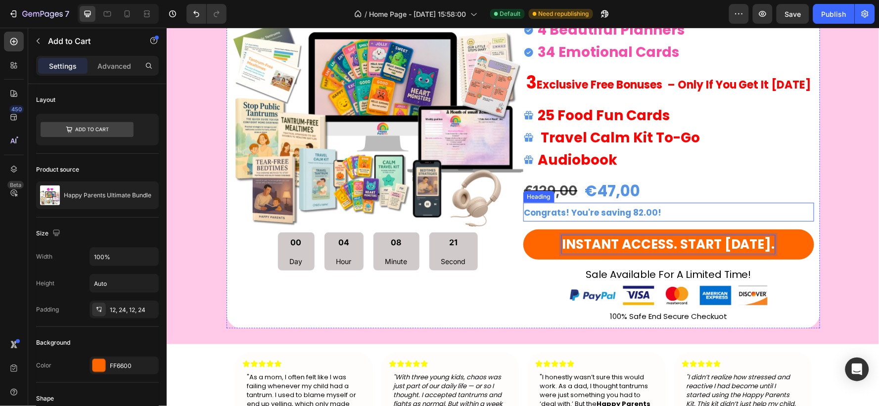
click at [748, 205] on h2 "Congrats! You're saving 82.00!" at bounding box center [668, 211] width 291 height 19
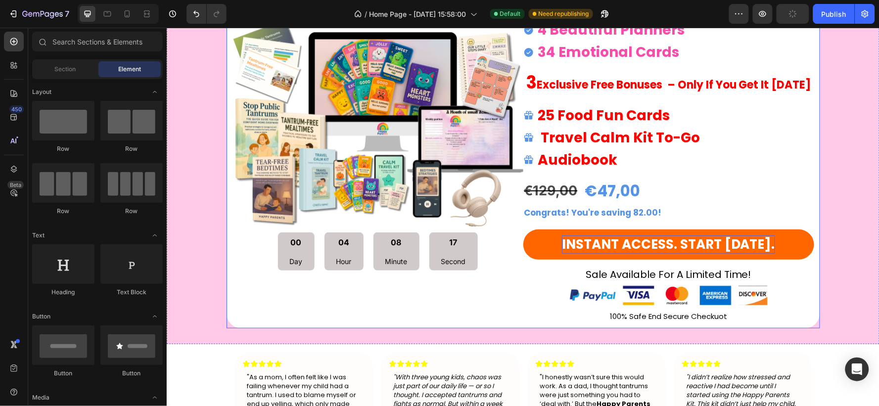
scroll to position [4410, 0]
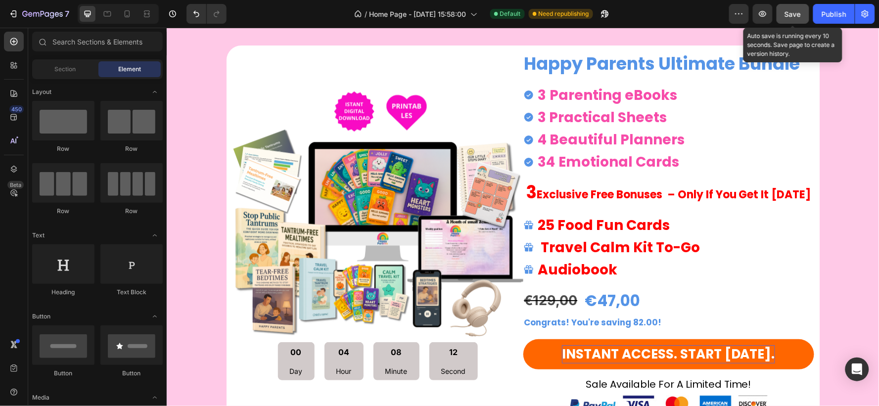
click at [788, 10] on span "Save" at bounding box center [793, 14] width 16 height 8
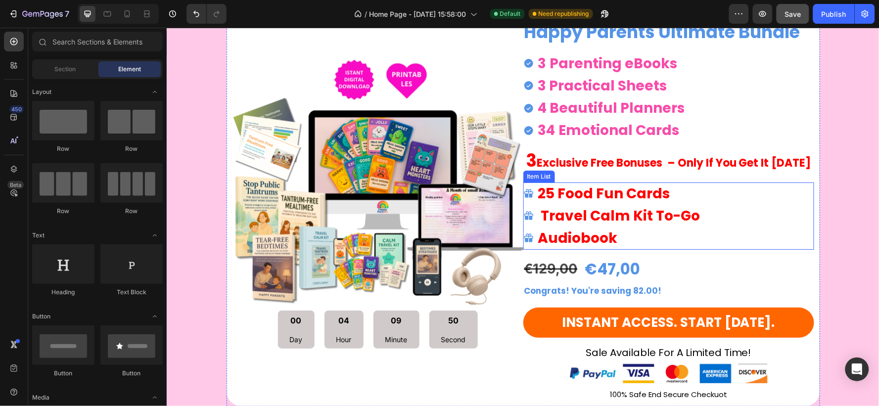
scroll to position [4386, 0]
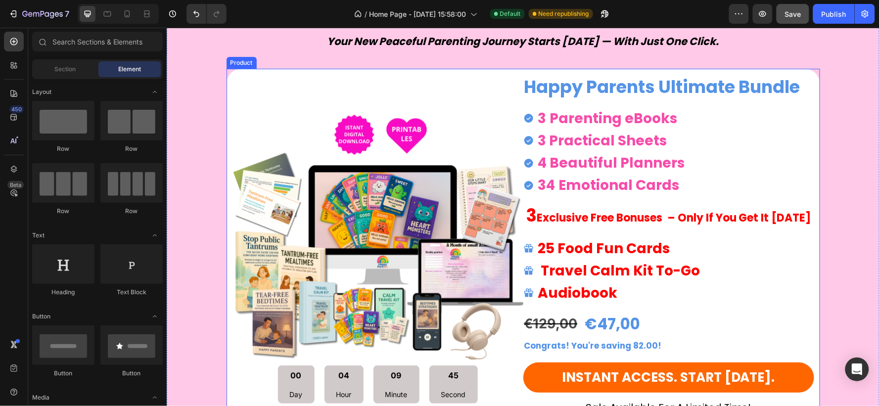
click at [226, 78] on div "Product Images 00 Day 04 Hour 09 Minute 45 Second Countdown Timer Happy Parents…" at bounding box center [523, 264] width 594 height 393
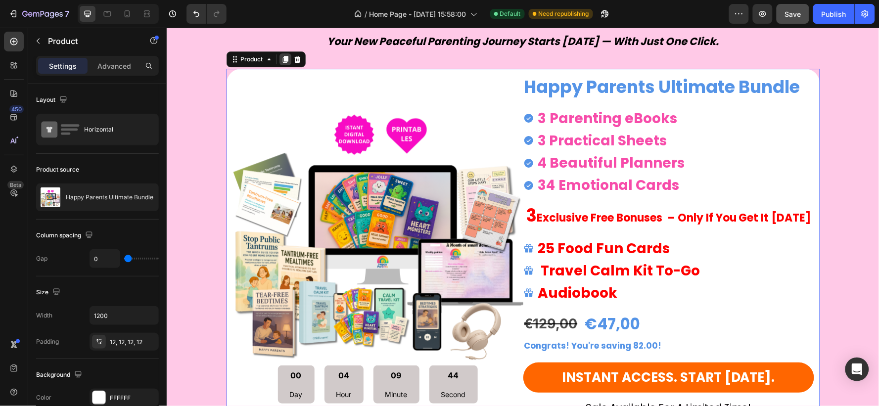
click at [281, 60] on icon at bounding box center [285, 59] width 8 height 8
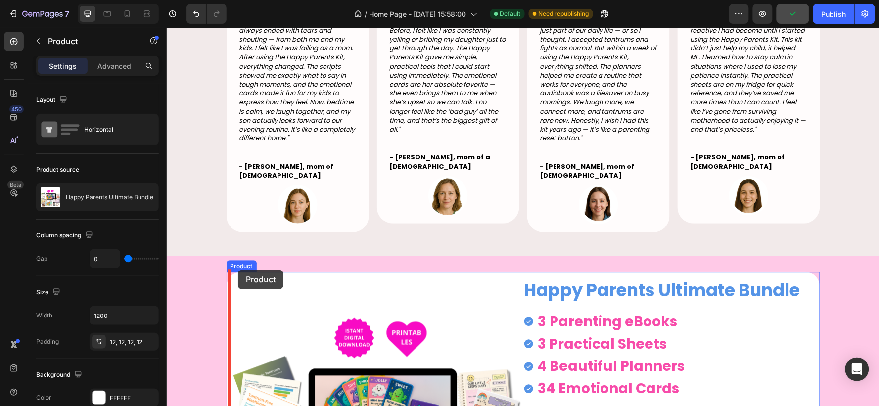
scroll to position [666, 0]
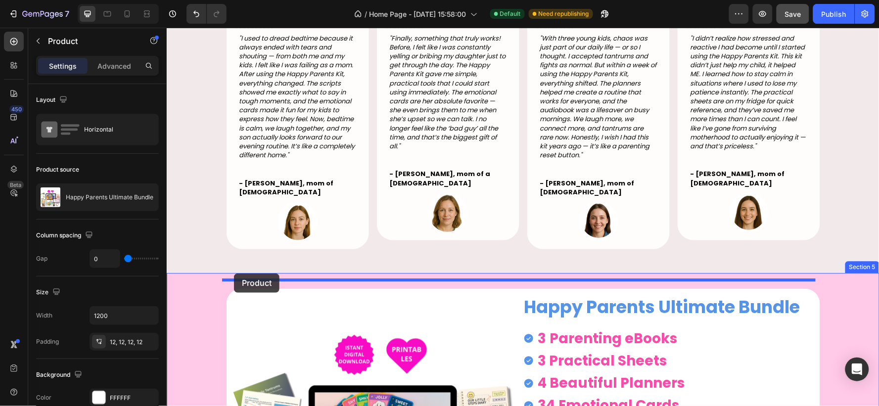
drag, startPoint x: 227, startPoint y: 105, endPoint x: 233, endPoint y: 273, distance: 167.8
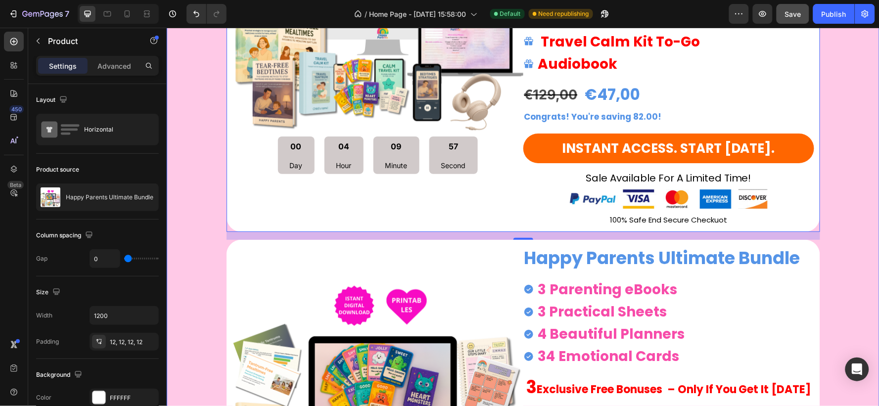
scroll to position [1161, 0]
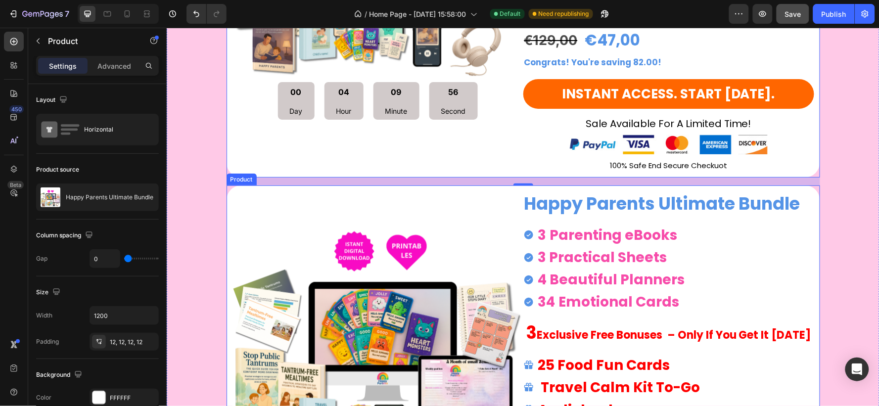
click at [810, 219] on div "Product Images 00 Day 00 Hour 09 Minute 52 Second Countdown Timer Happy Parents…" at bounding box center [523, 384] width 594 height 398
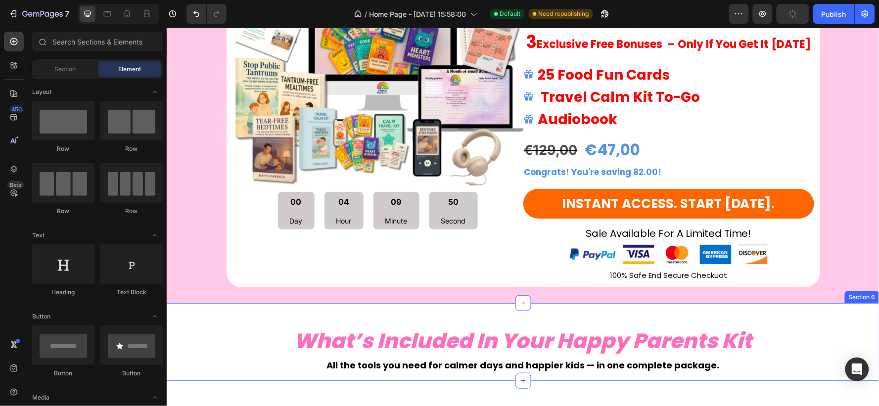
scroll to position [996, 0]
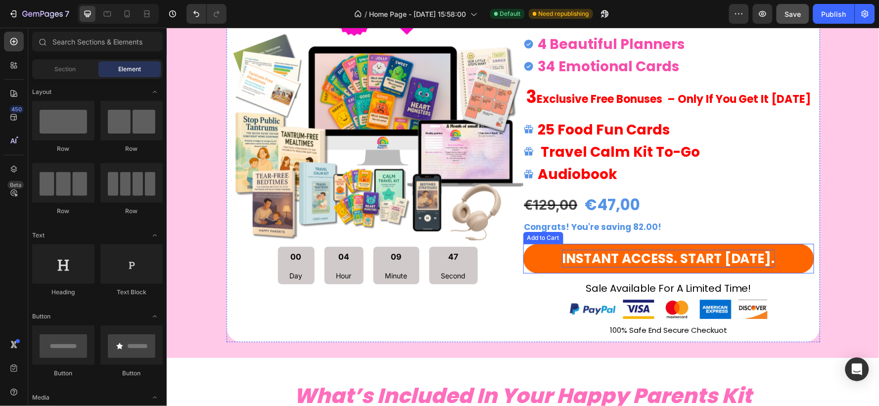
click at [753, 254] on div "iNSTANT ACCESS. START [DATE]." at bounding box center [667, 258] width 213 height 18
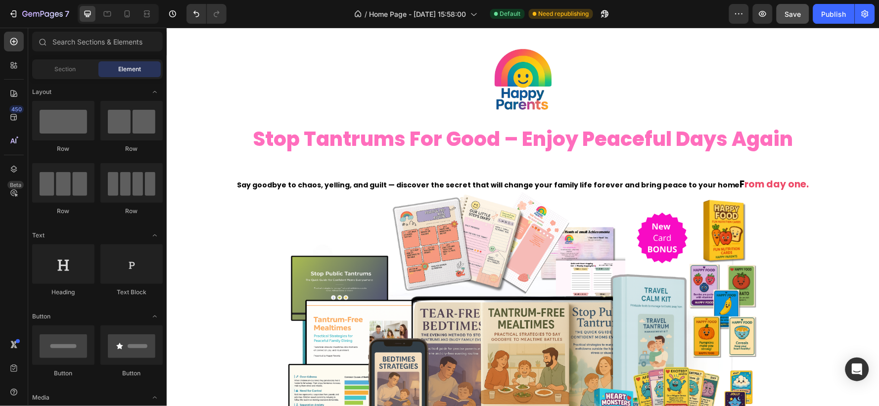
scroll to position [0, 0]
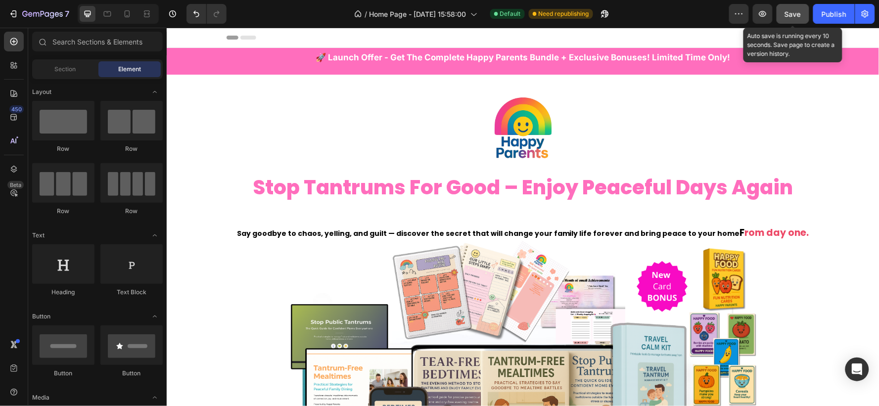
click at [784, 10] on button "Save" at bounding box center [793, 14] width 33 height 20
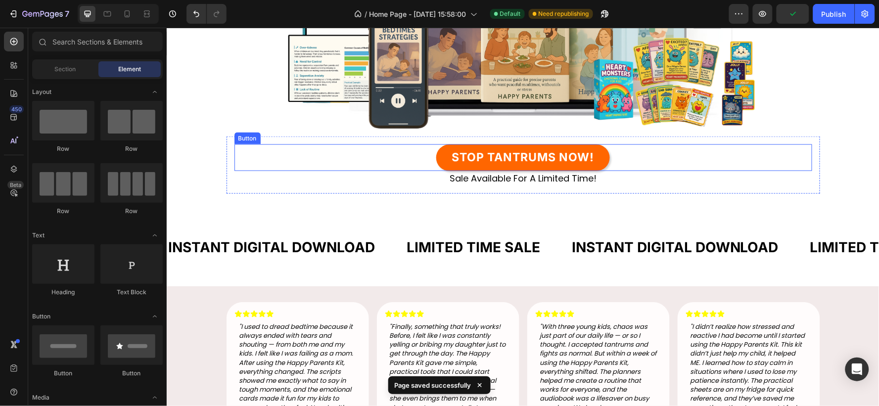
scroll to position [384, 0]
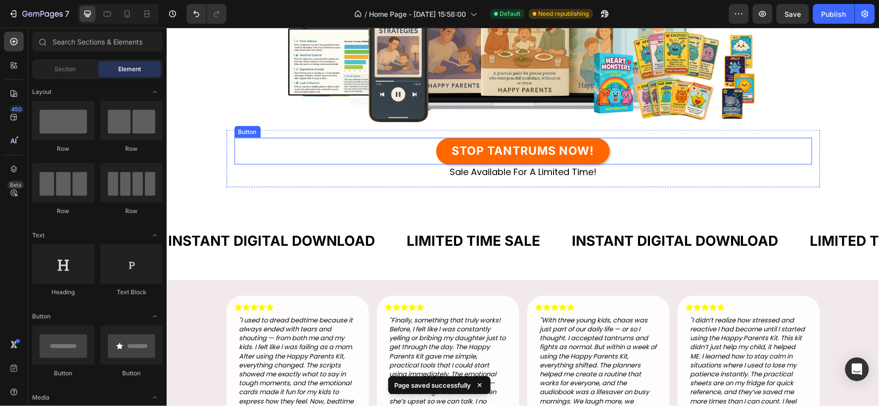
click at [597, 148] on link "STOP TANTRUMS NOW!" at bounding box center [522, 151] width 173 height 27
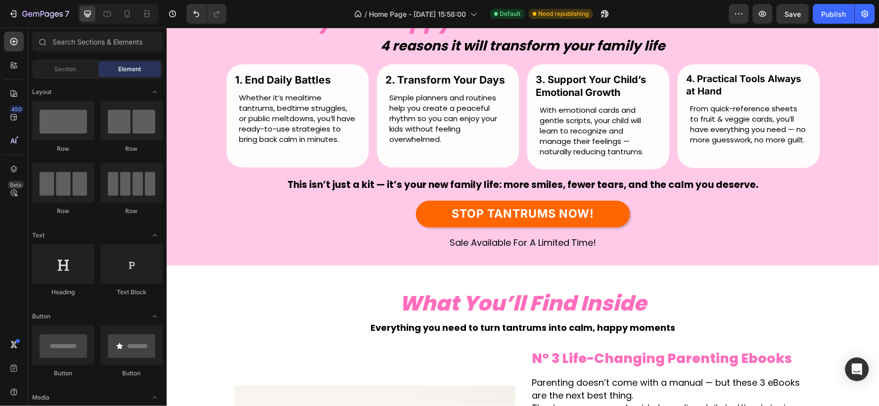
scroll to position [1704, 0]
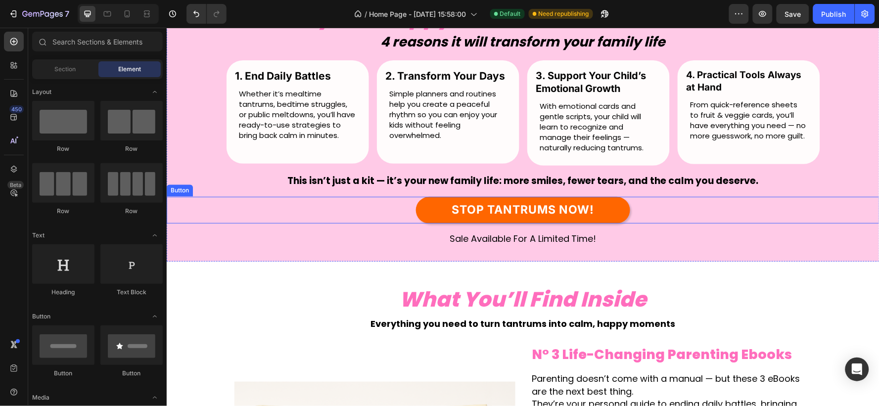
click at [610, 208] on link "STOP TANTRUMS NOW!" at bounding box center [523, 209] width 214 height 27
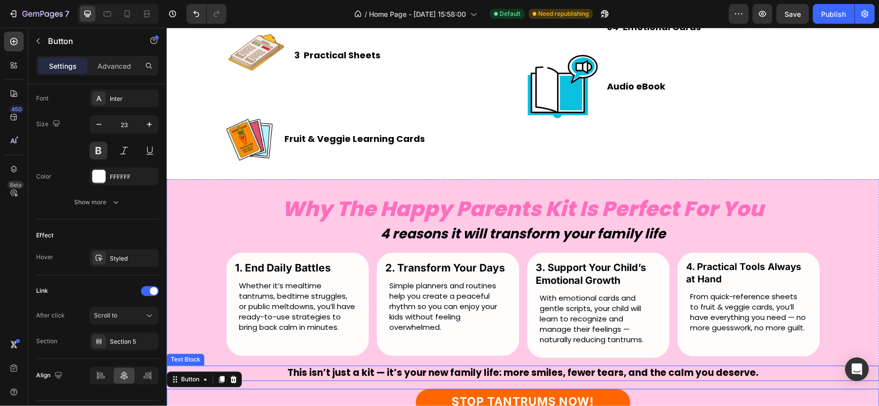
scroll to position [1594, 0]
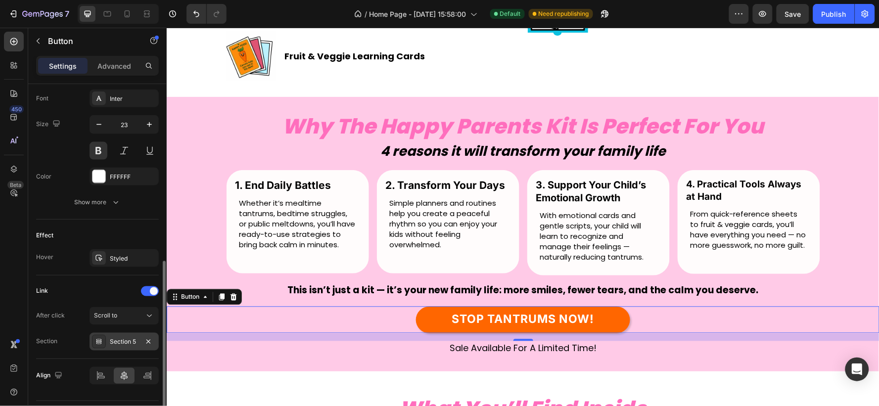
click at [100, 342] on icon at bounding box center [99, 342] width 8 height 8
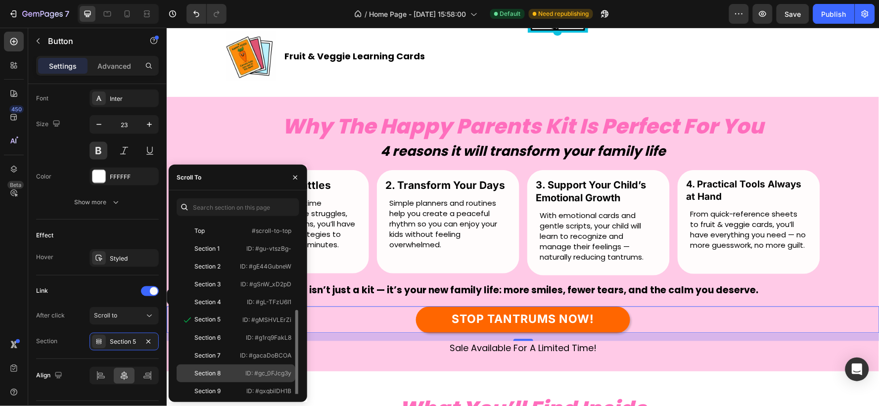
scroll to position [55, 0]
click at [202, 372] on div "Section 11" at bounding box center [208, 372] width 28 height 9
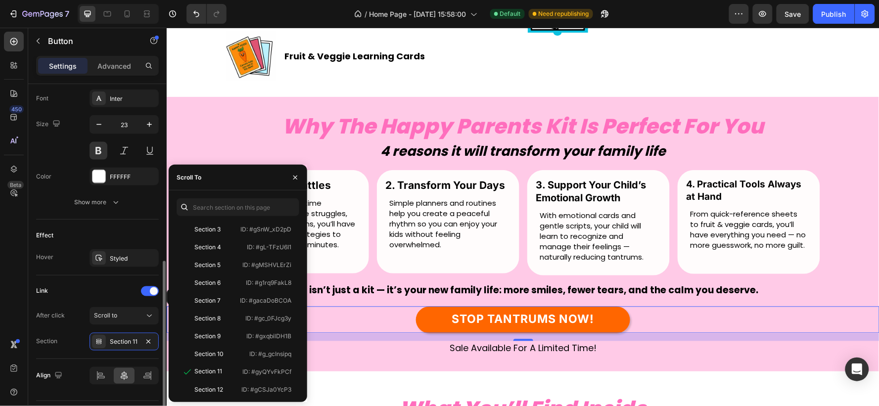
click at [83, 291] on div "Link" at bounding box center [97, 291] width 123 height 16
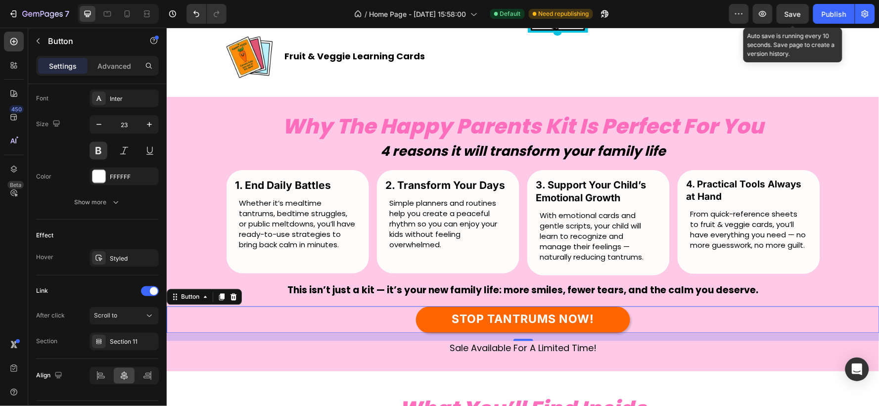
click at [789, 10] on span "Save" at bounding box center [793, 14] width 16 height 8
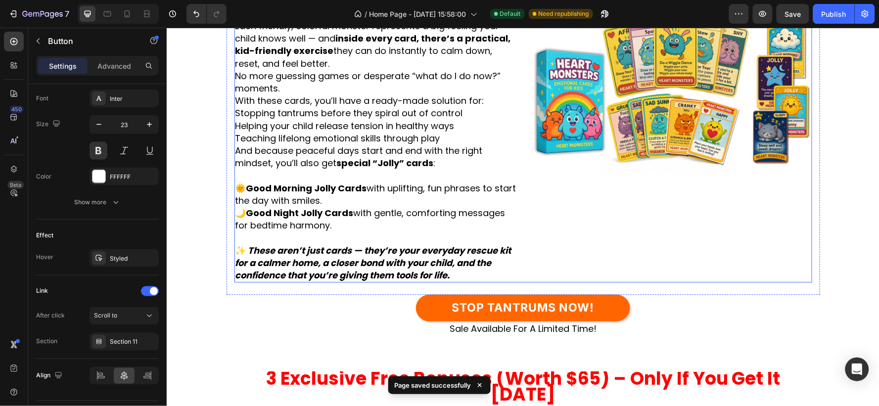
scroll to position [3078, 0]
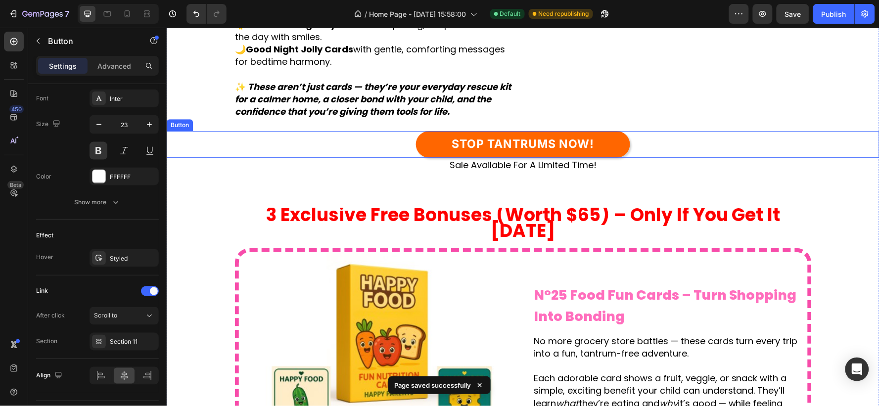
click at [607, 157] on link "STOP TANTRUMS NOW!" at bounding box center [523, 144] width 214 height 27
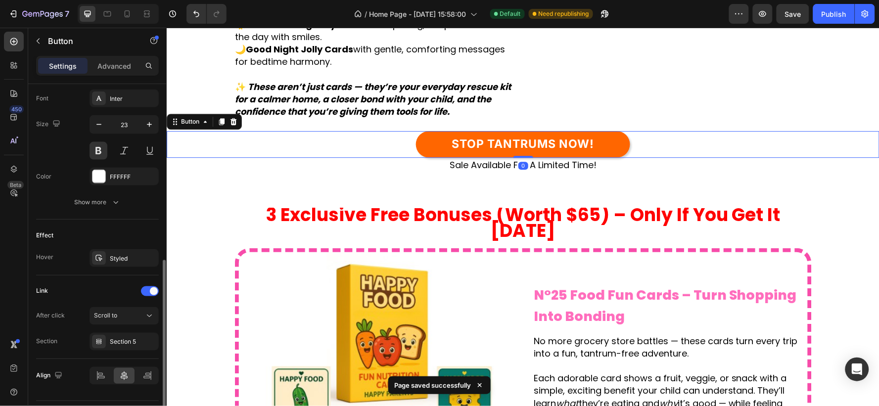
scroll to position [384, 0]
click at [120, 334] on div "Section 5" at bounding box center [124, 342] width 69 height 18
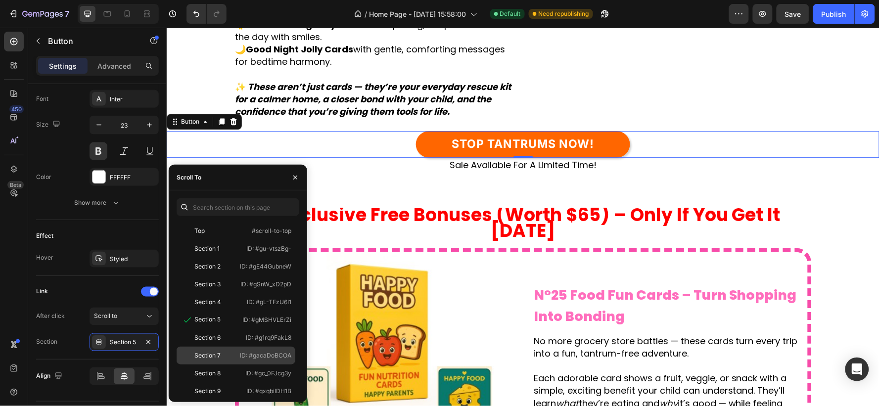
scroll to position [110, 0]
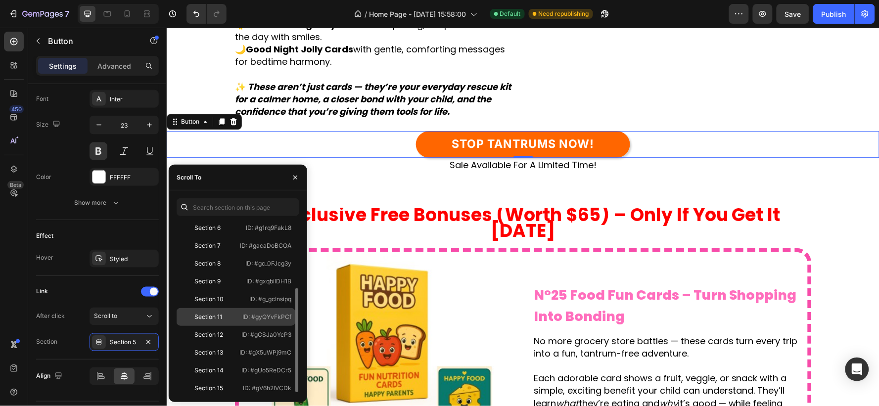
click at [238, 326] on div "Section 11 ID: #gyQYvFkPCf" at bounding box center [236, 335] width 119 height 18
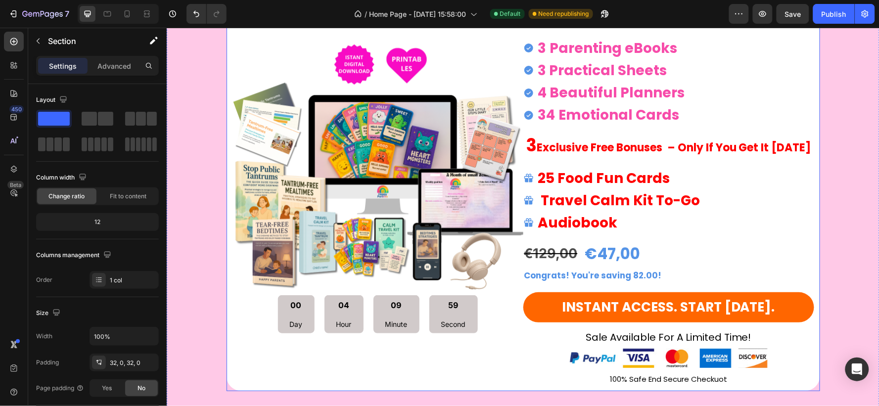
scroll to position [4562, 0]
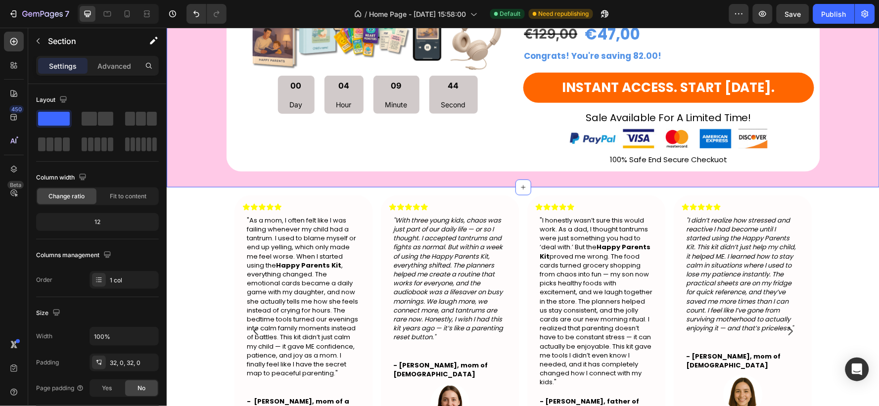
scroll to position [5057, 0]
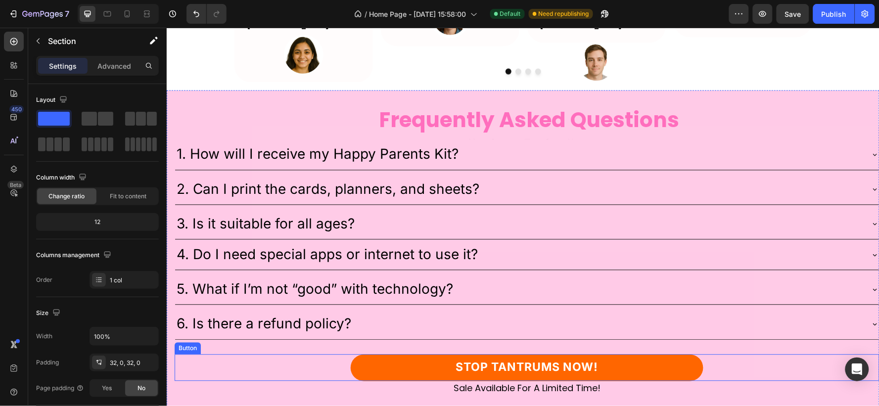
click at [653, 362] on link "STOP TANTRUMS NOW!" at bounding box center [526, 367] width 353 height 27
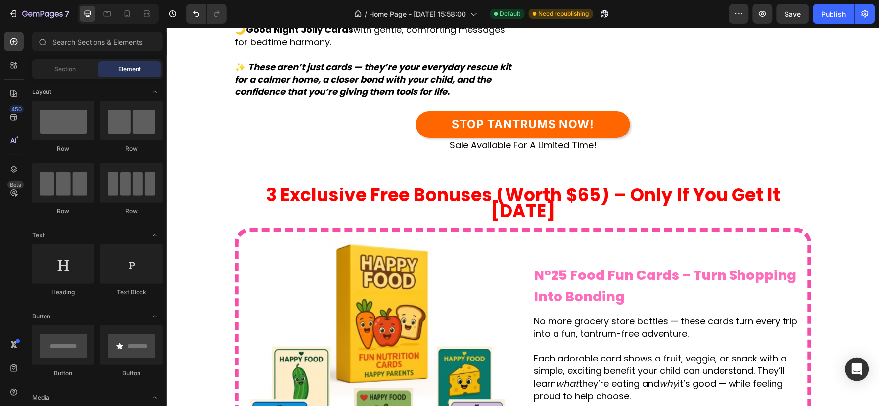
scroll to position [3089, 0]
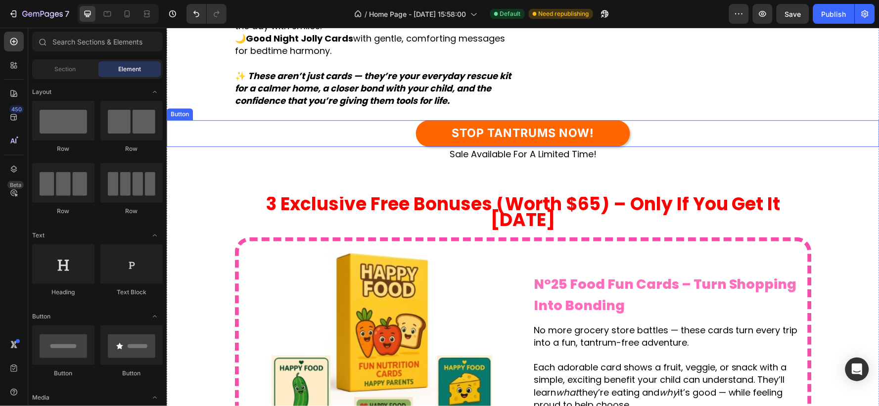
click at [654, 146] on div "STOP TANTRUMS NOW! Button" at bounding box center [522, 133] width 713 height 27
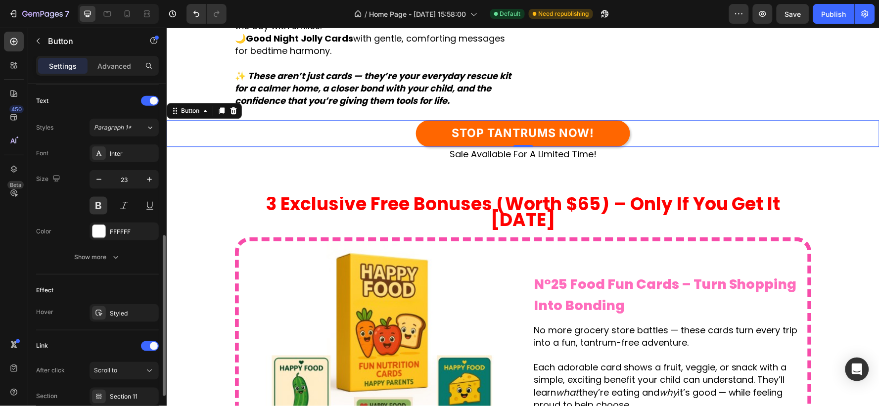
scroll to position [411, 0]
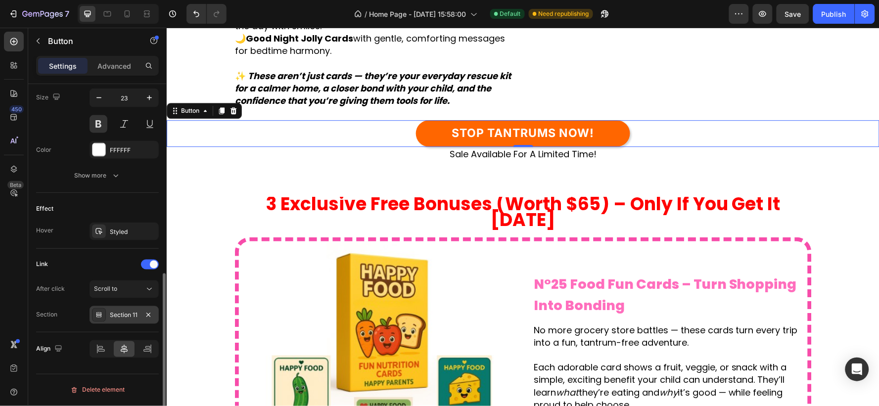
click at [124, 318] on div "Section 11" at bounding box center [124, 315] width 29 height 9
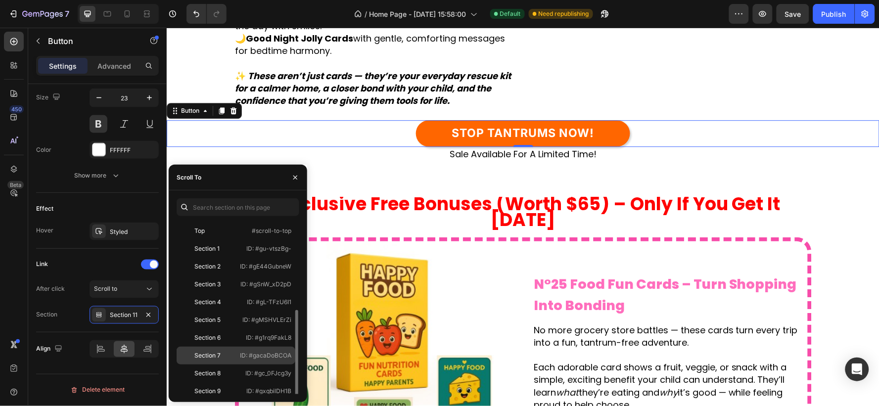
scroll to position [110, 0]
click at [251, 339] on p "ID: #gCSJa0YcP3" at bounding box center [266, 334] width 50 height 9
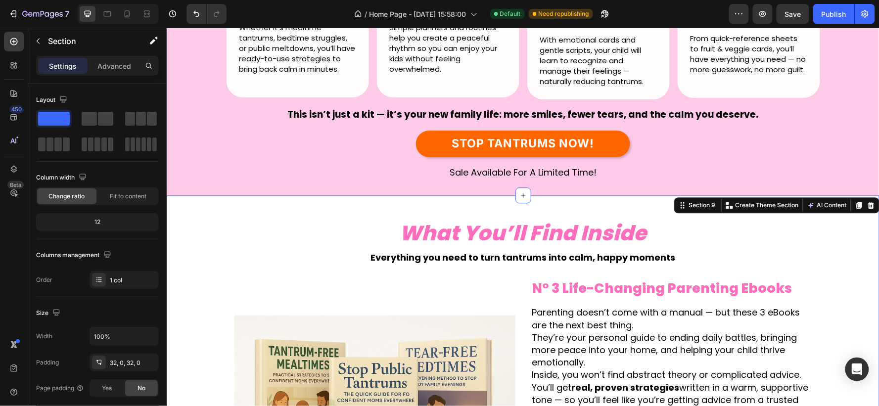
scroll to position [1660, 0]
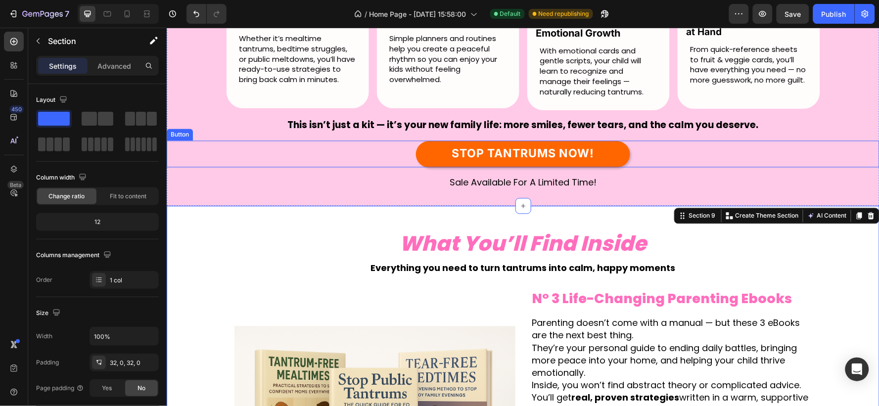
click at [603, 150] on link "STOP TANTRUMS NOW!" at bounding box center [523, 153] width 214 height 27
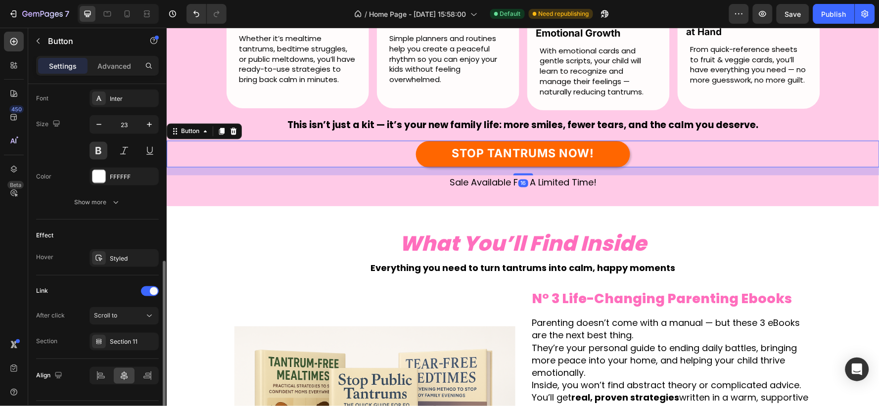
scroll to position [411, 0]
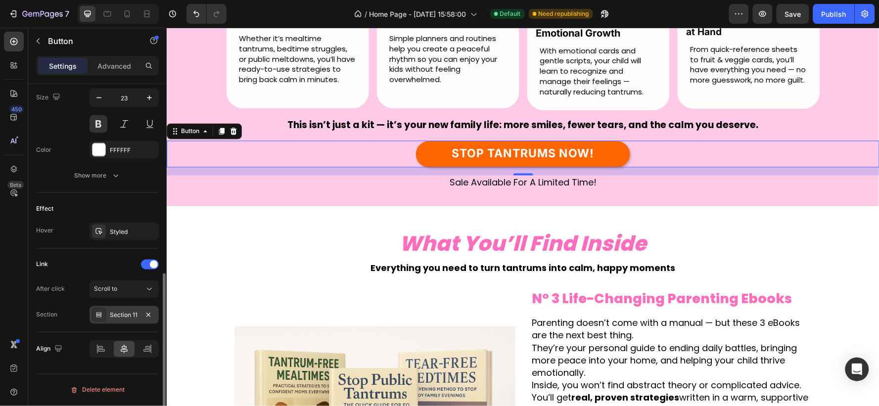
click at [126, 314] on div "Section 11" at bounding box center [124, 315] width 29 height 9
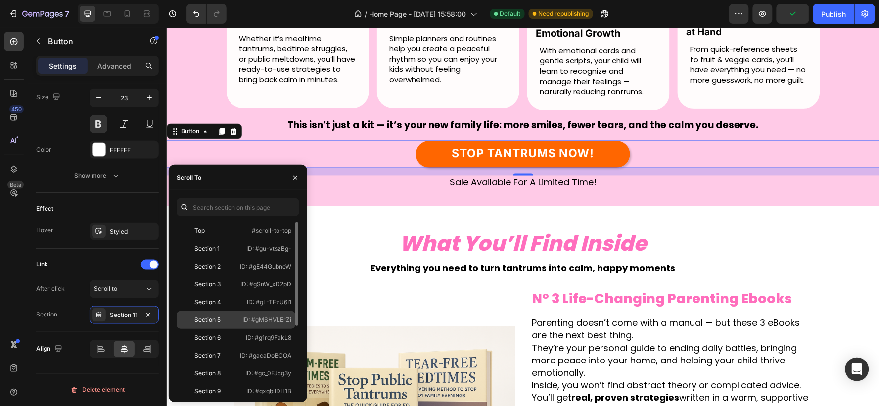
click at [234, 316] on div "Section 5" at bounding box center [209, 320] width 57 height 9
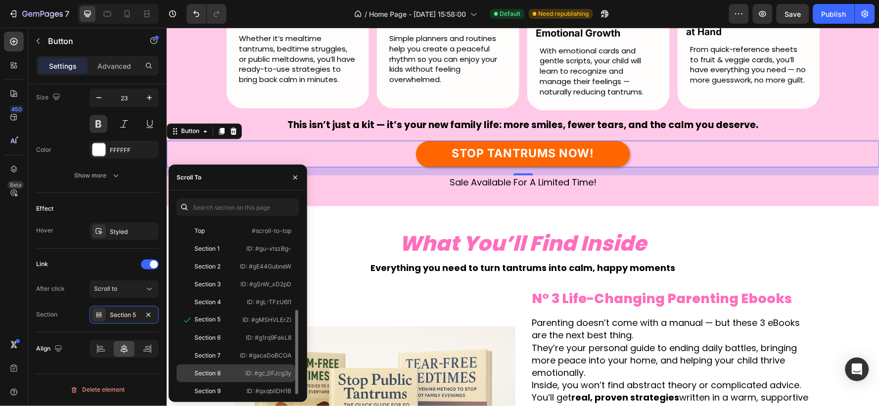
scroll to position [55, 0]
click at [244, 381] on div "Section 11 ID: #gyQYvFkPCf" at bounding box center [236, 390] width 119 height 18
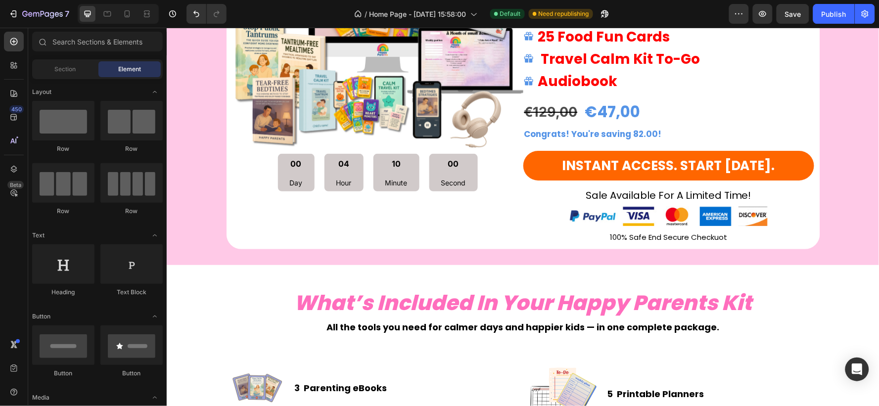
scroll to position [1063, 0]
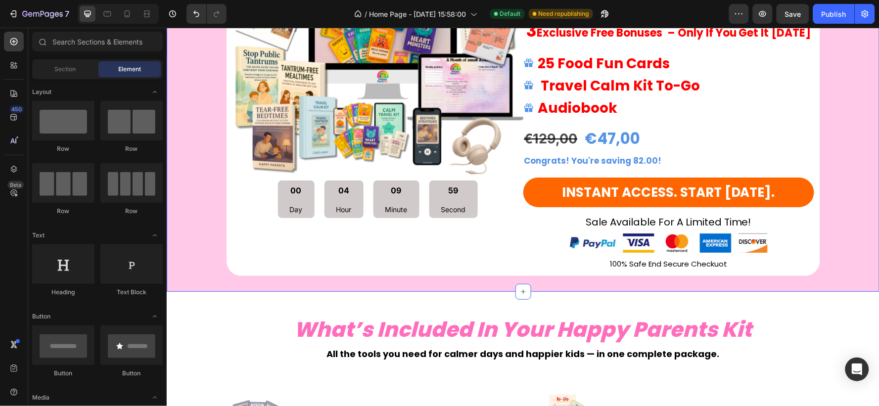
click at [180, 211] on div "Product Images 00 Day 04 Hour 09 Minute 59 Second Countdown Timer Happy Parents…" at bounding box center [522, 79] width 713 height 393
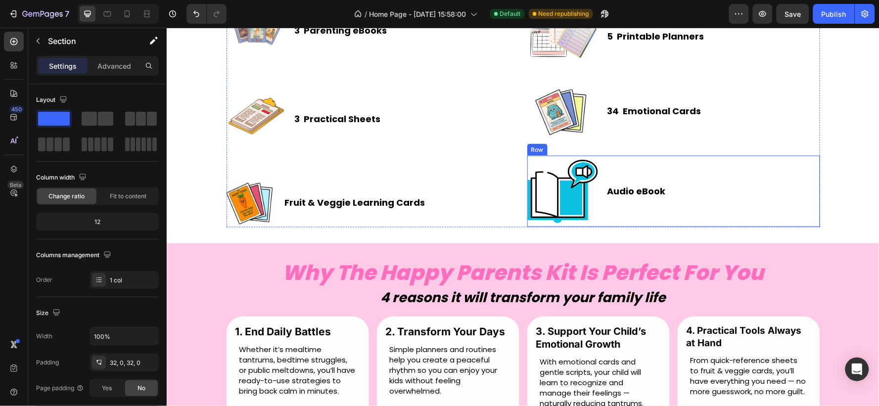
scroll to position [1393, 0]
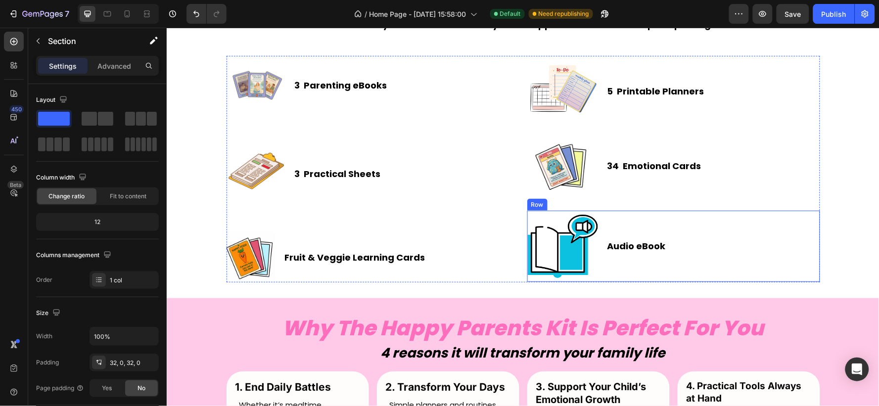
click at [703, 223] on div "Audio eBook Heading" at bounding box center [713, 245] width 214 height 71
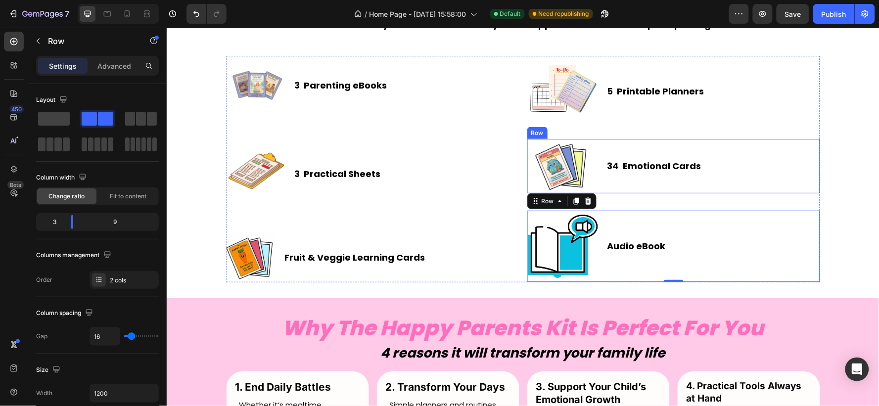
click at [712, 146] on div "34 Emotional Cards Heading" at bounding box center [713, 166] width 214 height 54
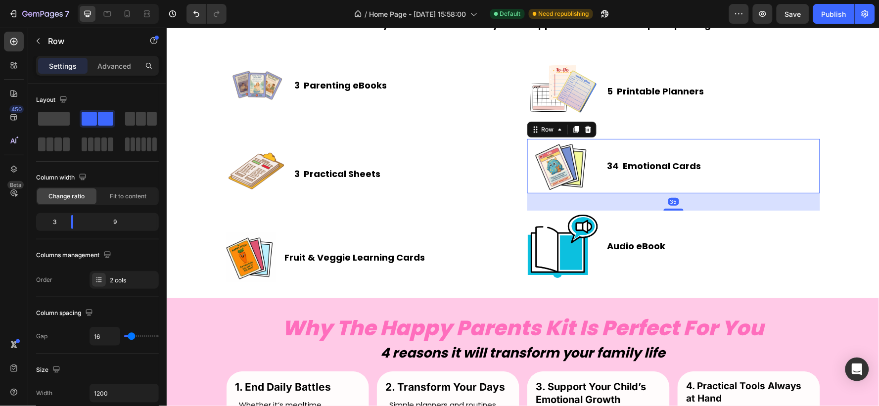
scroll to position [367, 0]
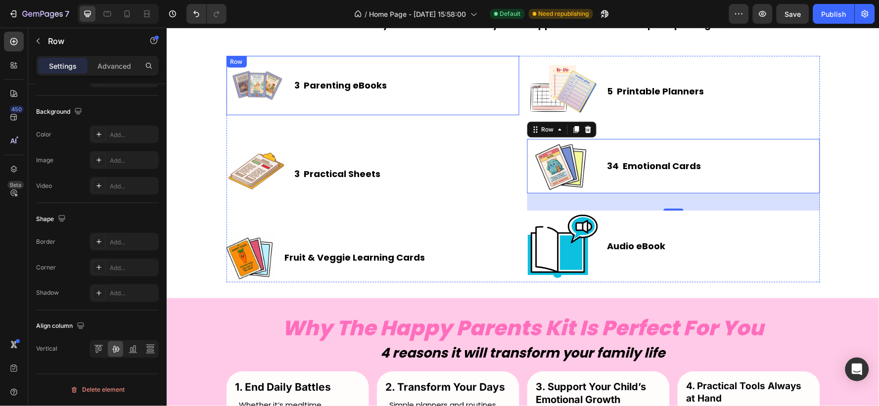
click at [414, 80] on div "Image 3 Parenting eBooks Heading Row" at bounding box center [372, 84] width 293 height 59
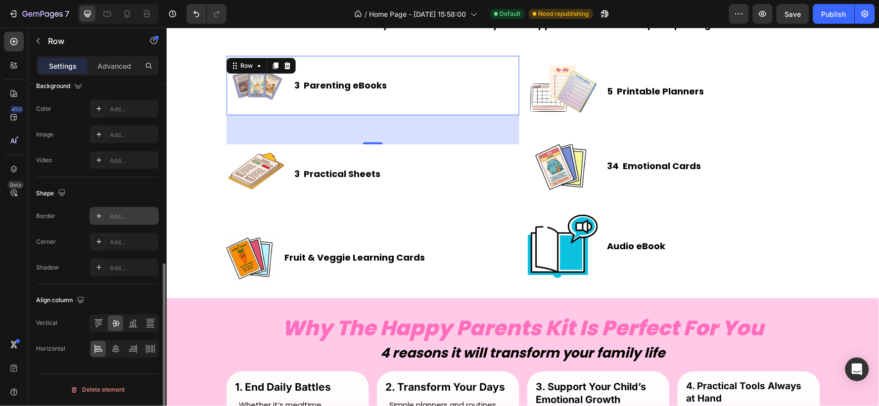
click at [123, 213] on div "Add..." at bounding box center [133, 216] width 47 height 9
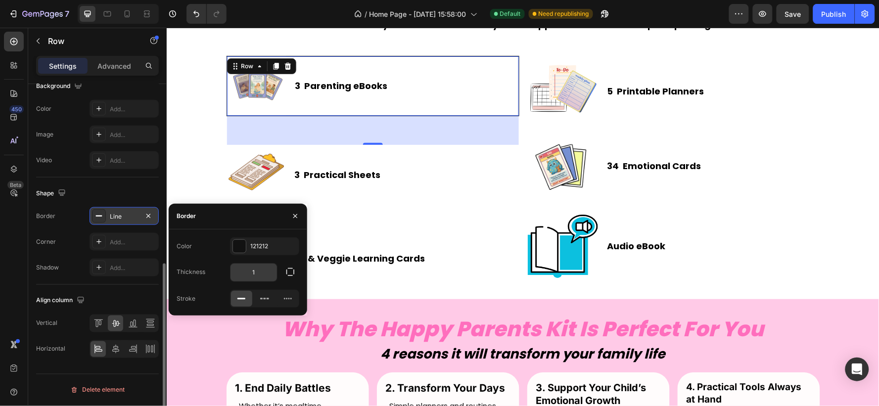
click at [265, 274] on input "1" at bounding box center [254, 273] width 47 height 18
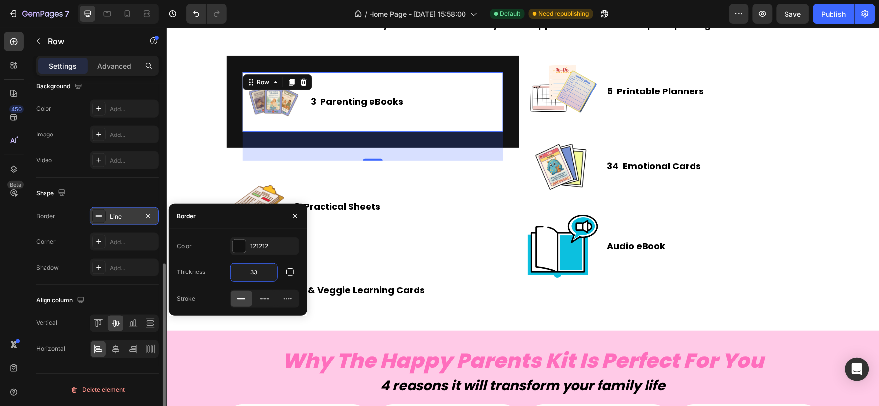
type input "33"
click at [292, 215] on icon "button" at bounding box center [295, 216] width 8 height 8
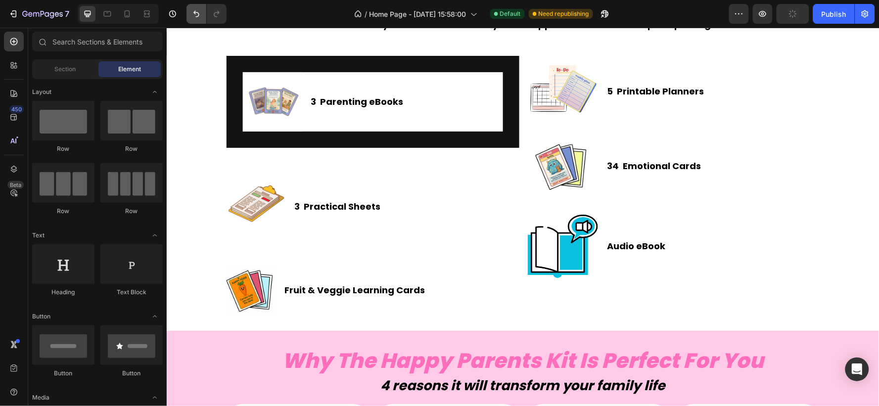
click at [199, 13] on icon "Undo/Redo" at bounding box center [196, 14] width 6 height 6
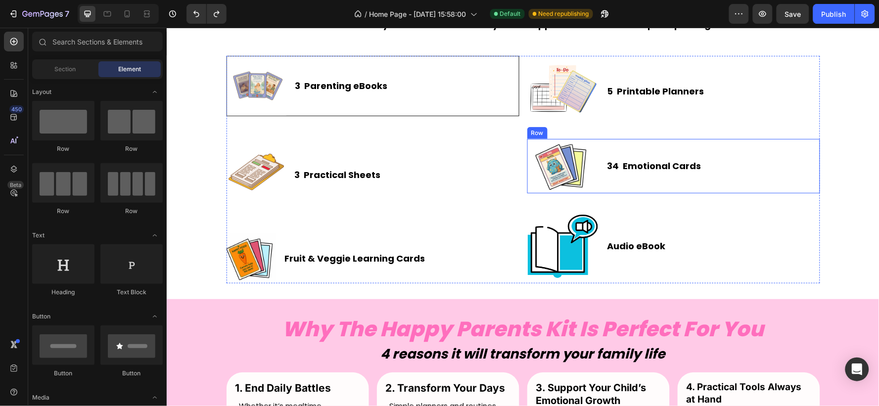
click at [777, 154] on div "34 Emotional Cards Heading" at bounding box center [713, 166] width 214 height 54
click at [303, 185] on div "3 Practical Sheets Heading" at bounding box center [337, 174] width 88 height 59
click at [198, 21] on button "Undo/Redo" at bounding box center [196, 14] width 20 height 20
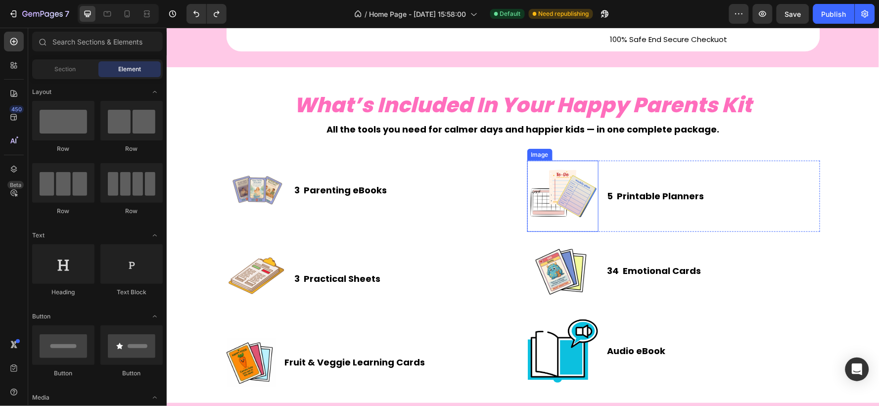
scroll to position [1283, 0]
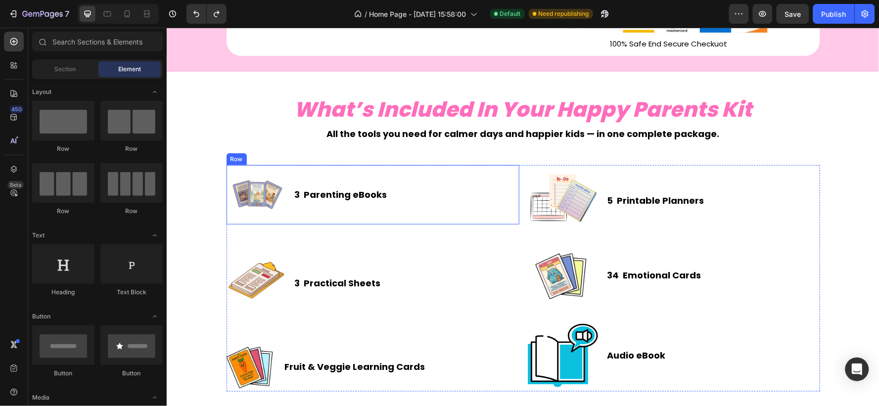
click at [382, 198] on div "Image 3 Parenting eBooks Heading Row" at bounding box center [372, 194] width 293 height 59
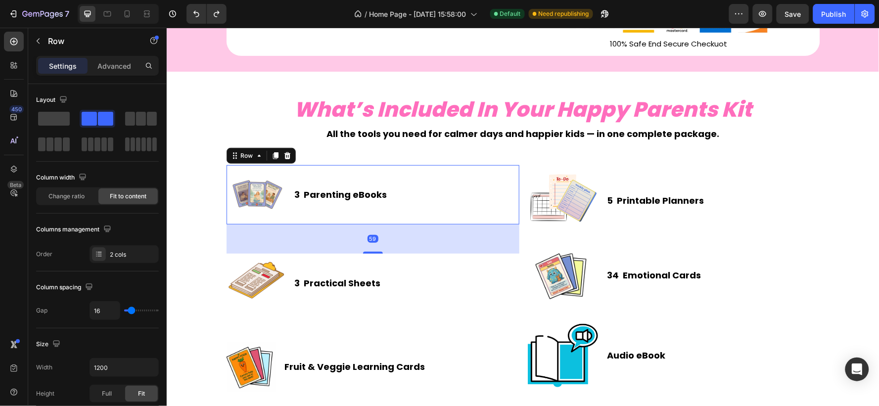
click at [382, 195] on div "Image 3 Parenting eBooks Heading Row 59" at bounding box center [372, 194] width 293 height 59
click at [353, 194] on h2 "3 Parenting eBooks" at bounding box center [340, 193] width 94 height 13
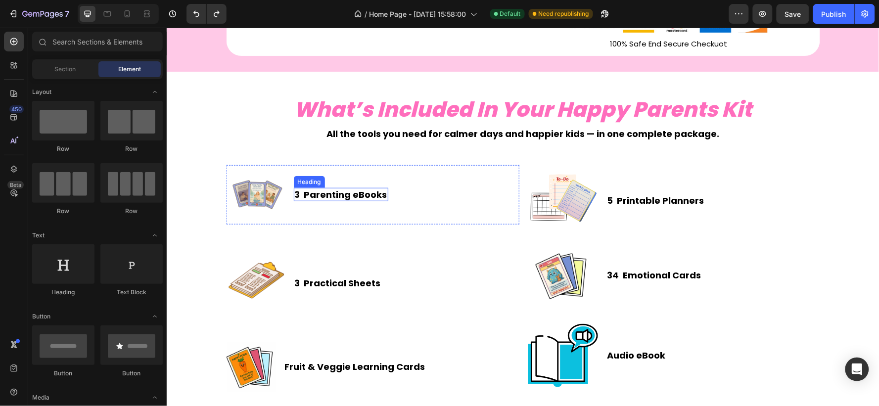
click at [372, 198] on p "3 Parenting eBooks" at bounding box center [340, 193] width 93 height 11
click at [386, 199] on div "Image 3 Parenting eBooks Heading Row" at bounding box center [372, 194] width 293 height 59
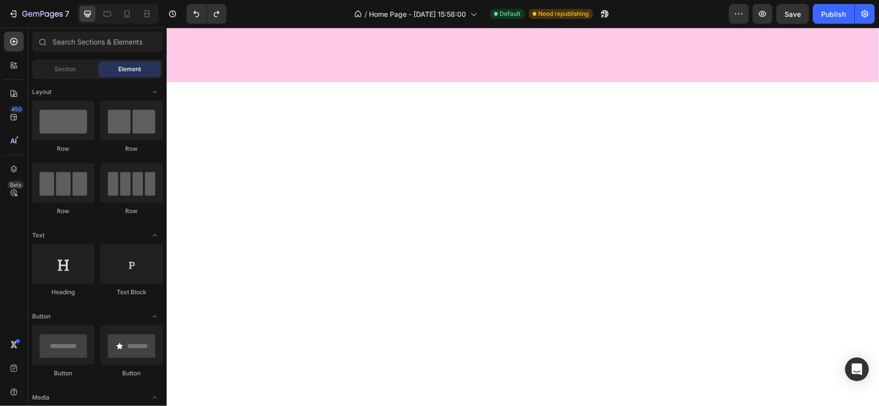
scroll to position [0, 0]
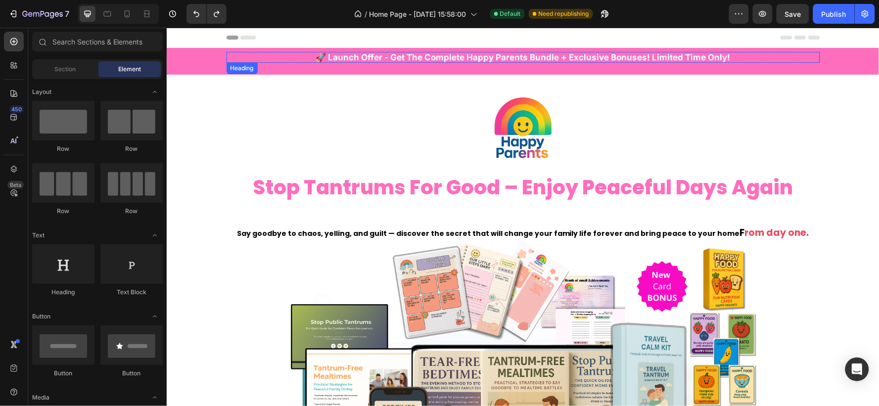
click at [669, 56] on h2 "🚀 launch offer - get the complete happy parents bundle + exclusive bonuses! lim…" at bounding box center [523, 56] width 594 height 11
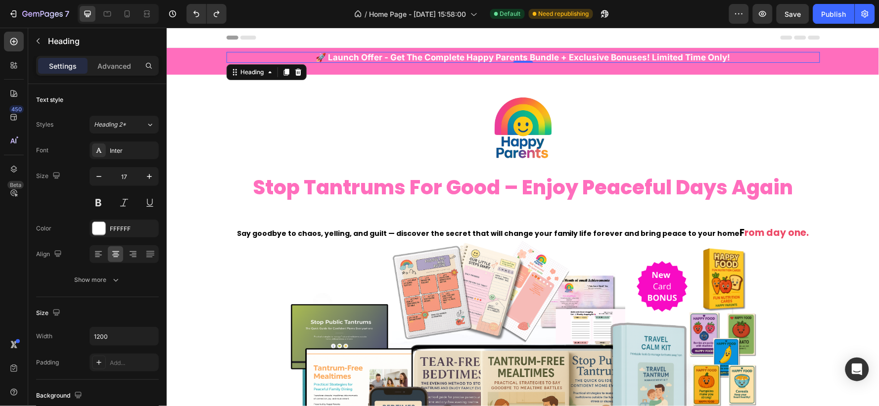
click at [539, 59] on h2 "🚀 launch offer - get the complete happy parents bundle + exclusive bonuses! lim…" at bounding box center [523, 56] width 594 height 11
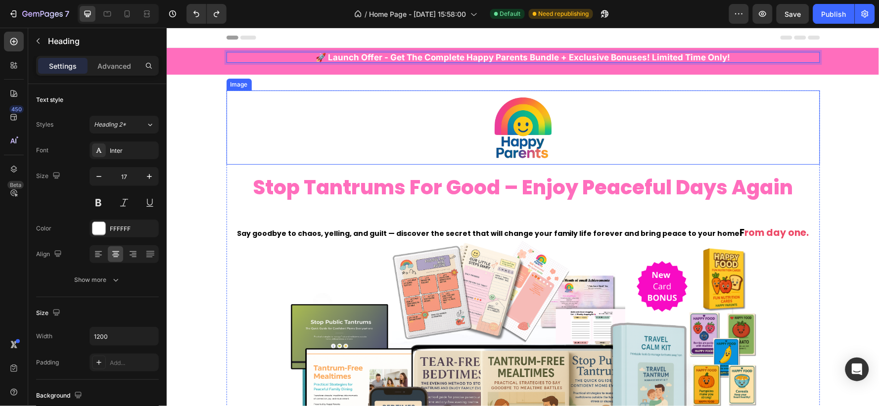
scroll to position [55, 0]
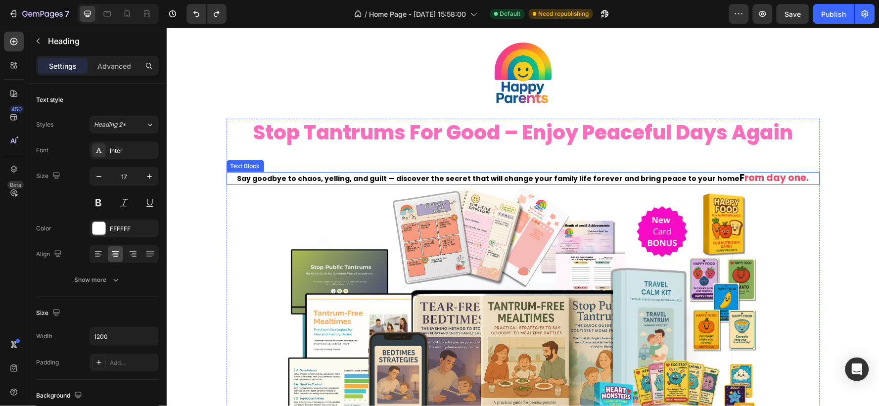
click at [607, 179] on strong "Say goodbye to chaos, yelling, and guilt — discover the secret that will change…" at bounding box center [487, 178] width 503 height 10
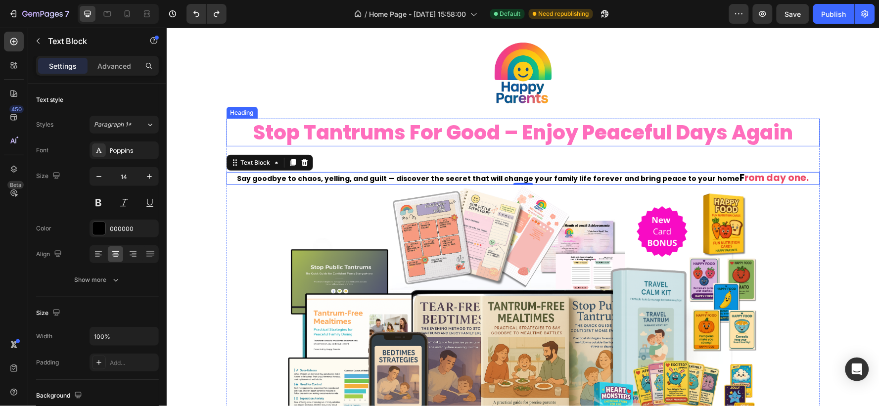
click at [515, 138] on h2 "stop tantrums for good – enjoy peaceful days again" at bounding box center [523, 132] width 594 height 28
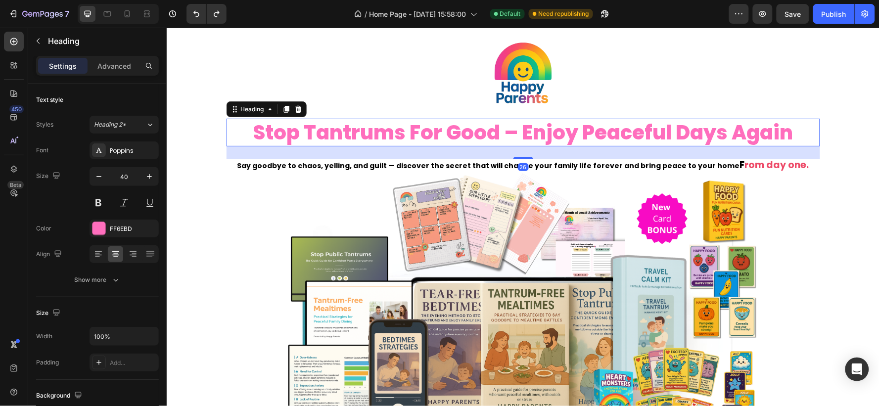
drag, startPoint x: 520, startPoint y: 169, endPoint x: 335, endPoint y: 45, distance: 223.2
click at [521, 157] on div at bounding box center [523, 158] width 20 height 2
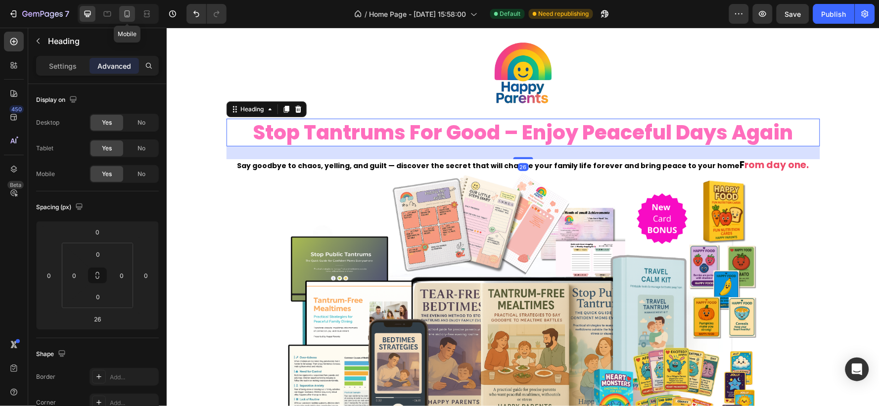
click at [131, 14] on icon at bounding box center [127, 14] width 10 height 10
